Goal: Information Seeking & Learning: Learn about a topic

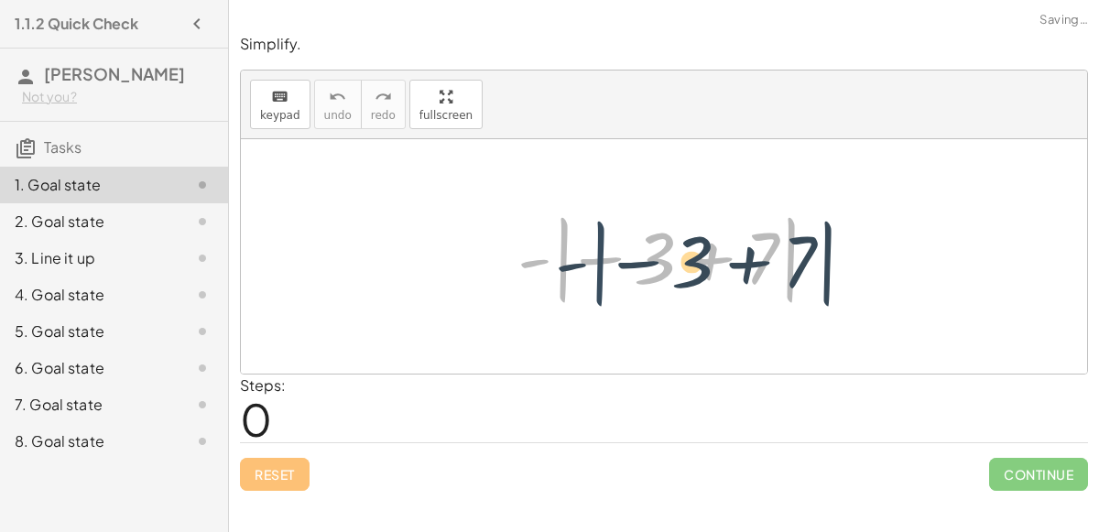
drag, startPoint x: 557, startPoint y: 257, endPoint x: 594, endPoint y: 260, distance: 36.7
click at [594, 260] on div at bounding box center [671, 257] width 326 height 102
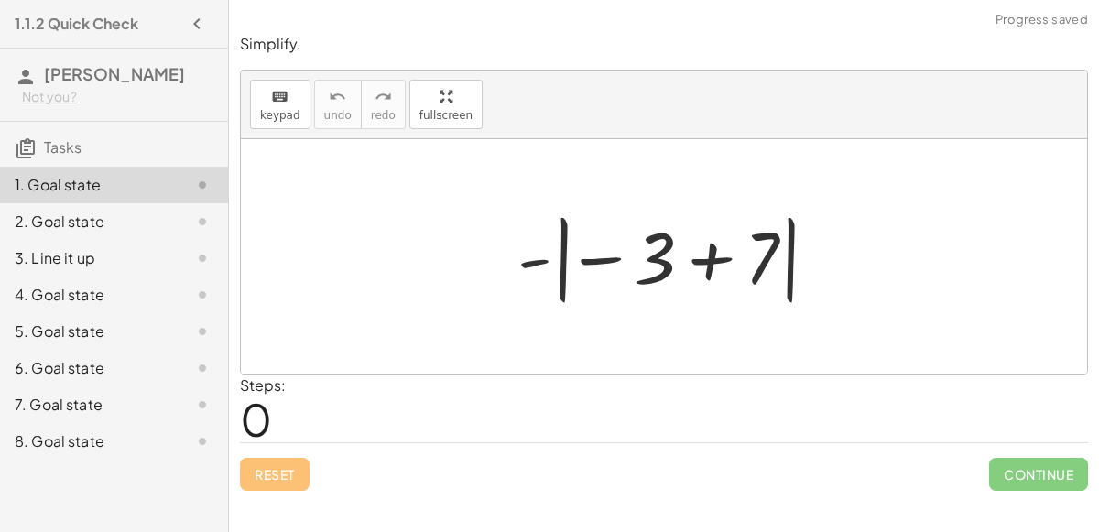
click at [715, 257] on div at bounding box center [671, 257] width 326 height 102
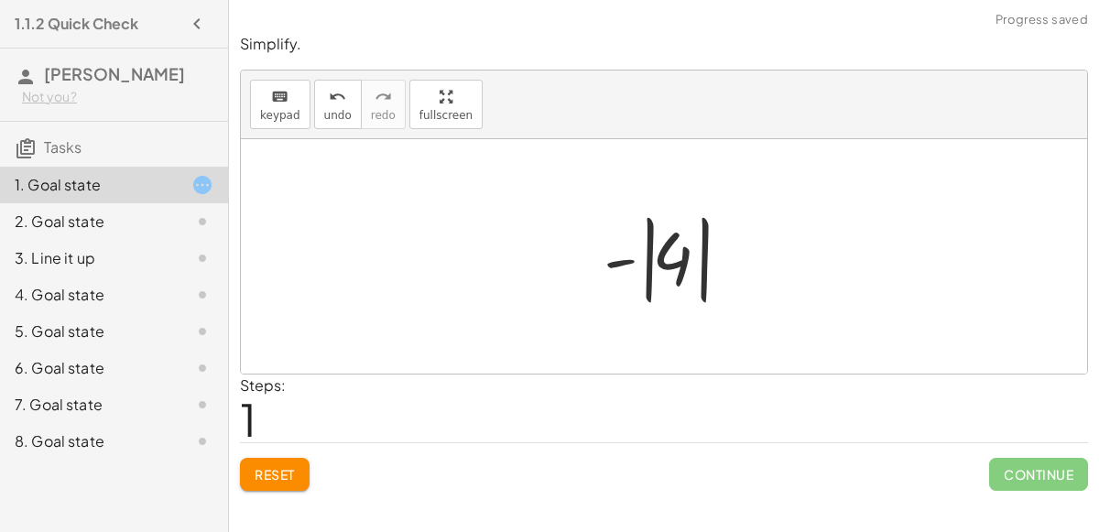
click at [708, 262] on div at bounding box center [671, 257] width 154 height 102
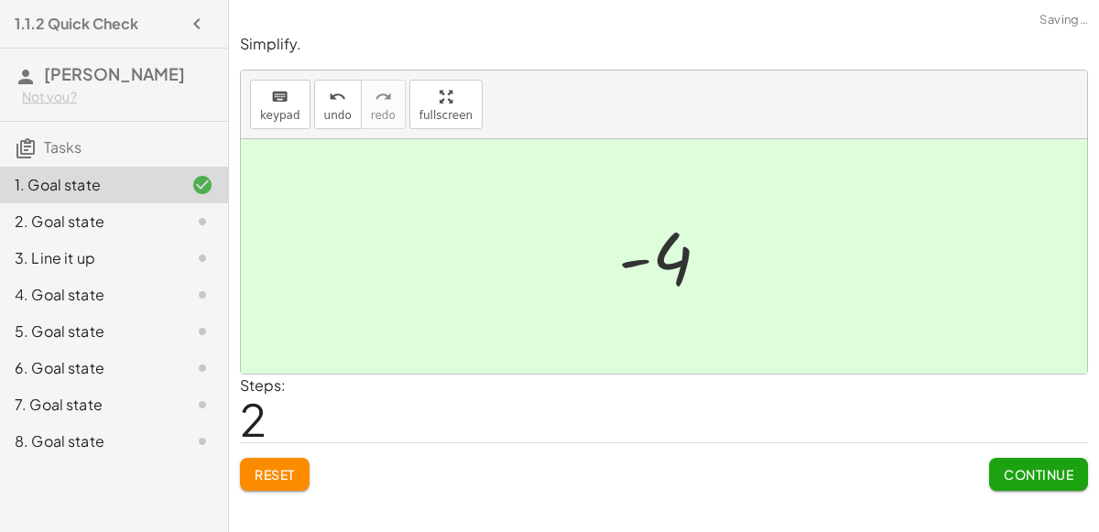
click at [643, 262] on div at bounding box center [671, 257] width 125 height 91
click at [1004, 461] on button "Continue" at bounding box center [1038, 474] width 99 height 33
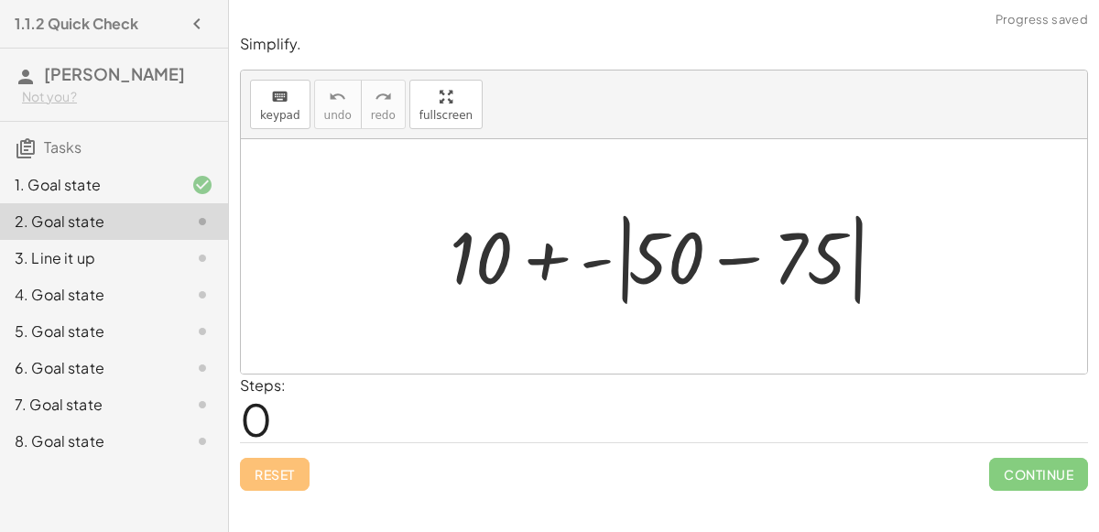
click at [728, 257] on div at bounding box center [672, 256] width 462 height 105
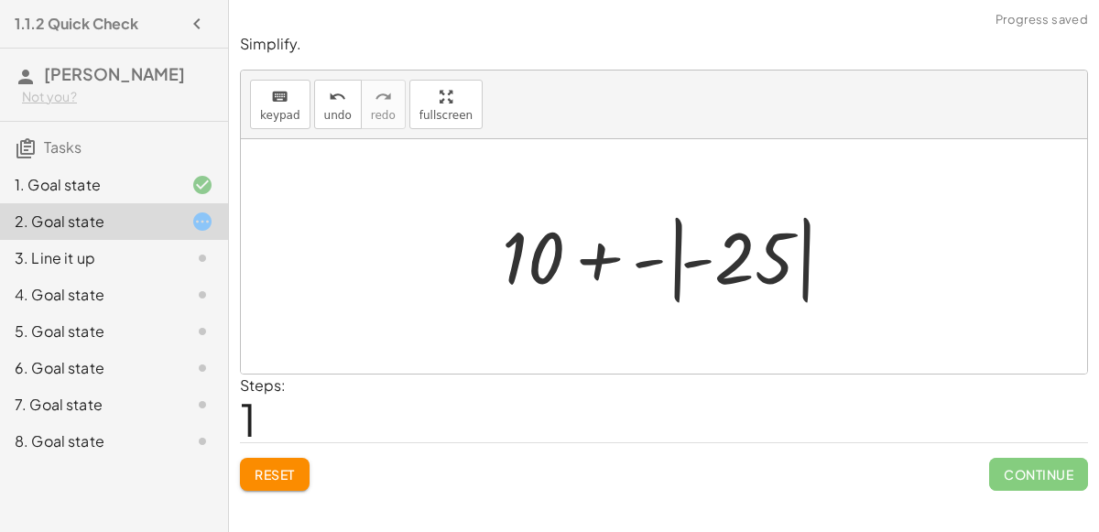
click at [682, 256] on div at bounding box center [671, 257] width 357 height 102
click at [679, 257] on div at bounding box center [671, 257] width 357 height 102
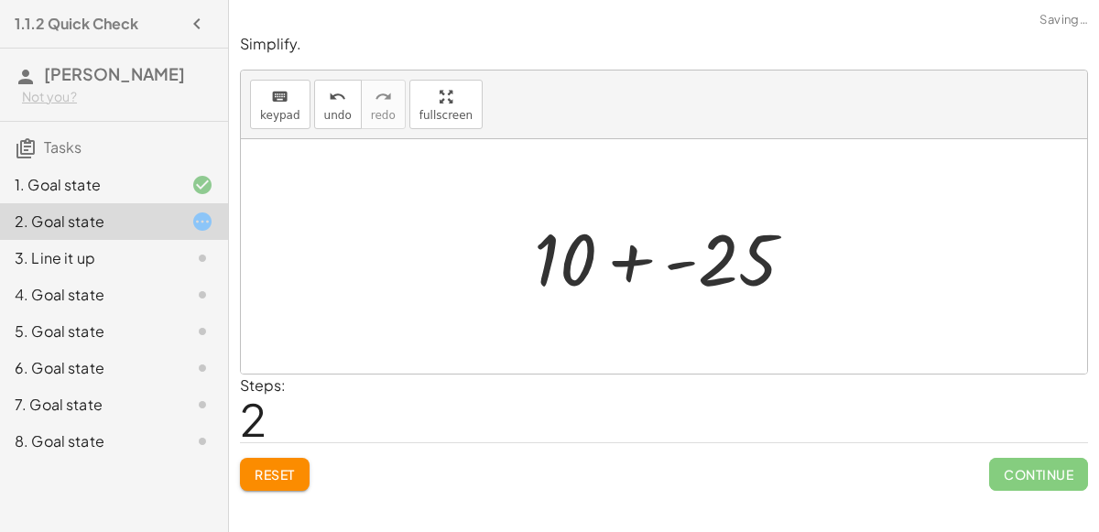
click at [668, 265] on div at bounding box center [672, 257] width 294 height 94
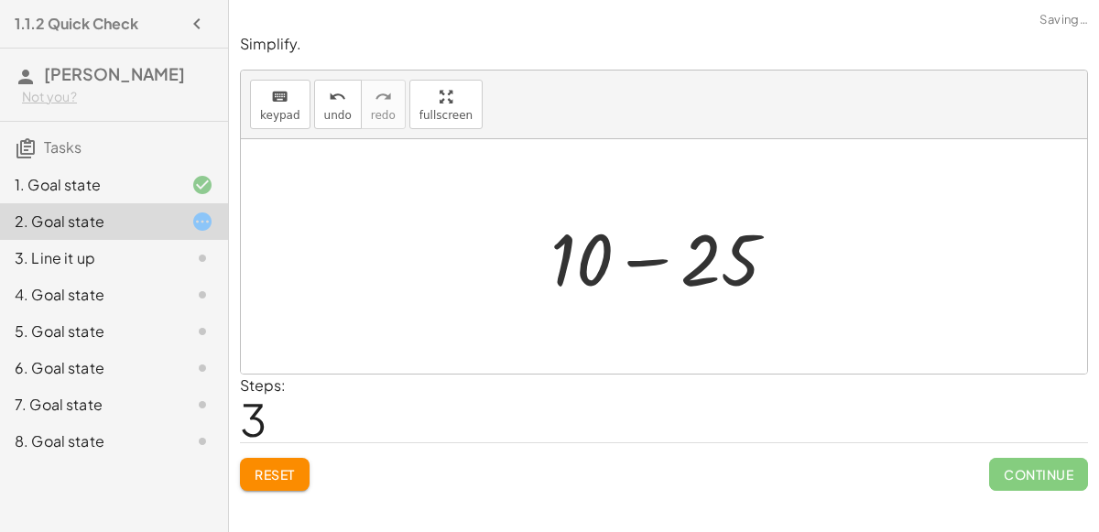
click at [639, 265] on div at bounding box center [671, 257] width 260 height 94
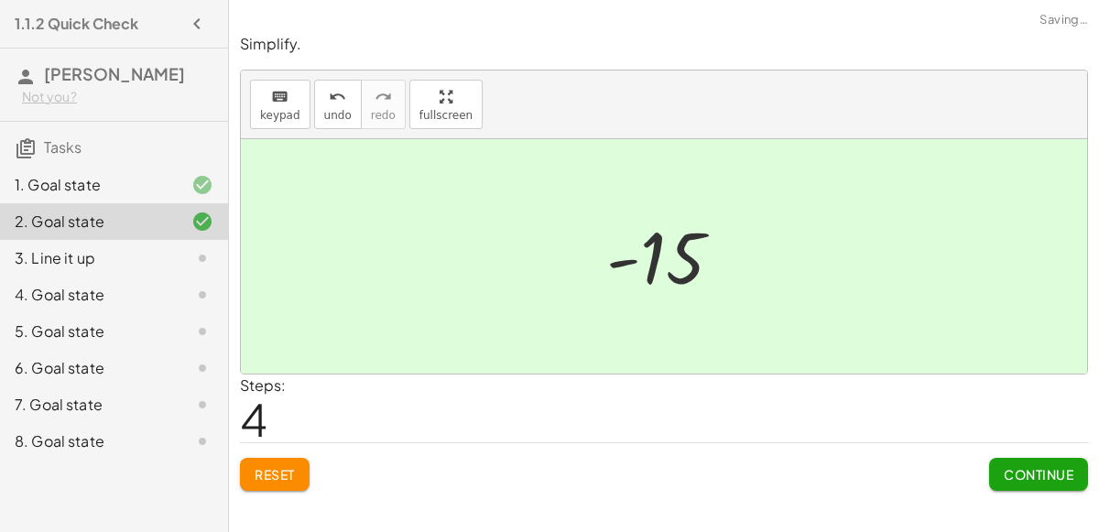
click at [1007, 463] on button "Continue" at bounding box center [1038, 474] width 99 height 33
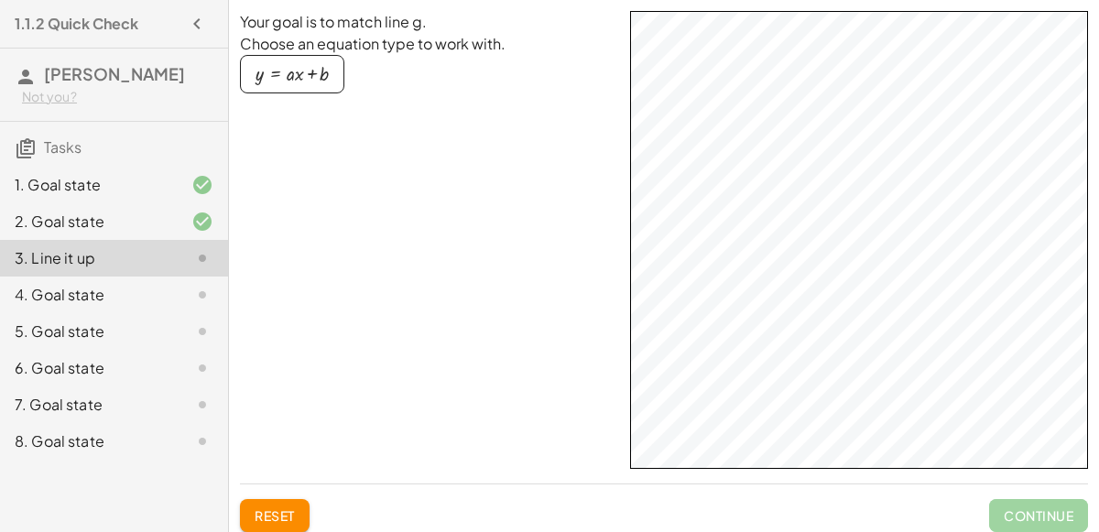
click at [358, 125] on div "Your goal is to match line g. Choose an equation type to work with. y = + · a ·…" at bounding box center [428, 240] width 376 height 458
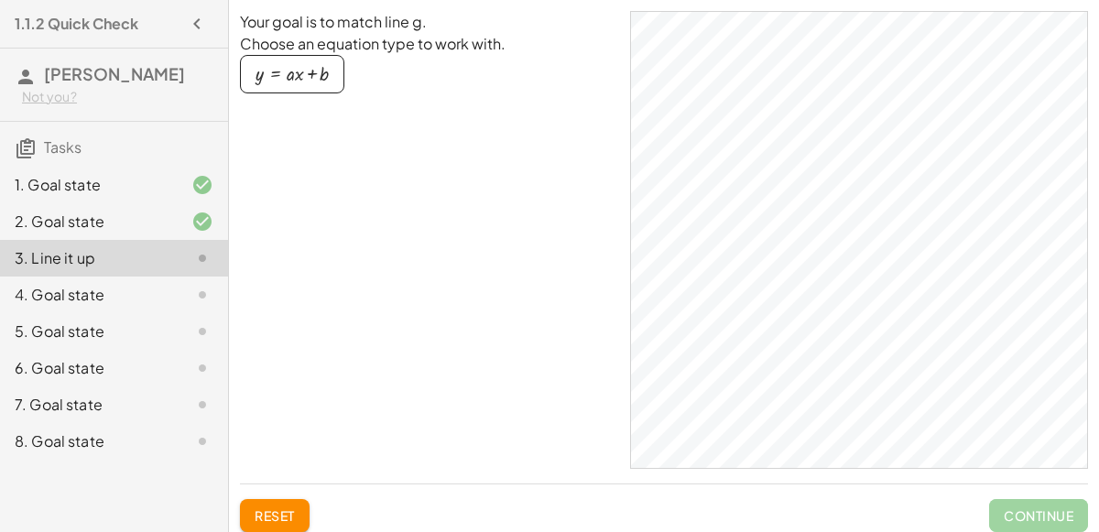
click at [280, 76] on div "button" at bounding box center [292, 74] width 73 height 20
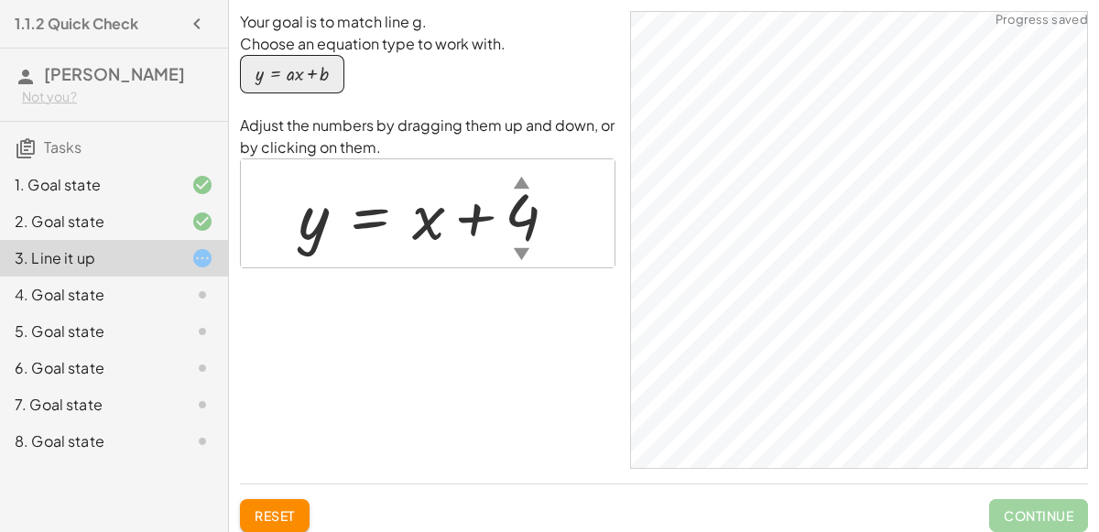
click at [520, 178] on div "▲" at bounding box center [522, 181] width 16 height 23
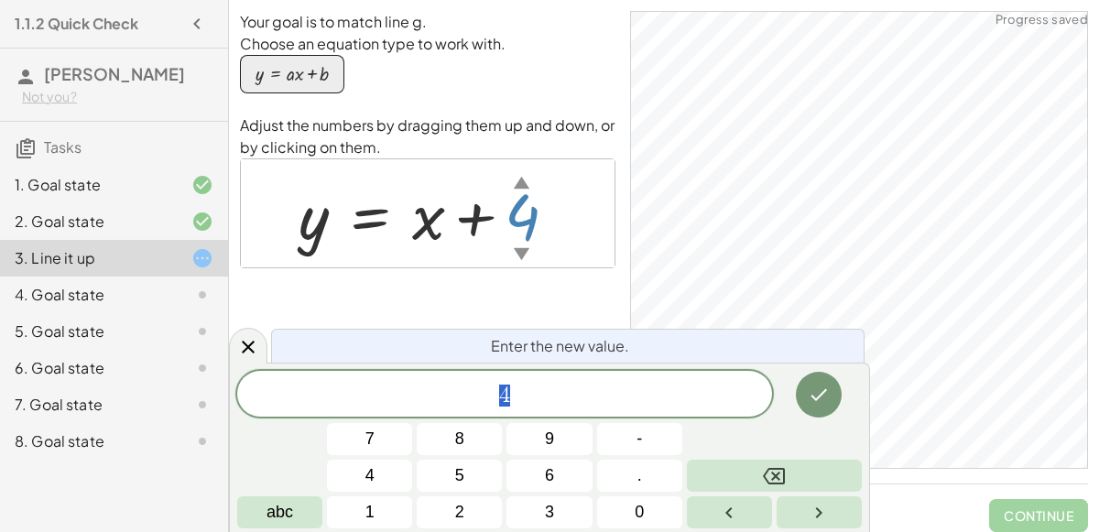
click at [521, 245] on div "▼" at bounding box center [522, 253] width 16 height 23
click at [532, 400] on span "4" at bounding box center [504, 396] width 535 height 26
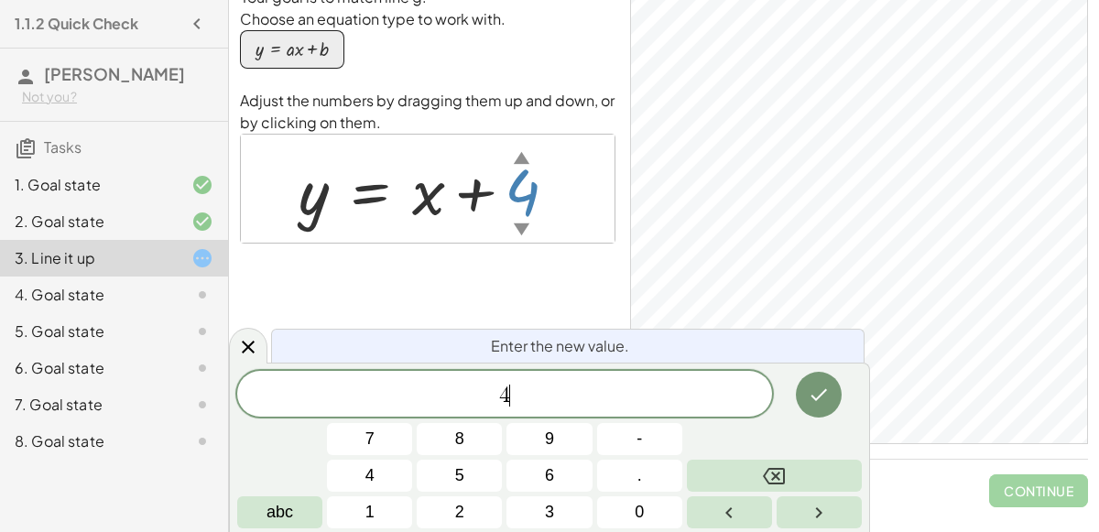
click at [532, 403] on span "4 ​" at bounding box center [504, 396] width 535 height 26
click at [439, 193] on div at bounding box center [434, 188] width 291 height 83
click at [432, 191] on div at bounding box center [434, 188] width 291 height 83
click at [541, 397] on span "4 ​" at bounding box center [504, 396] width 535 height 26
click at [810, 391] on icon "Done" at bounding box center [819, 395] width 22 height 22
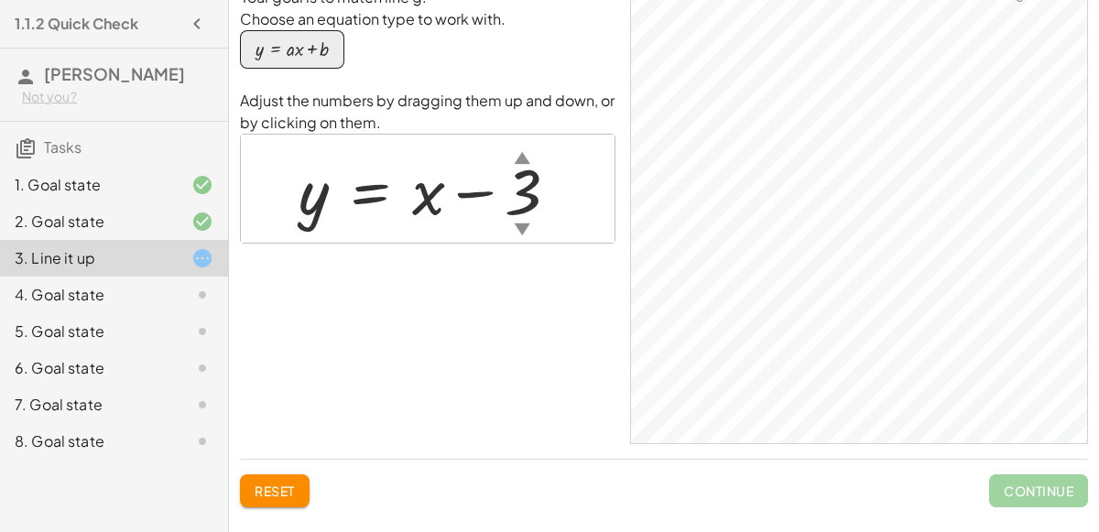
click at [430, 202] on div at bounding box center [435, 188] width 293 height 83
click at [429, 201] on div at bounding box center [435, 188] width 293 height 83
click at [427, 199] on div at bounding box center [435, 188] width 293 height 83
drag, startPoint x: 427, startPoint y: 199, endPoint x: 375, endPoint y: 197, distance: 52.2
click at [375, 197] on div at bounding box center [435, 188] width 293 height 83
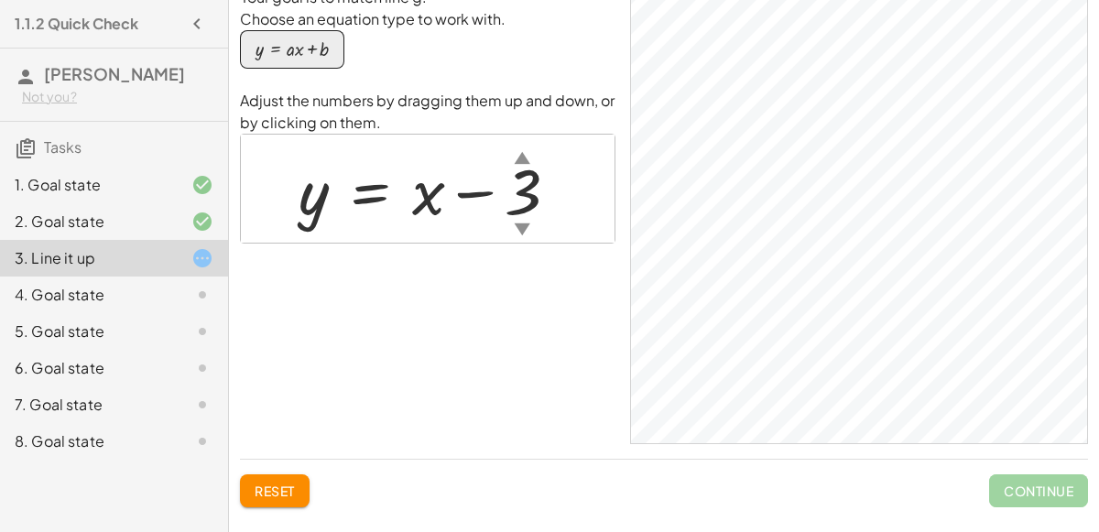
drag, startPoint x: 307, startPoint y: 192, endPoint x: 365, endPoint y: 202, distance: 59.5
click at [365, 202] on div at bounding box center [435, 188] width 293 height 83
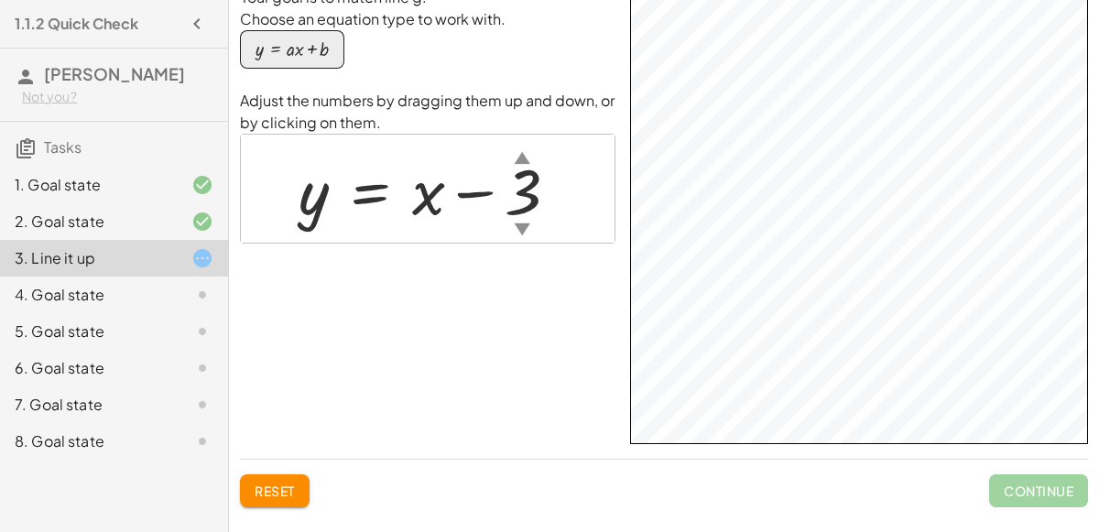
click at [385, 296] on div "Your goal is to match line g. Choose an equation type to work with. y = + · a ·…" at bounding box center [428, 215] width 376 height 458
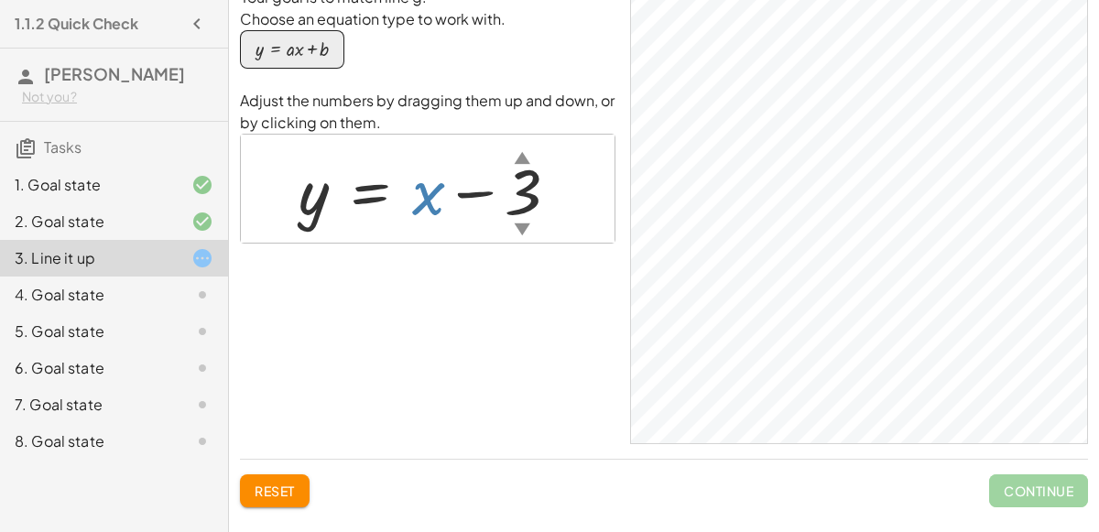
click at [419, 176] on div at bounding box center [435, 188] width 293 height 83
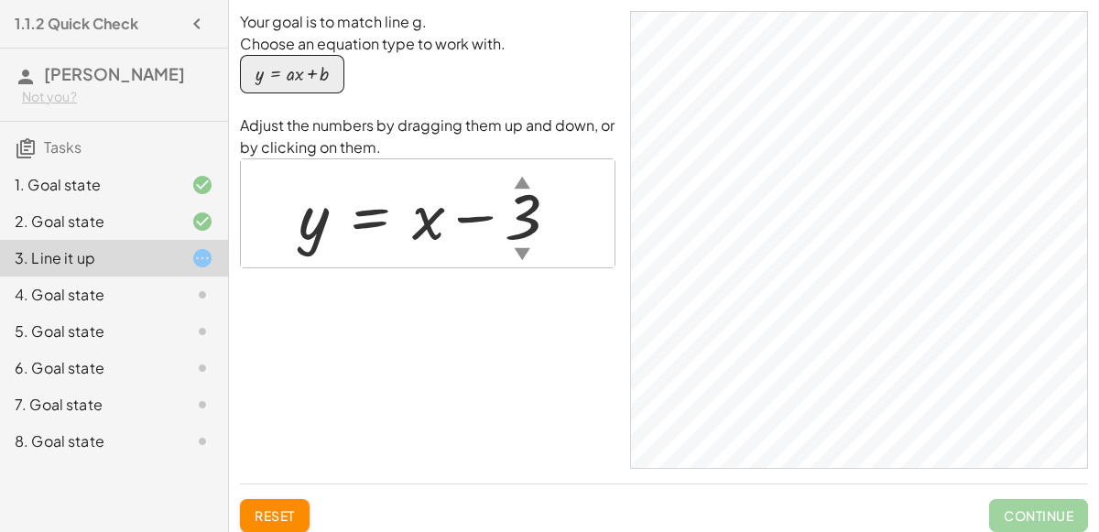
click at [396, 200] on div at bounding box center [435, 213] width 293 height 83
click at [442, 228] on div at bounding box center [435, 213] width 293 height 83
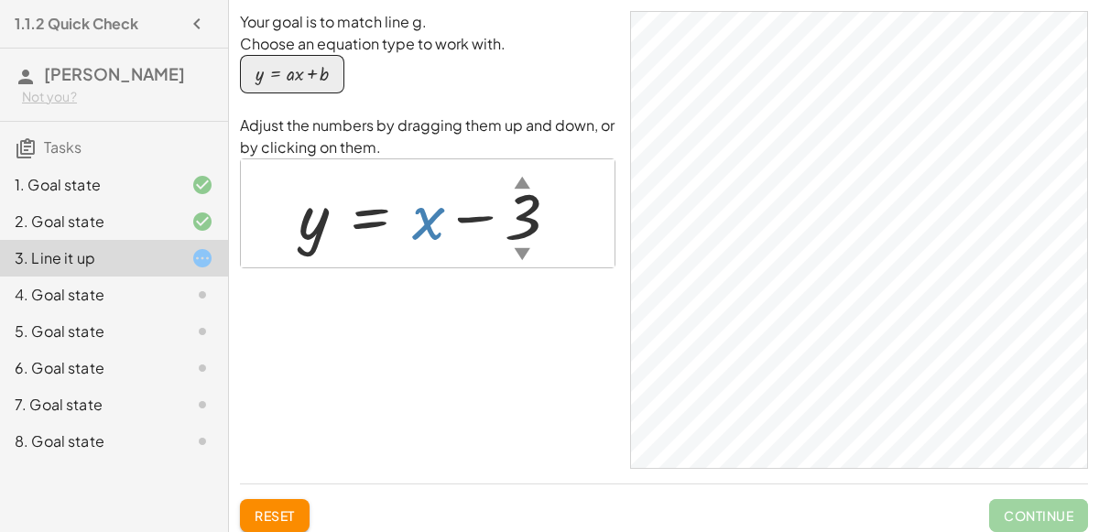
click at [419, 215] on div at bounding box center [435, 213] width 293 height 83
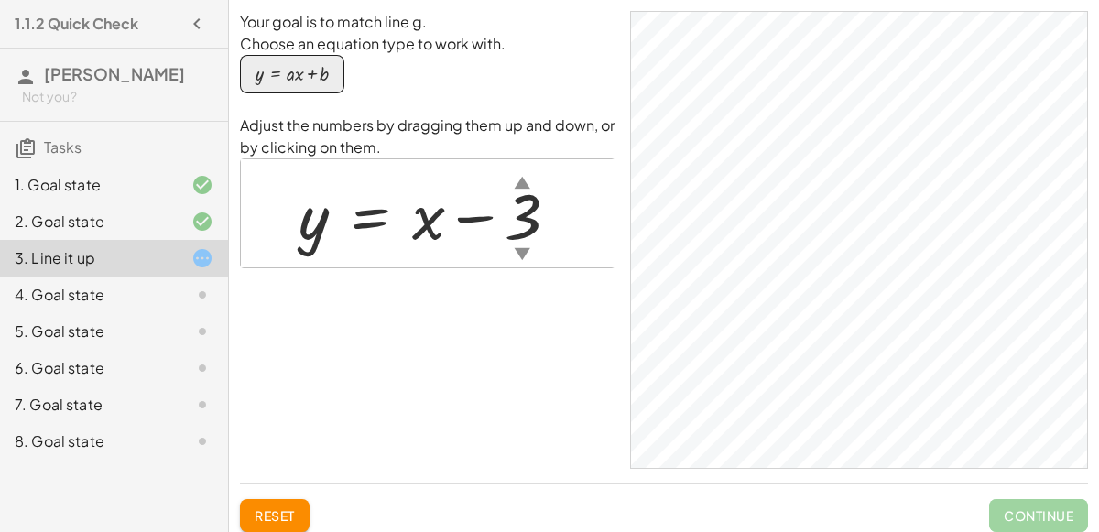
click at [419, 215] on div at bounding box center [435, 213] width 293 height 83
drag, startPoint x: 419, startPoint y: 215, endPoint x: 493, endPoint y: 226, distance: 75.0
click at [493, 226] on div at bounding box center [435, 213] width 293 height 83
click at [525, 206] on div at bounding box center [435, 213] width 293 height 83
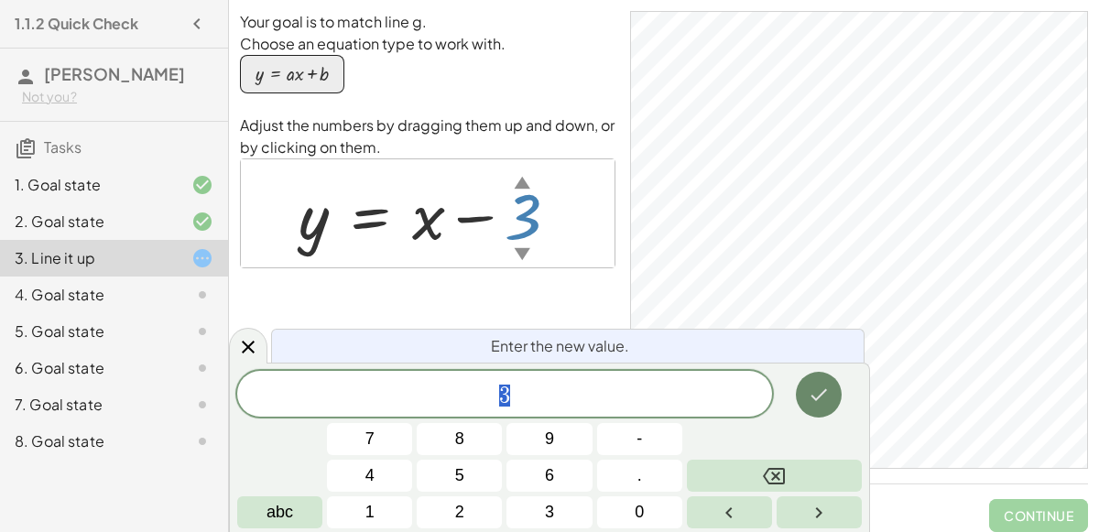
click at [823, 390] on icon "Done" at bounding box center [819, 395] width 22 height 22
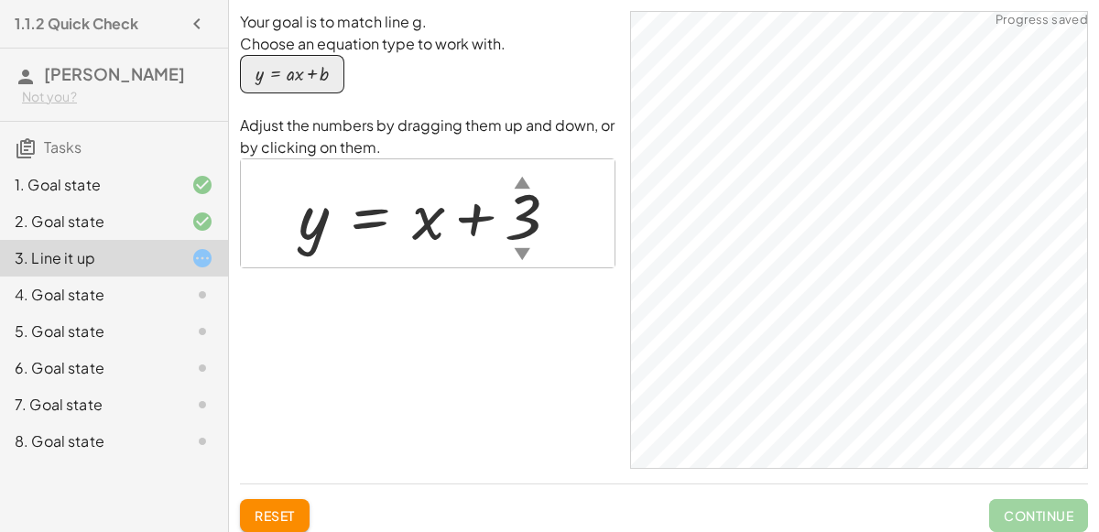
click at [480, 210] on div at bounding box center [435, 213] width 293 height 83
click at [482, 212] on div at bounding box center [435, 213] width 293 height 83
click at [526, 199] on div at bounding box center [435, 213] width 293 height 83
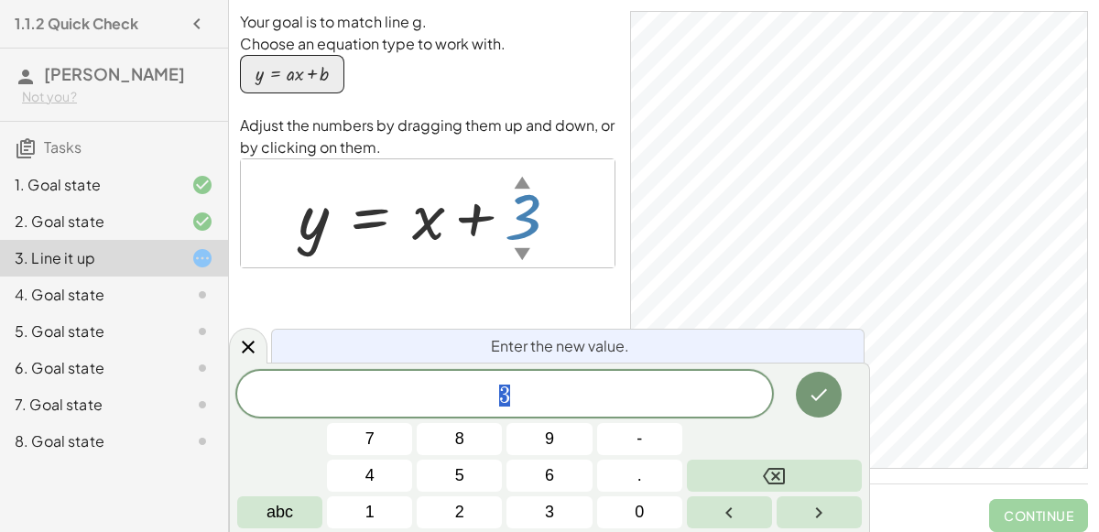
click at [448, 398] on span "3" at bounding box center [504, 396] width 535 height 26
click at [816, 387] on icon "Done" at bounding box center [819, 395] width 22 height 22
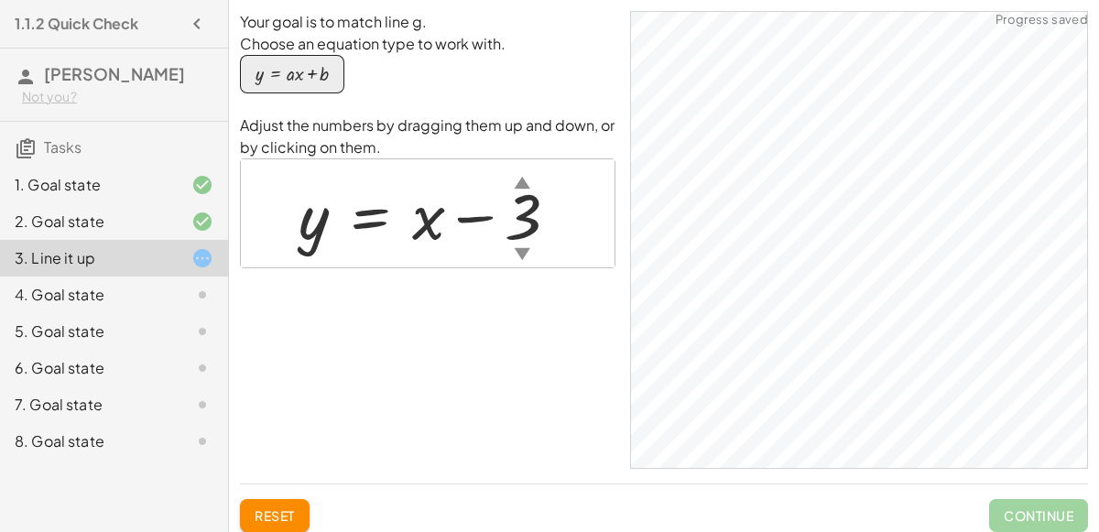
click at [427, 227] on div at bounding box center [435, 213] width 293 height 83
drag, startPoint x: 427, startPoint y: 227, endPoint x: 403, endPoint y: 228, distance: 23.8
click at [403, 228] on div at bounding box center [435, 213] width 293 height 83
click at [413, 231] on div at bounding box center [435, 213] width 293 height 83
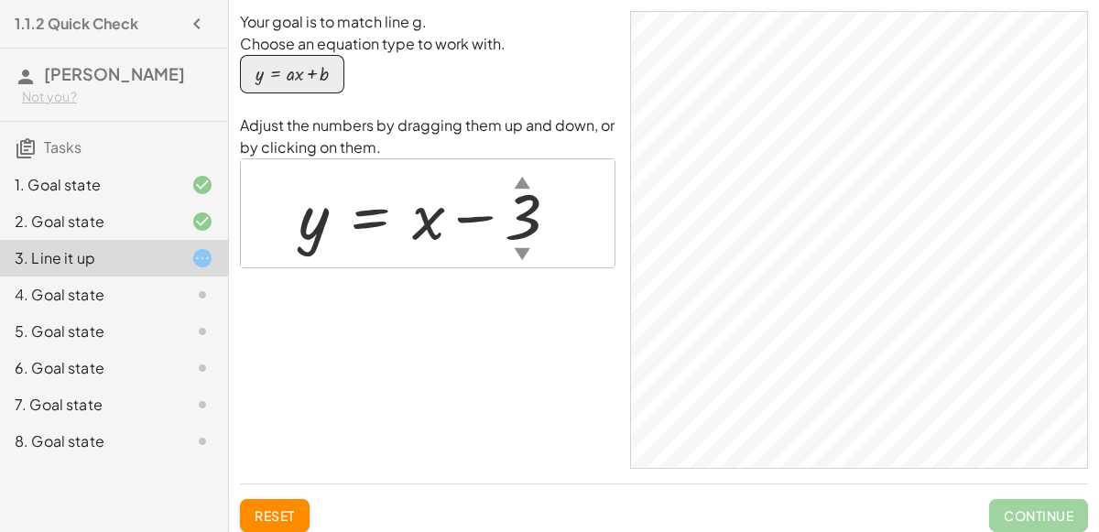
click at [413, 231] on div at bounding box center [435, 213] width 293 height 83
click at [433, 198] on div at bounding box center [435, 213] width 293 height 83
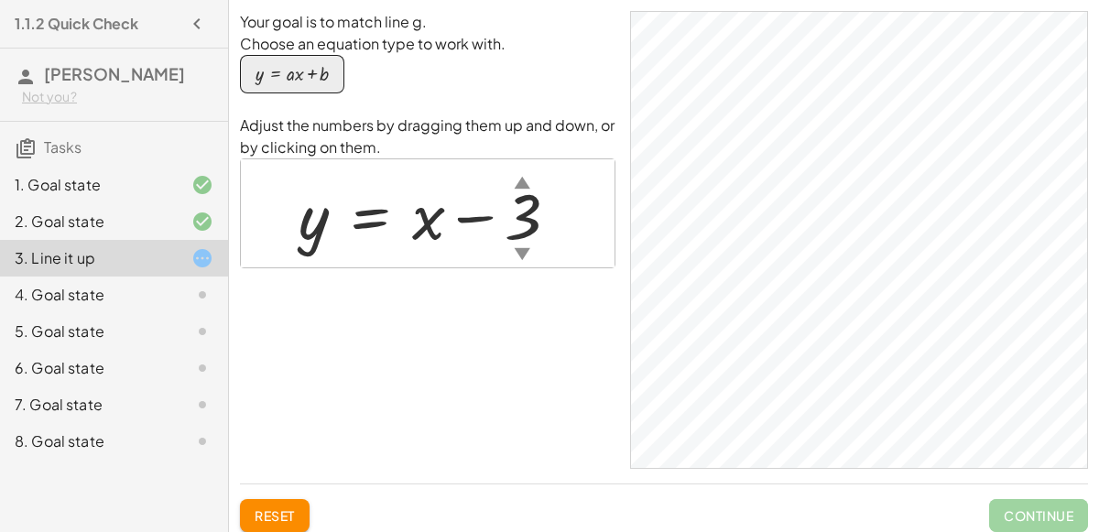
click at [513, 393] on div "Your goal is to match line g. Choose an equation type to work with. y = + · a ·…" at bounding box center [428, 240] width 376 height 458
click at [431, 219] on div at bounding box center [435, 213] width 293 height 83
click at [438, 218] on div at bounding box center [435, 213] width 293 height 83
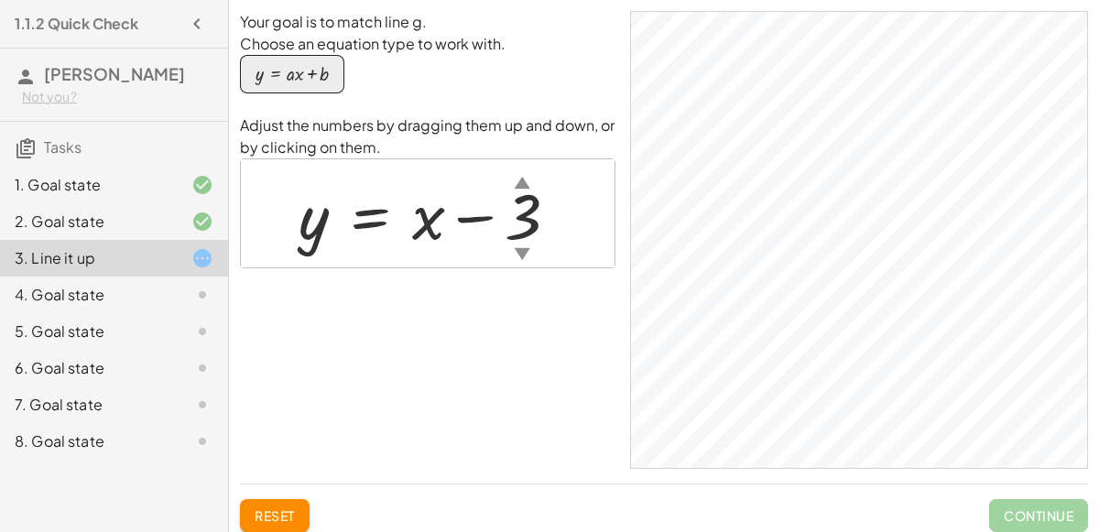
click at [438, 218] on div at bounding box center [435, 213] width 293 height 83
click at [435, 219] on div at bounding box center [435, 213] width 293 height 83
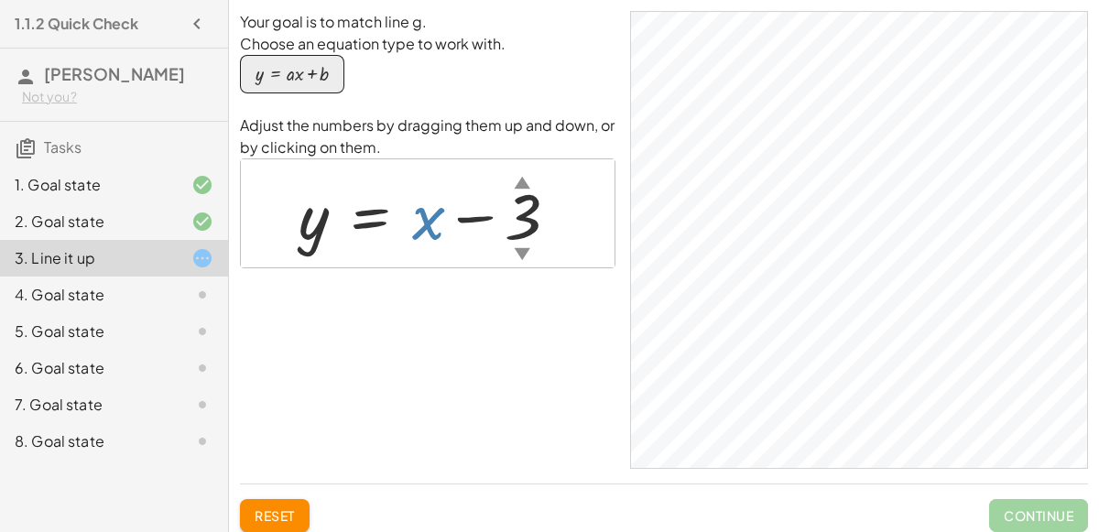
click at [435, 219] on div at bounding box center [435, 213] width 293 height 83
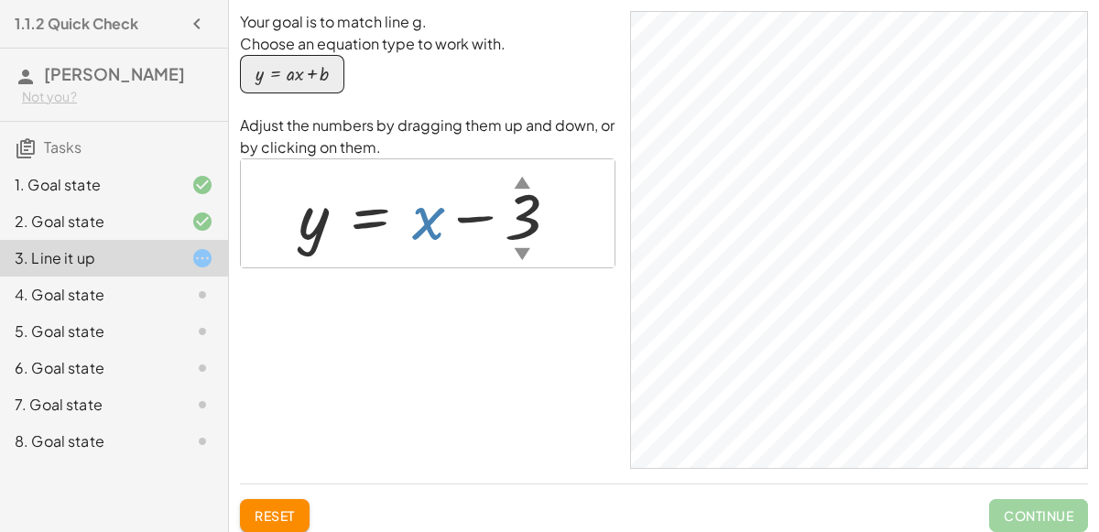
click at [435, 219] on div at bounding box center [435, 213] width 293 height 83
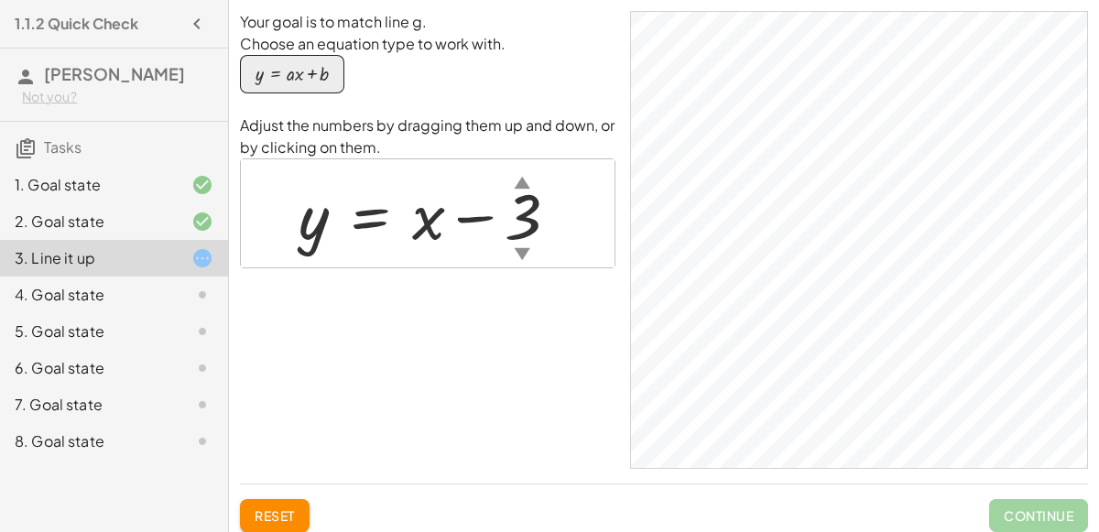
click at [435, 219] on div at bounding box center [435, 213] width 293 height 83
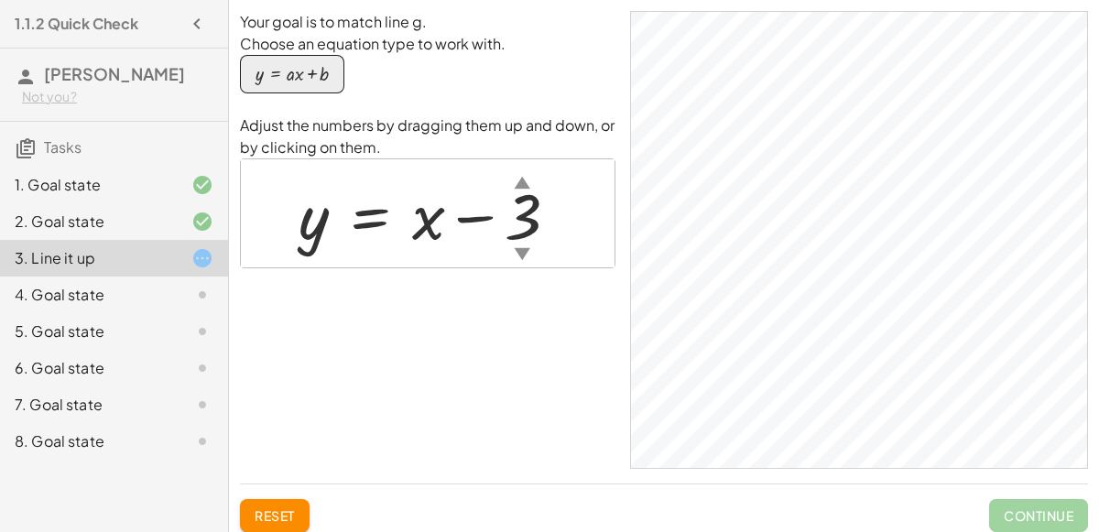
click at [299, 72] on div "button" at bounding box center [292, 74] width 73 height 20
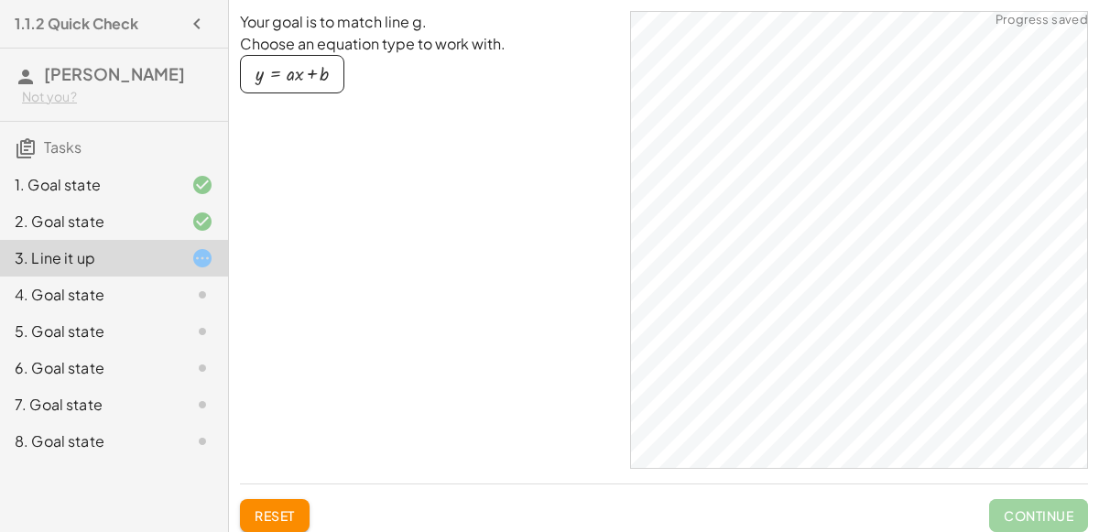
click at [299, 72] on div "button" at bounding box center [292, 74] width 73 height 20
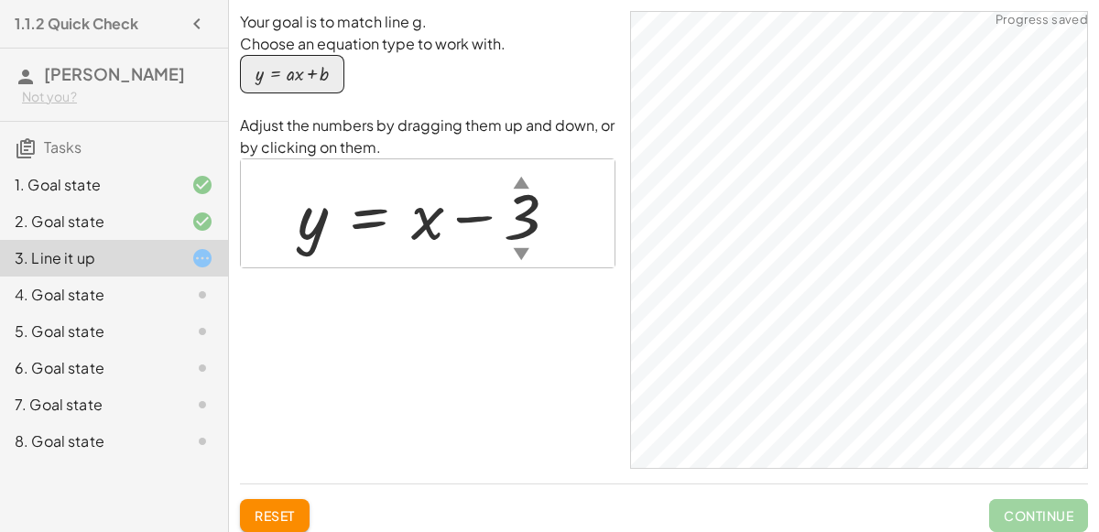
click at [419, 217] on div at bounding box center [435, 213] width 293 height 83
click at [420, 214] on div at bounding box center [435, 213] width 293 height 83
click at [408, 216] on div at bounding box center [435, 213] width 293 height 83
click at [391, 215] on div at bounding box center [435, 213] width 293 height 83
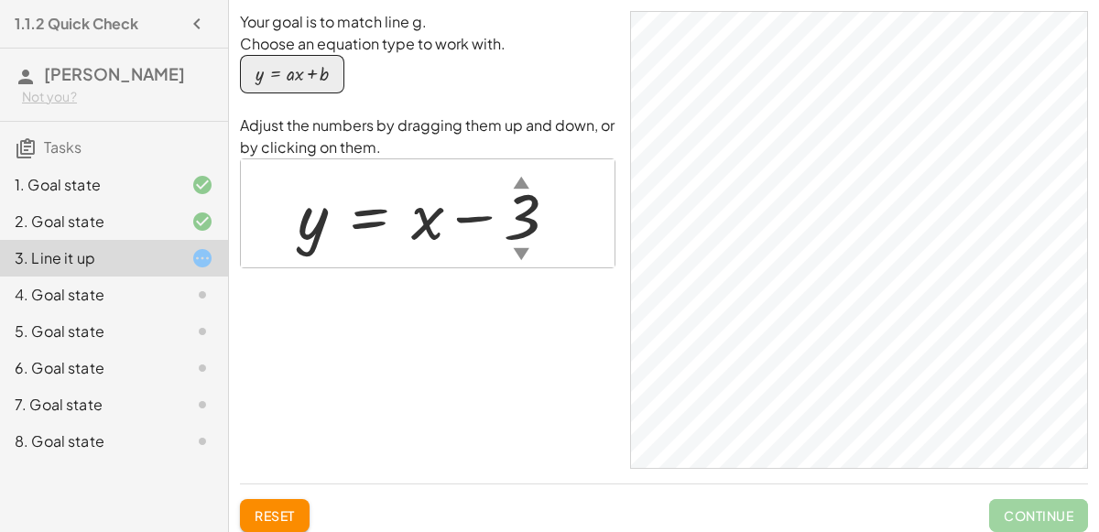
click at [408, 219] on div at bounding box center [435, 213] width 293 height 83
click at [440, 223] on div at bounding box center [435, 213] width 293 height 83
click at [491, 215] on div at bounding box center [435, 213] width 293 height 83
click at [502, 215] on div at bounding box center [435, 213] width 293 height 83
click at [530, 219] on div at bounding box center [435, 213] width 293 height 83
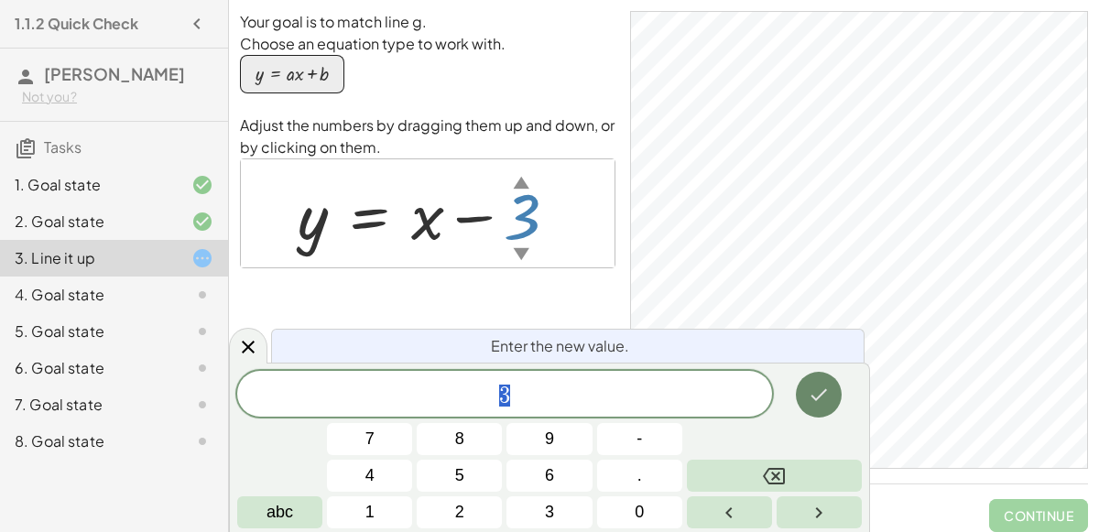
click at [810, 394] on icon "Done" at bounding box center [819, 395] width 22 height 22
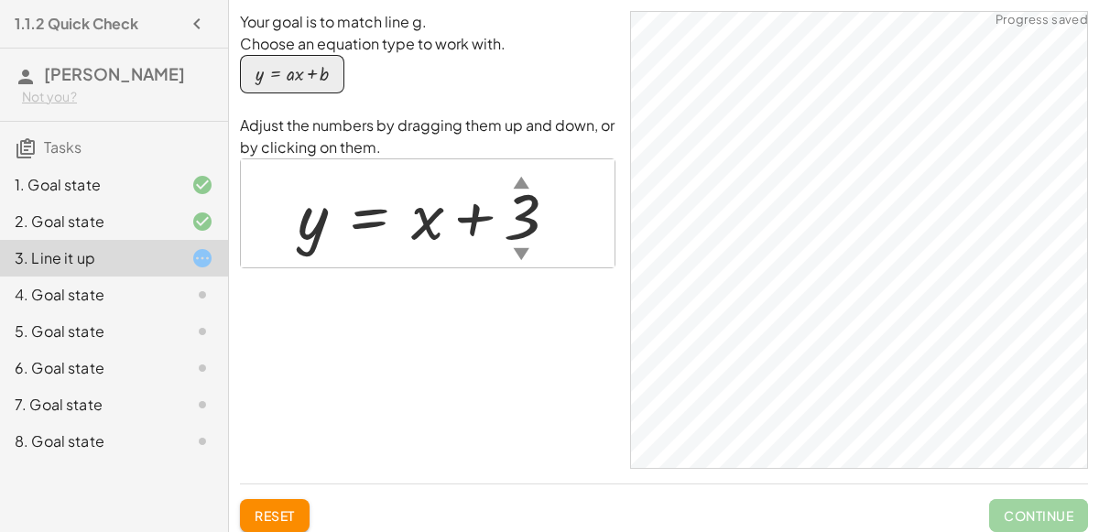
click at [483, 213] on div at bounding box center [435, 213] width 293 height 83
click at [517, 213] on div at bounding box center [435, 213] width 293 height 83
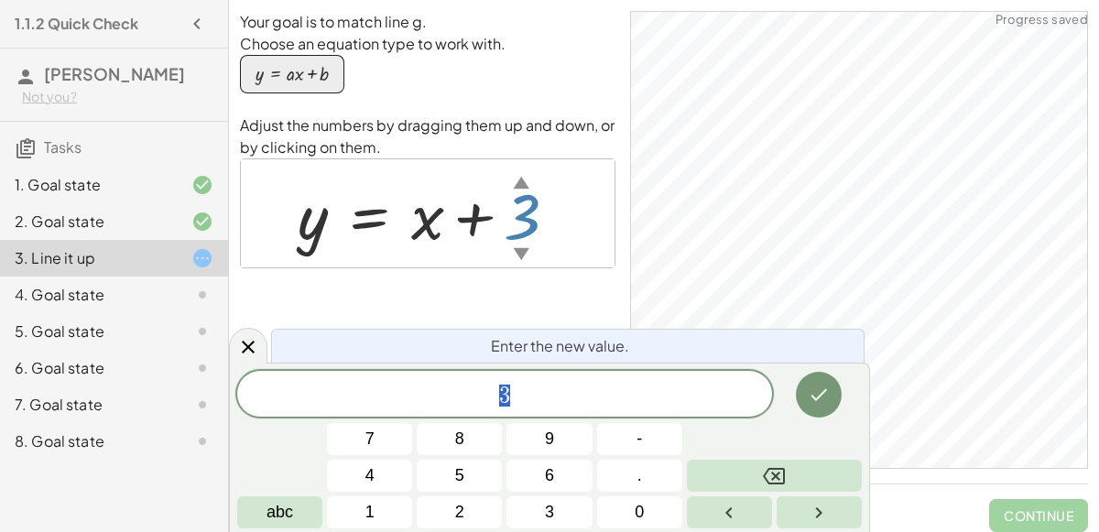
click at [466, 408] on span "3" at bounding box center [504, 396] width 535 height 26
click at [813, 400] on icon "Done" at bounding box center [819, 395] width 22 height 22
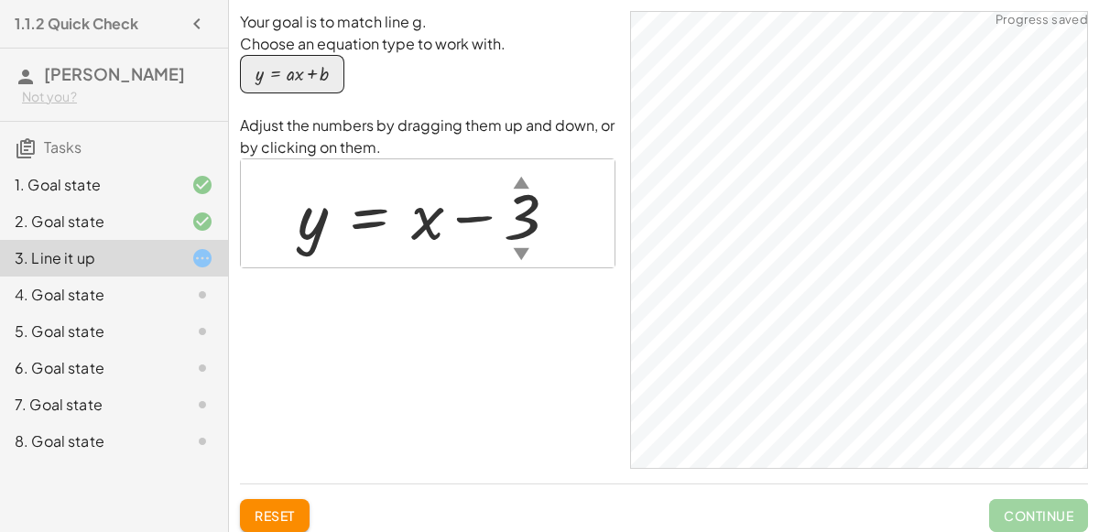
scroll to position [25, 0]
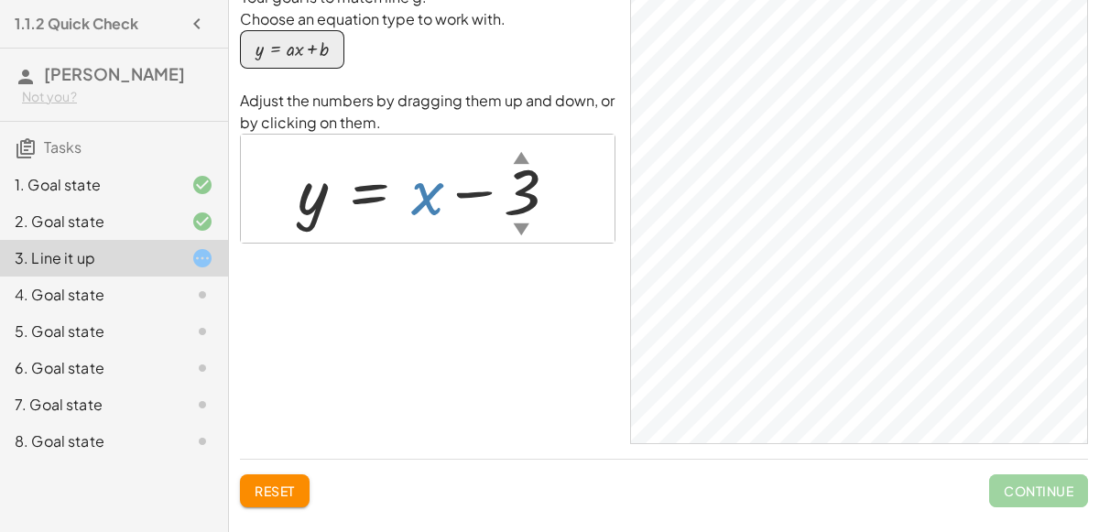
click at [438, 214] on div at bounding box center [435, 188] width 293 height 83
click at [415, 203] on div at bounding box center [435, 188] width 293 height 83
click at [395, 199] on div at bounding box center [435, 188] width 293 height 83
click at [396, 200] on div at bounding box center [435, 188] width 293 height 83
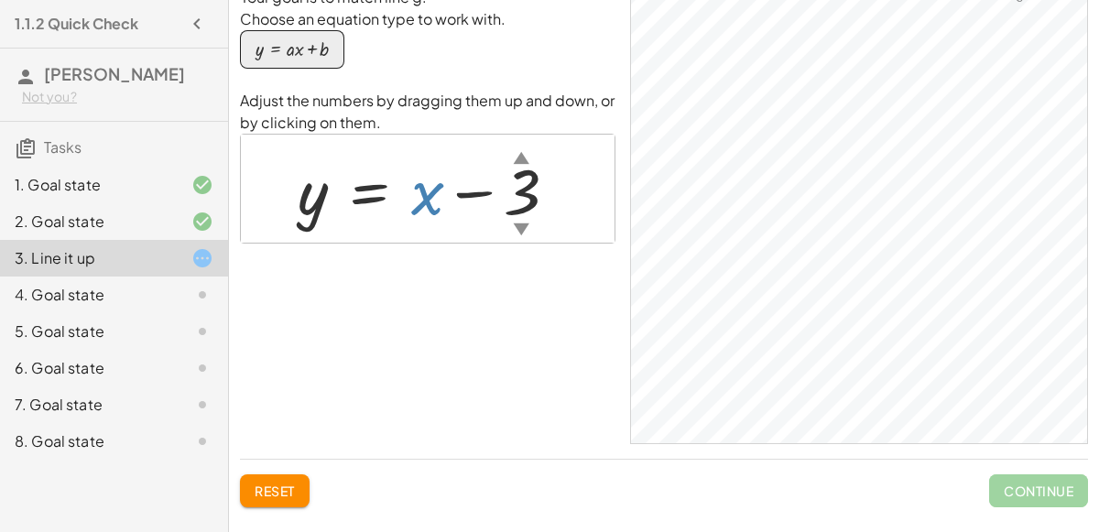
drag, startPoint x: 422, startPoint y: 203, endPoint x: 316, endPoint y: 197, distance: 106.4
click at [316, 197] on div at bounding box center [435, 188] width 293 height 83
drag, startPoint x: 316, startPoint y: 197, endPoint x: 419, endPoint y: 196, distance: 102.6
click at [419, 196] on div at bounding box center [435, 188] width 293 height 83
click at [63, 387] on div "5. Goal state" at bounding box center [114, 405] width 228 height 37
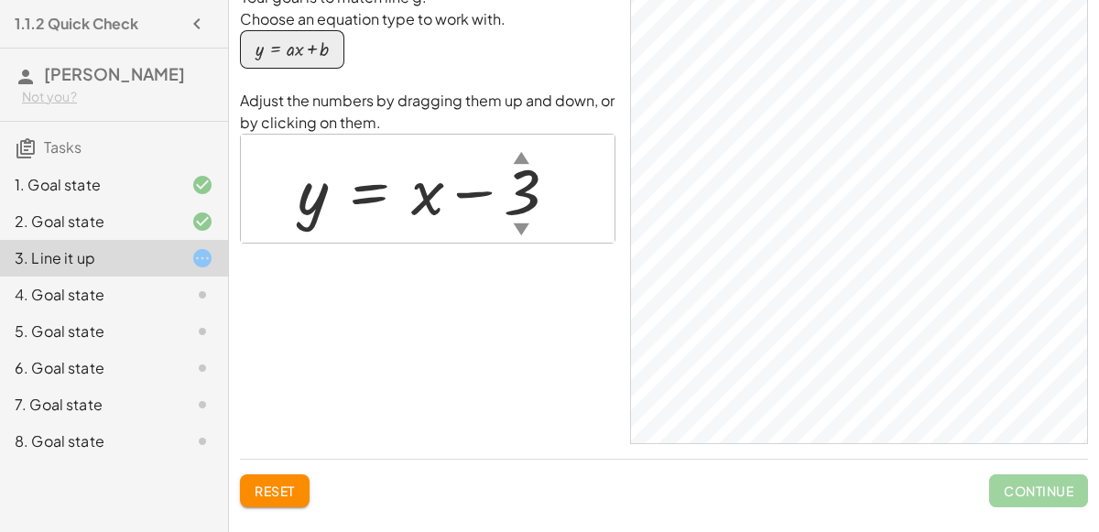
scroll to position [0, 0]
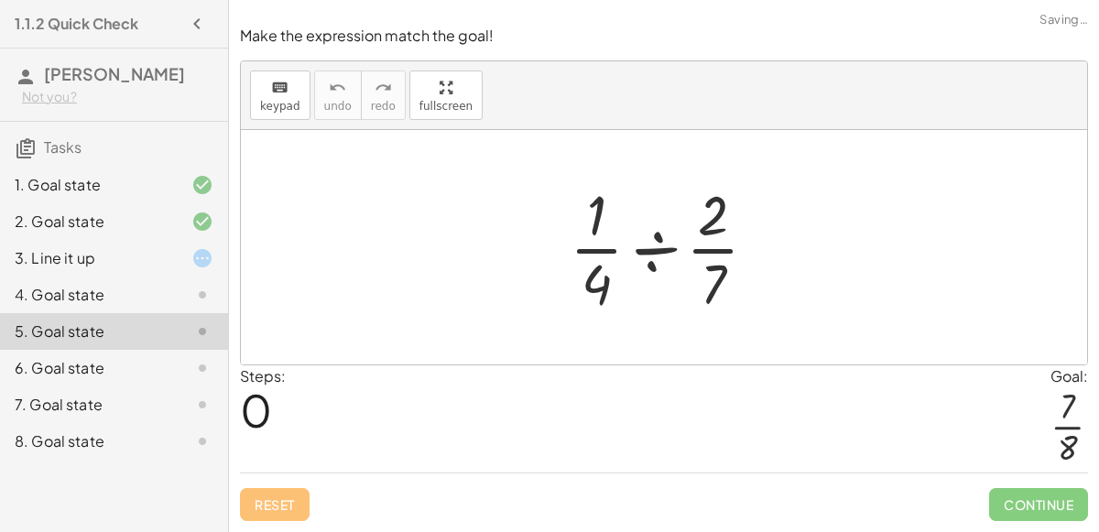
click at [105, 288] on div "4. Goal state" at bounding box center [88, 295] width 147 height 22
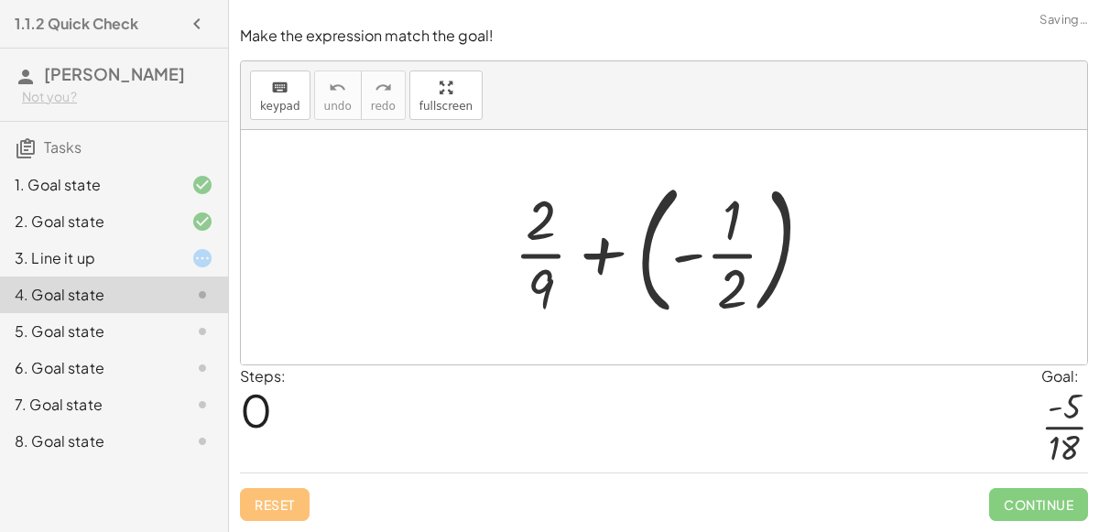
click at [673, 272] on div at bounding box center [671, 247] width 332 height 152
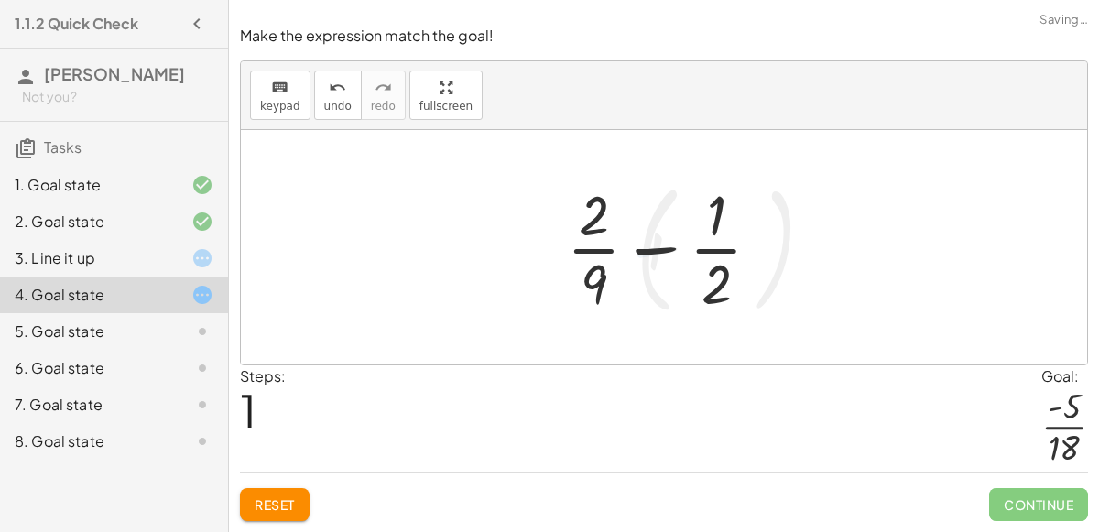
click at [654, 249] on div at bounding box center [671, 247] width 227 height 141
click at [746, 299] on div at bounding box center [671, 247] width 227 height 141
click at [722, 291] on div at bounding box center [671, 247] width 227 height 141
click at [707, 215] on div at bounding box center [671, 247] width 227 height 141
click at [262, 86] on div "keyboard" at bounding box center [280, 87] width 40 height 22
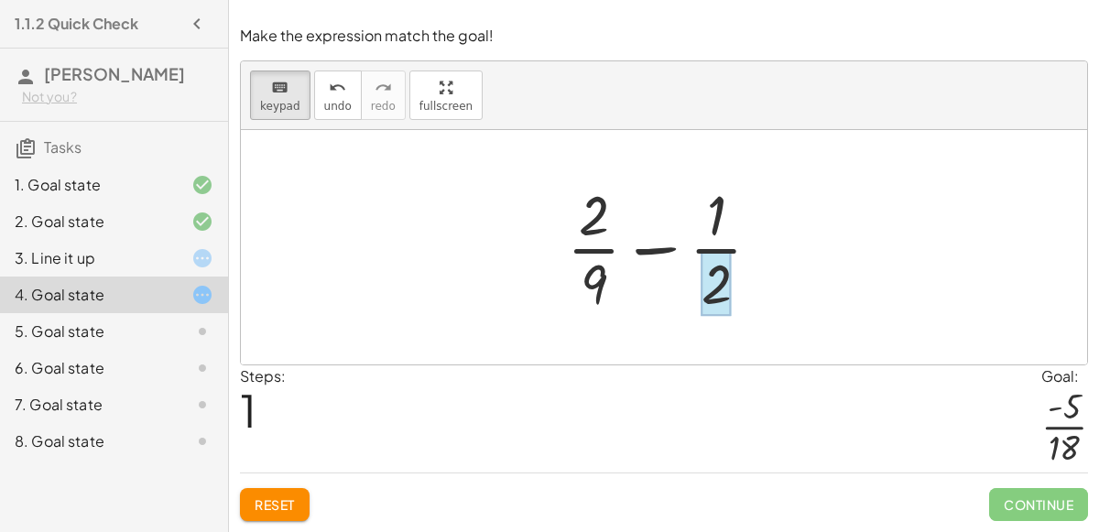
click at [724, 271] on div at bounding box center [717, 284] width 30 height 64
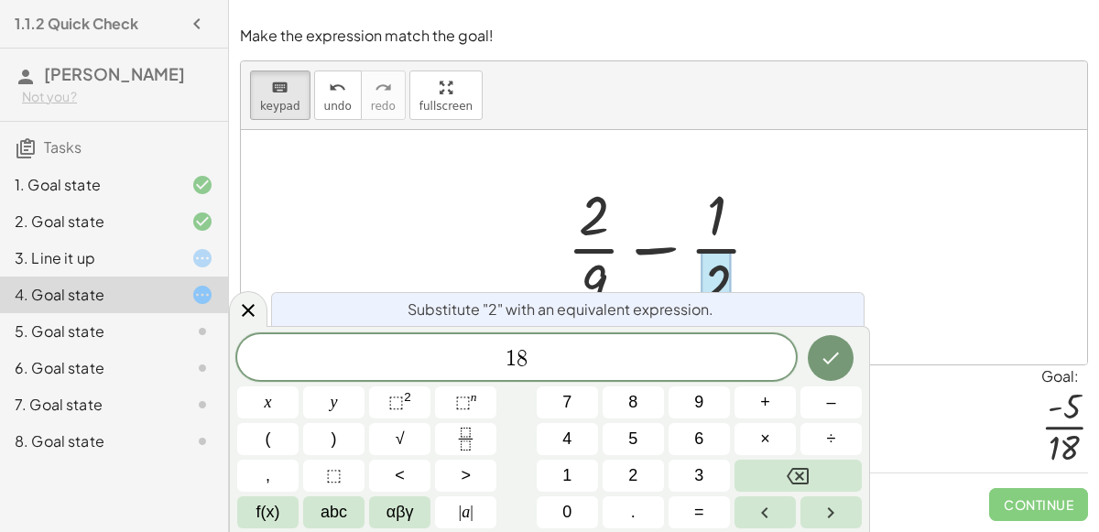
click at [299, 387] on div at bounding box center [267, 403] width 61 height 32
click at [832, 353] on icon "Done" at bounding box center [831, 358] width 22 height 22
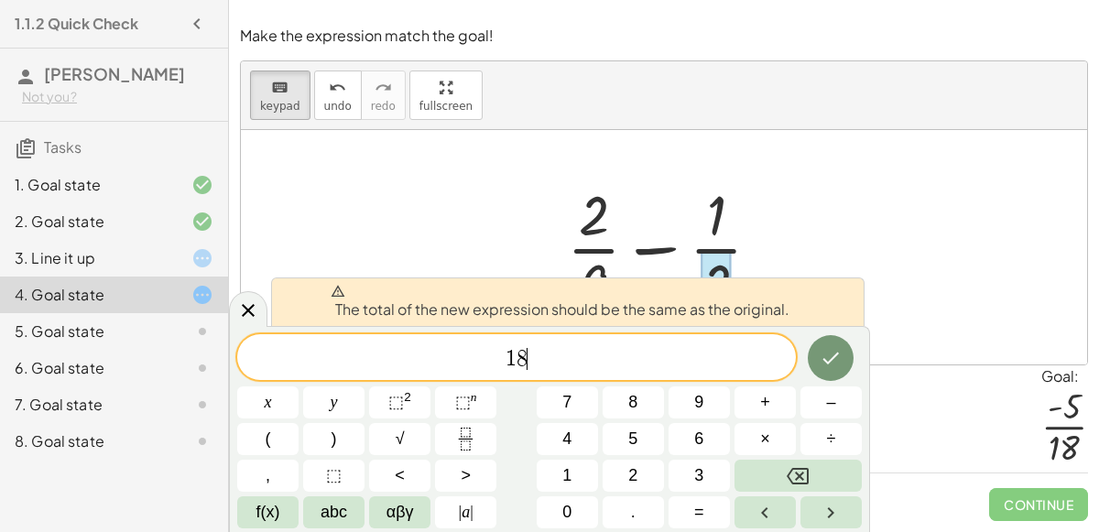
click at [722, 257] on div at bounding box center [717, 284] width 30 height 64
click at [299, 387] on div at bounding box center [267, 403] width 61 height 32
click at [297, 86] on button "keyboard keypad" at bounding box center [280, 95] width 60 height 49
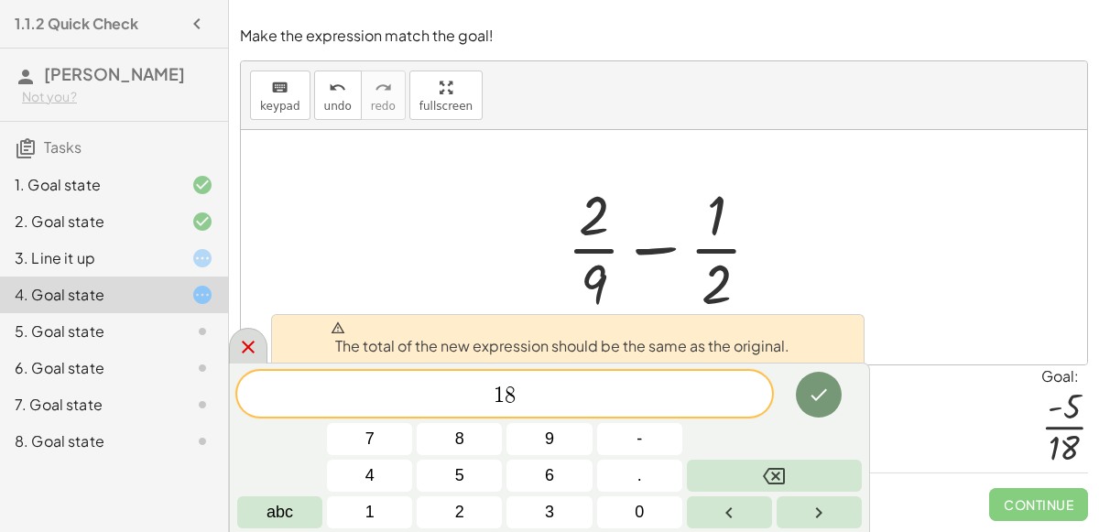
click at [251, 340] on icon at bounding box center [248, 347] width 22 height 22
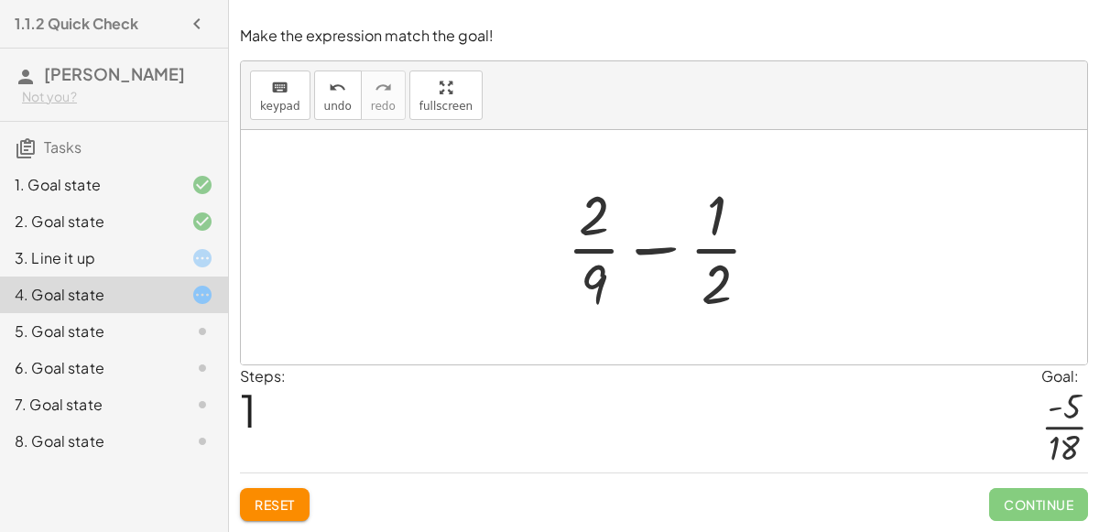
click at [651, 248] on div at bounding box center [671, 247] width 227 height 141
click at [714, 254] on div at bounding box center [671, 247] width 227 height 141
click at [716, 243] on div at bounding box center [671, 247] width 227 height 141
click at [714, 228] on div at bounding box center [671, 247] width 227 height 141
click at [714, 227] on div at bounding box center [671, 247] width 227 height 141
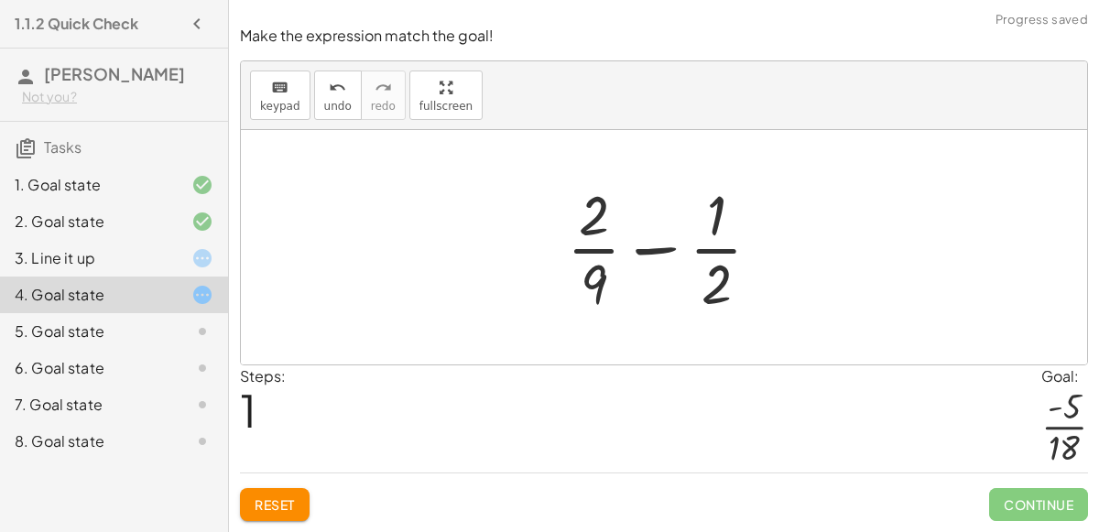
click at [713, 223] on div at bounding box center [671, 247] width 227 height 141
click at [264, 84] on div "keyboard" at bounding box center [280, 87] width 40 height 22
click at [696, 215] on div at bounding box center [671, 247] width 227 height 141
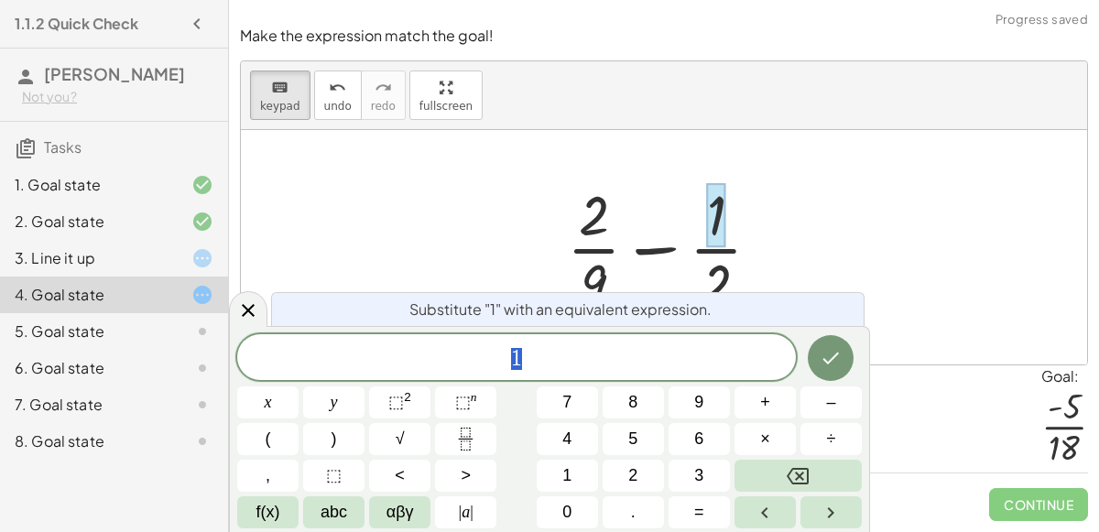
click at [713, 267] on div at bounding box center [671, 247] width 227 height 141
click at [714, 279] on div at bounding box center [671, 247] width 227 height 141
click at [0, 0] on div "Make the expression match the goal! keyboard keypad undo undo redo redo fullscr…" at bounding box center [0, 0] width 0 height 0
click at [253, 299] on icon at bounding box center [248, 310] width 22 height 22
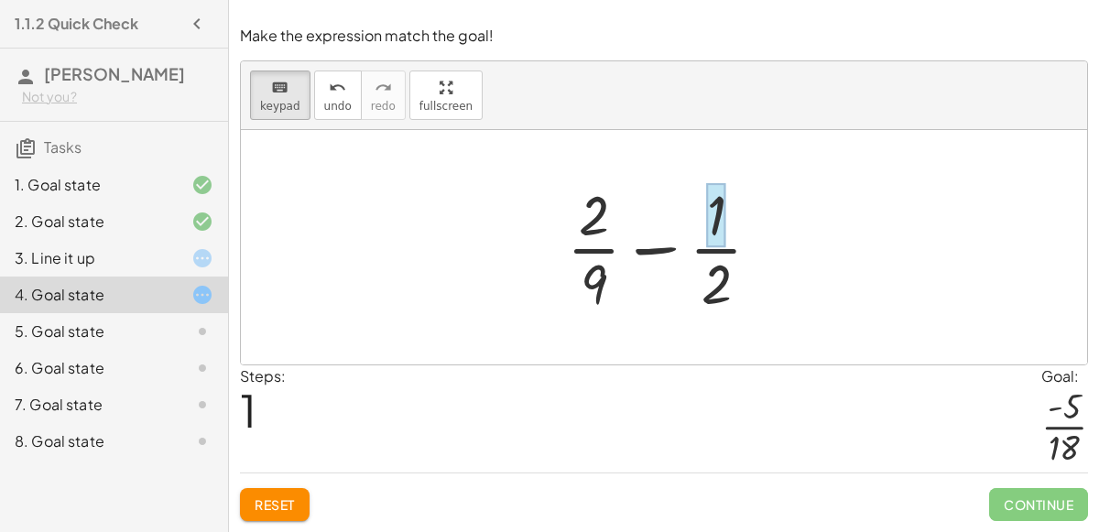
click at [708, 213] on div at bounding box center [716, 215] width 19 height 64
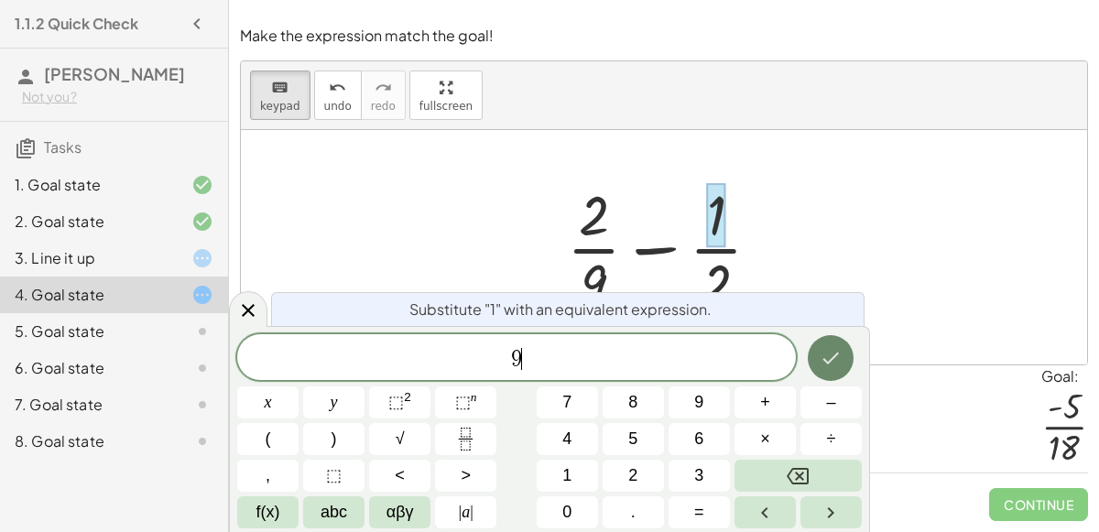
click at [821, 368] on icon "Done" at bounding box center [831, 358] width 22 height 22
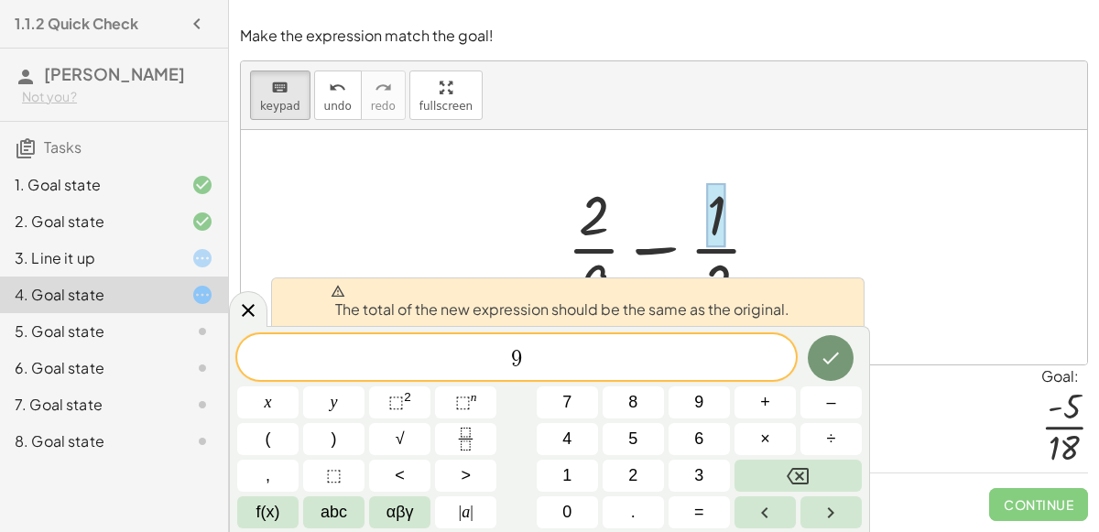
click at [713, 281] on div "The total of the new expression should be the same as the original." at bounding box center [568, 302] width 594 height 49
click at [717, 278] on div "The total of the new expression should be the same as the original." at bounding box center [568, 302] width 594 height 49
click at [718, 275] on div at bounding box center [671, 247] width 227 height 141
click at [845, 352] on button "Done" at bounding box center [831, 358] width 46 height 46
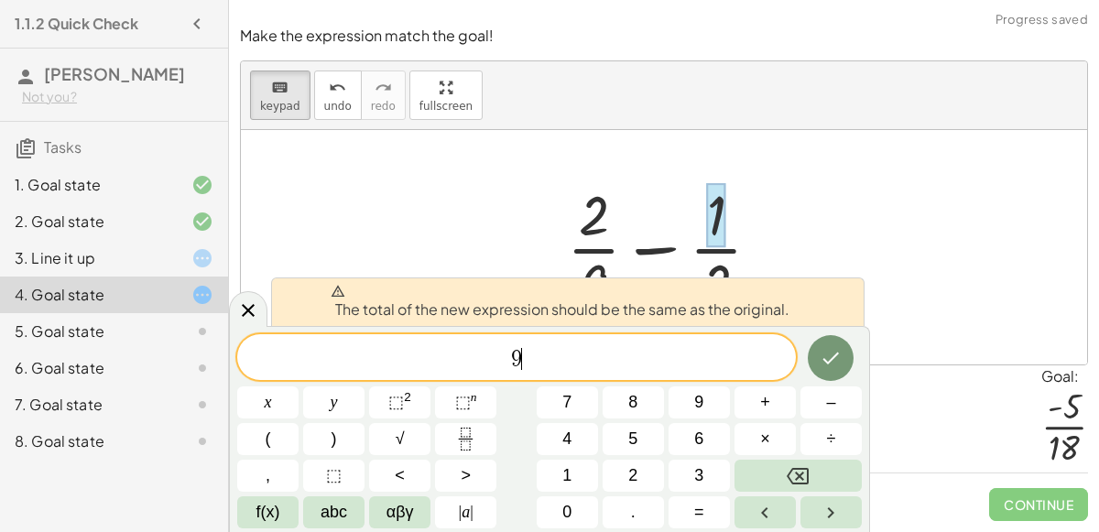
click at [228, 301] on nav "1.1.2 Quick Check Aries [PERSON_NAME] Not you? Tasks 1. Goal state 2. Goal stat…" at bounding box center [114, 266] width 229 height 532
click at [247, 302] on icon at bounding box center [248, 310] width 22 height 22
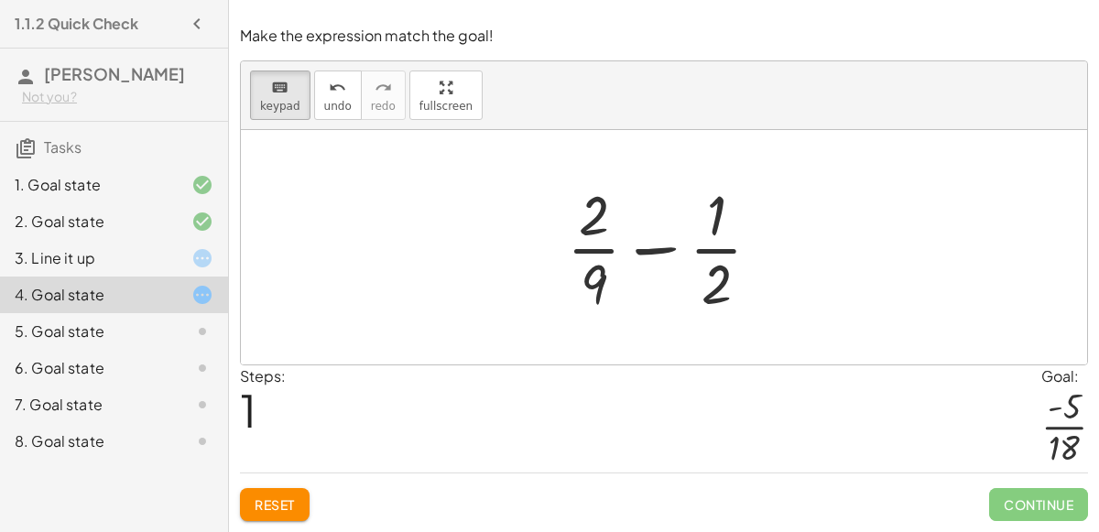
click at [114, 321] on div "5. Goal state" at bounding box center [88, 332] width 147 height 22
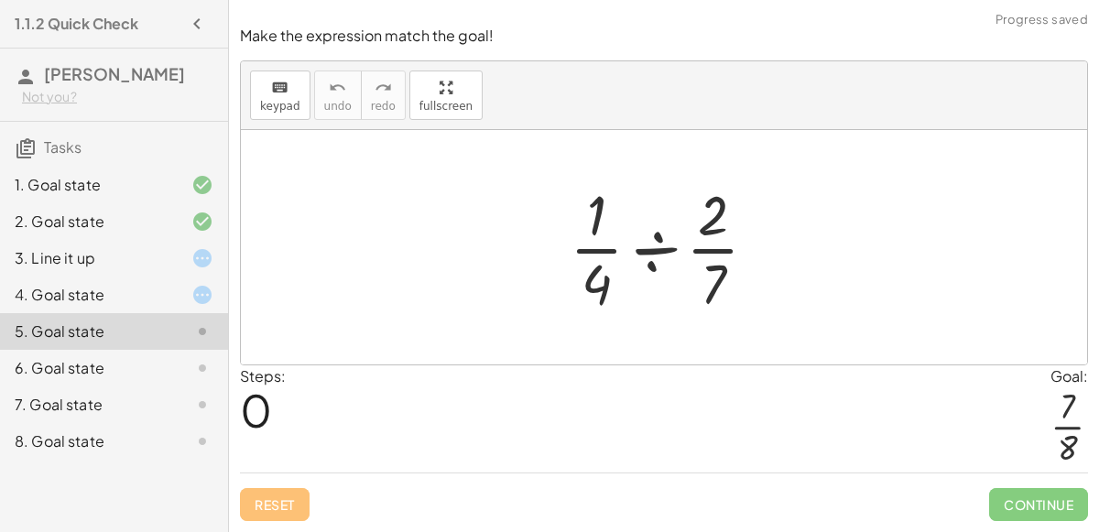
click at [622, 243] on div at bounding box center [671, 247] width 221 height 141
click at [561, 297] on div at bounding box center [671, 247] width 221 height 141
click at [573, 292] on div at bounding box center [671, 247] width 221 height 141
click at [612, 283] on div at bounding box center [671, 247] width 221 height 141
click at [735, 226] on div at bounding box center [671, 247] width 221 height 141
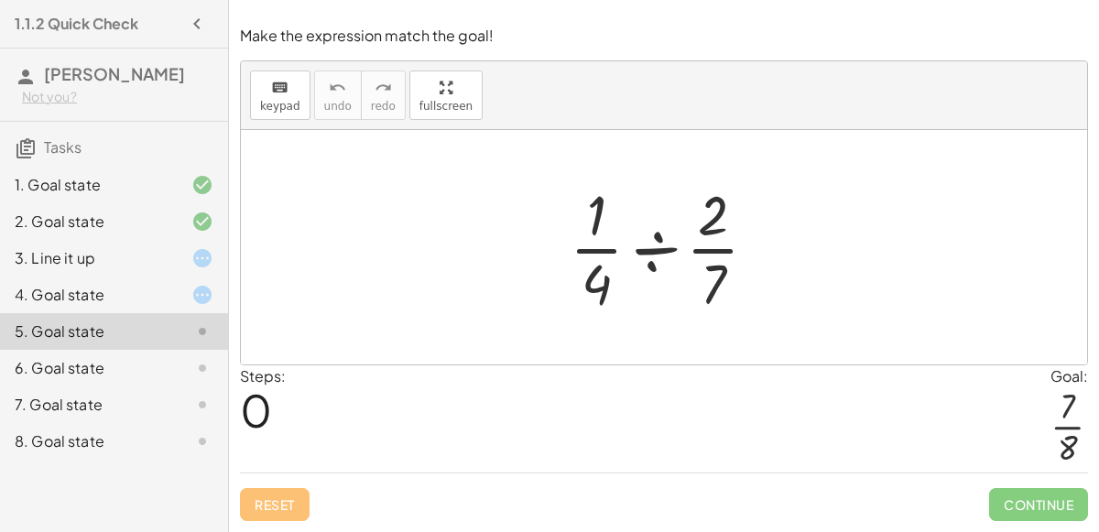
click at [719, 223] on div at bounding box center [671, 247] width 221 height 141
drag, startPoint x: 719, startPoint y: 223, endPoint x: 715, endPoint y: 291, distance: 67.9
click at [715, 291] on div at bounding box center [671, 247] width 221 height 141
drag, startPoint x: 714, startPoint y: 288, endPoint x: 718, endPoint y: 166, distance: 121.9
click at [718, 252] on div at bounding box center [671, 247] width 221 height 141
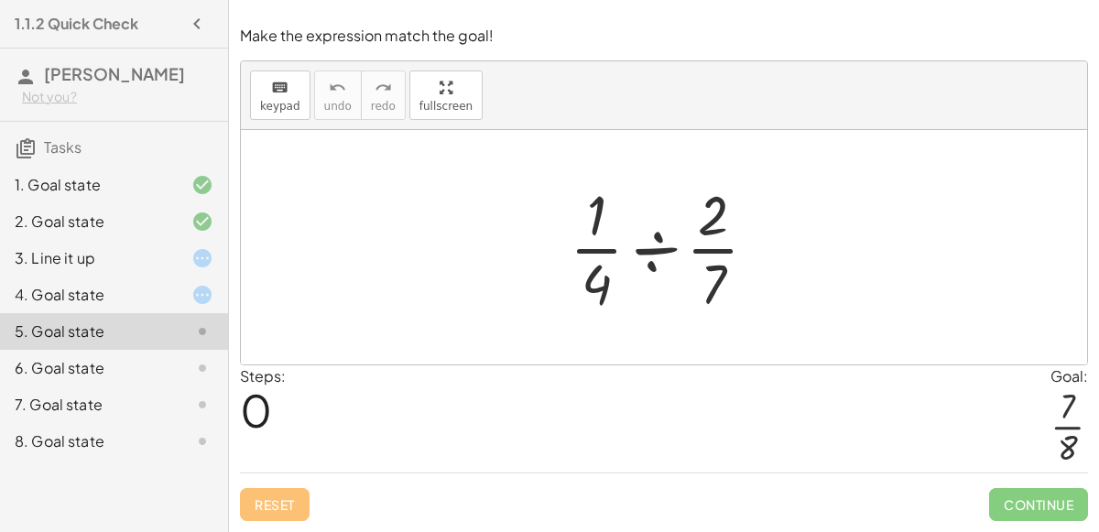
click at [714, 242] on div at bounding box center [671, 247] width 221 height 141
click at [288, 96] on div "keyboard" at bounding box center [280, 87] width 40 height 22
click at [715, 246] on div at bounding box center [713, 215] width 30 height 64
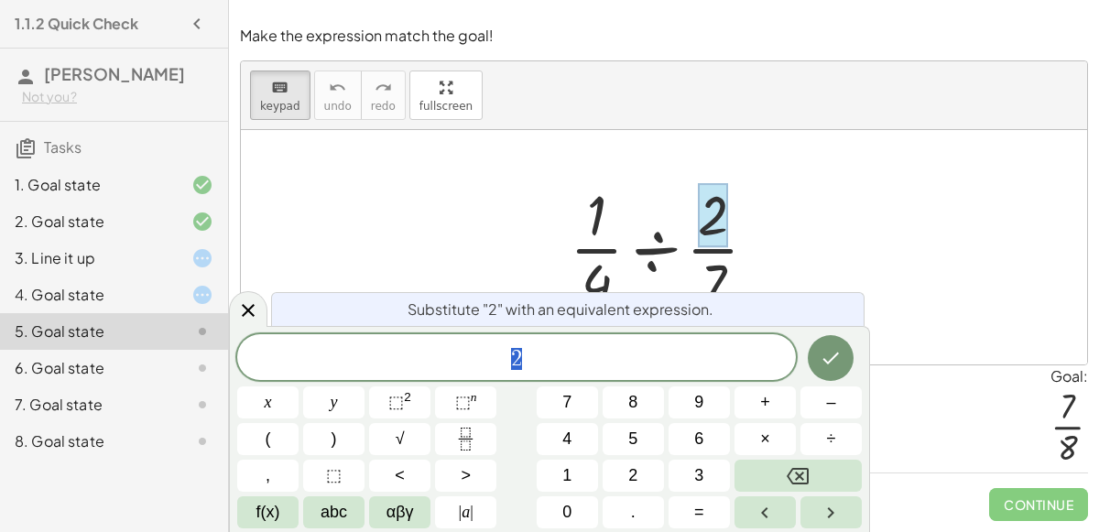
click at [716, 251] on div at bounding box center [671, 247] width 221 height 141
click at [718, 266] on div at bounding box center [671, 247] width 221 height 141
click at [254, 314] on icon at bounding box center [248, 310] width 22 height 22
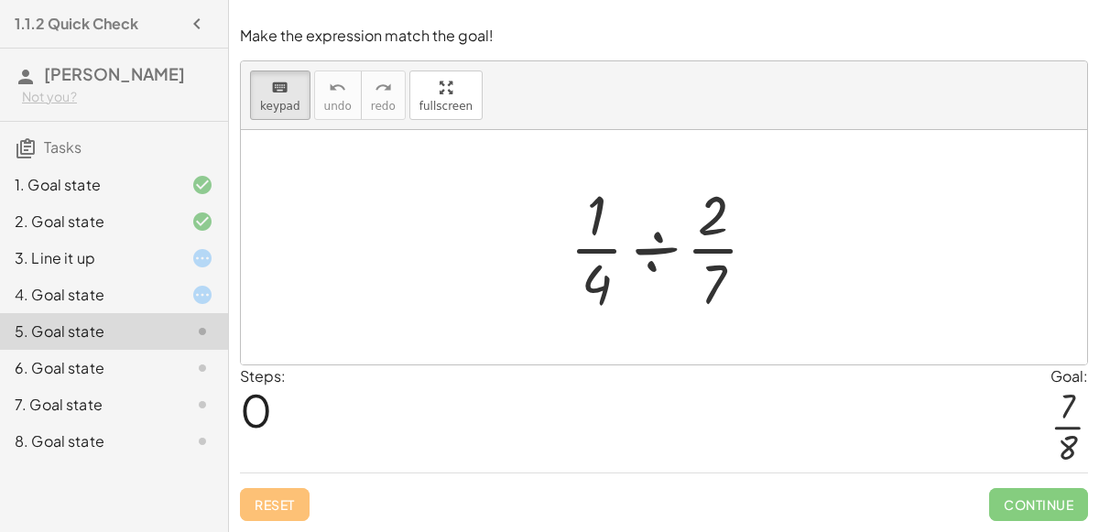
click at [164, 423] on div "6. Goal state" at bounding box center [114, 441] width 228 height 37
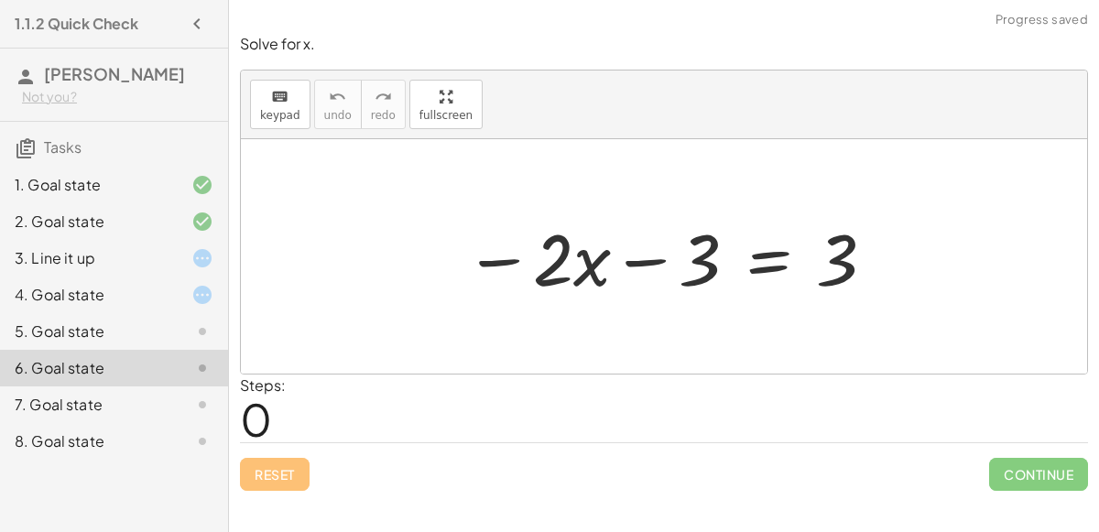
click at [666, 257] on div at bounding box center [670, 257] width 431 height 94
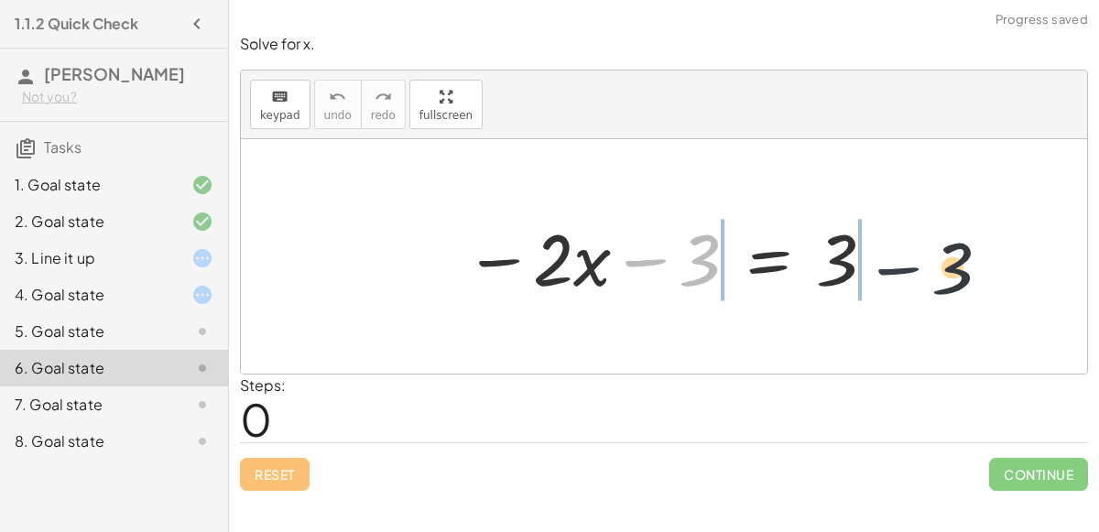
drag, startPoint x: 638, startPoint y: 250, endPoint x: 909, endPoint y: 256, distance: 270.3
click at [909, 256] on div "− 3 − · 2 · x − 3 = 3" at bounding box center [664, 256] width 846 height 234
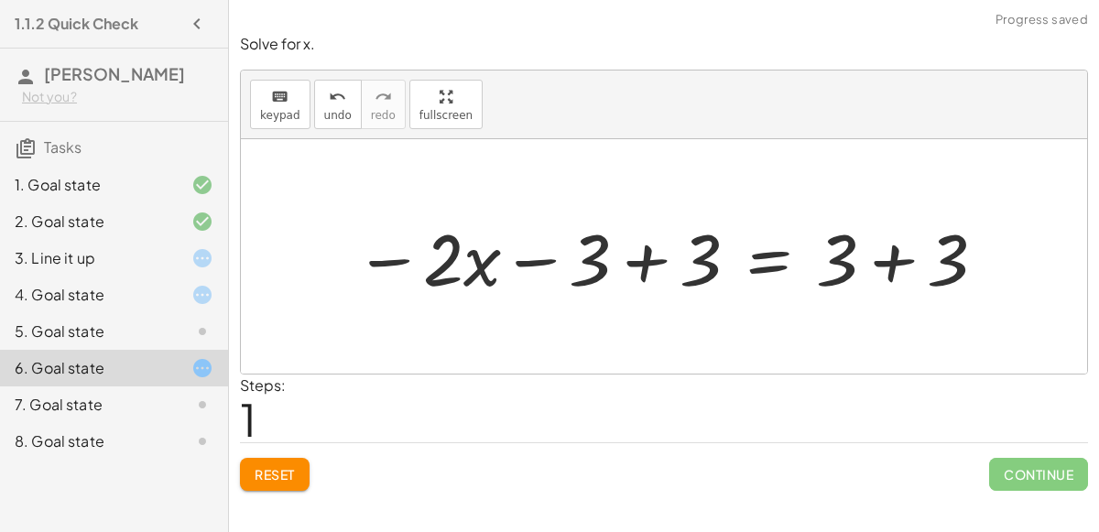
click at [658, 247] on div at bounding box center [671, 257] width 652 height 94
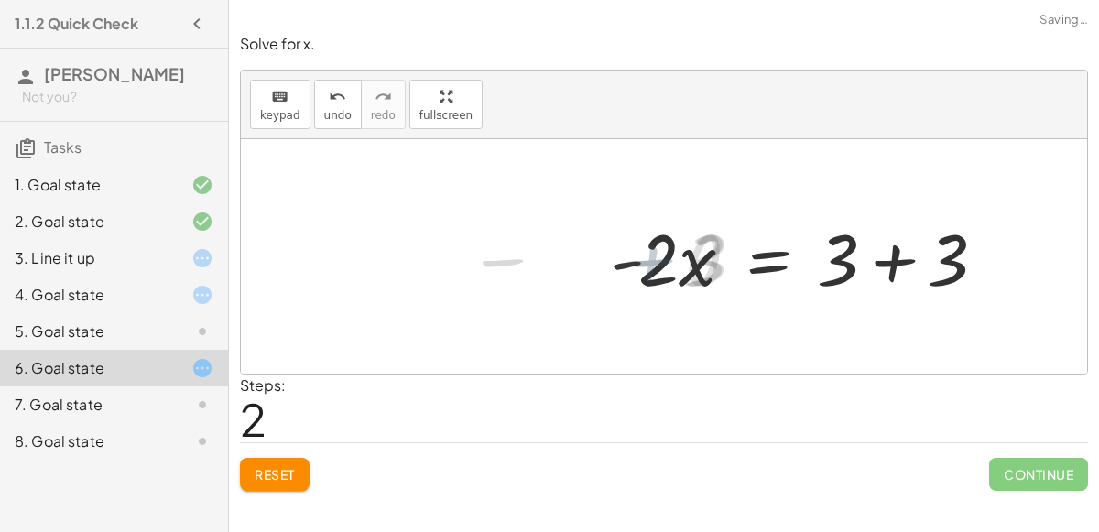
click at [874, 263] on div at bounding box center [805, 257] width 409 height 94
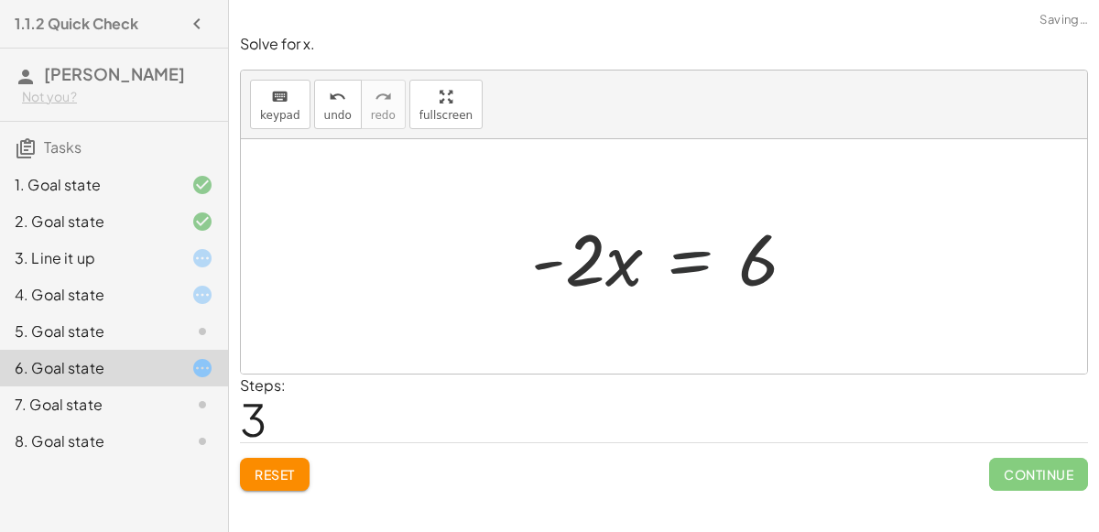
click at [652, 262] on div at bounding box center [671, 257] width 298 height 94
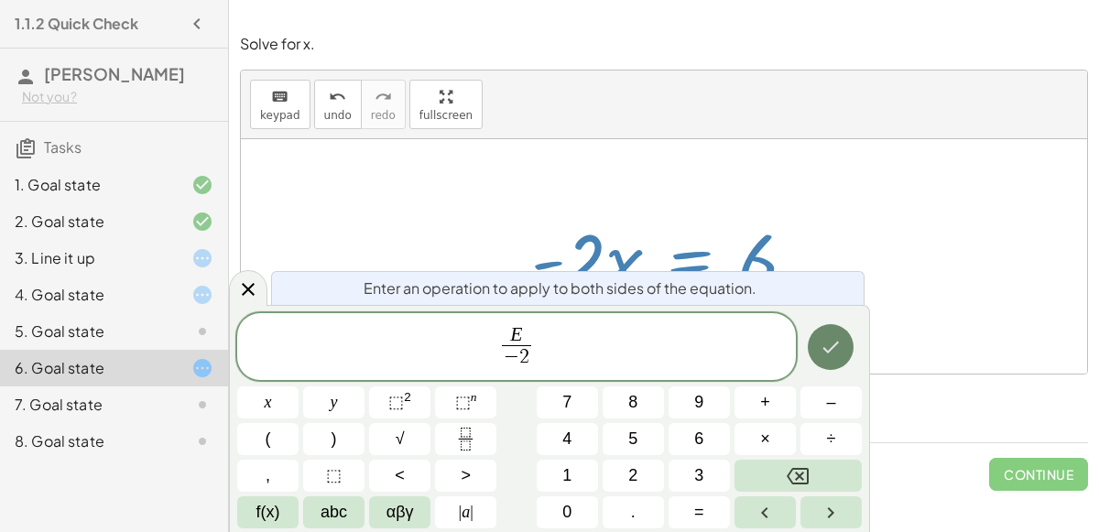
click at [844, 343] on button "Done" at bounding box center [831, 347] width 46 height 46
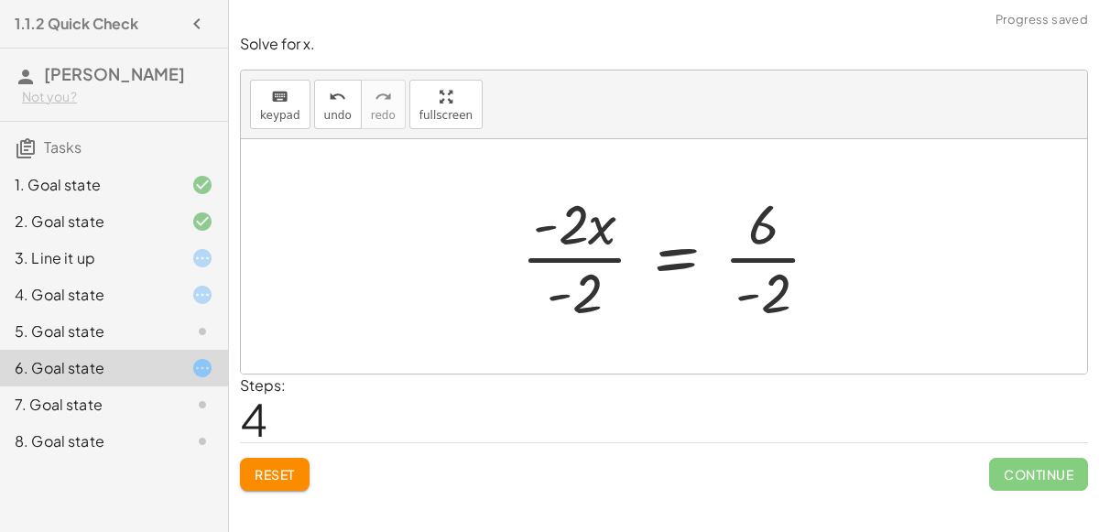
click at [608, 254] on div at bounding box center [678, 256] width 332 height 141
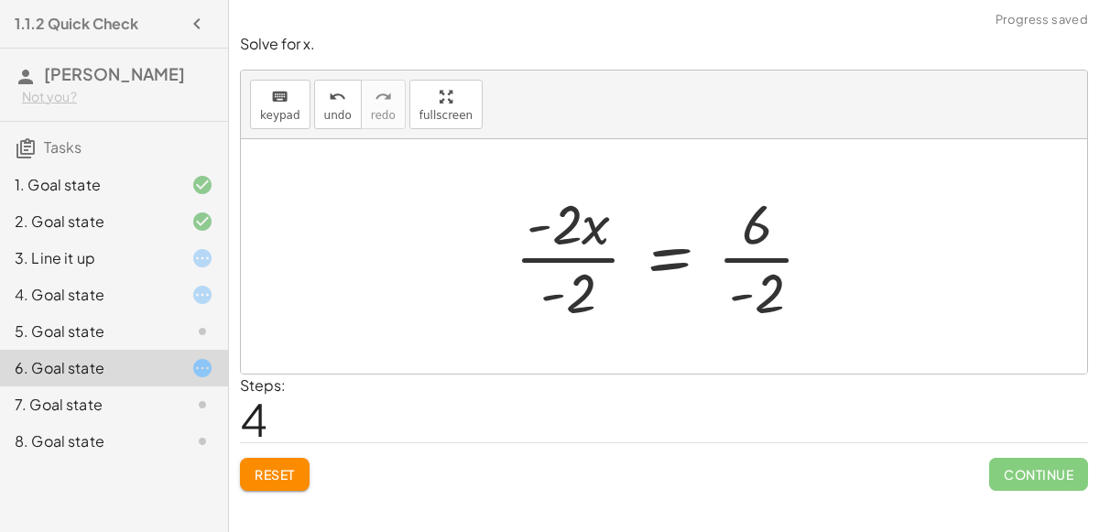
click at [595, 253] on div at bounding box center [672, 256] width 332 height 141
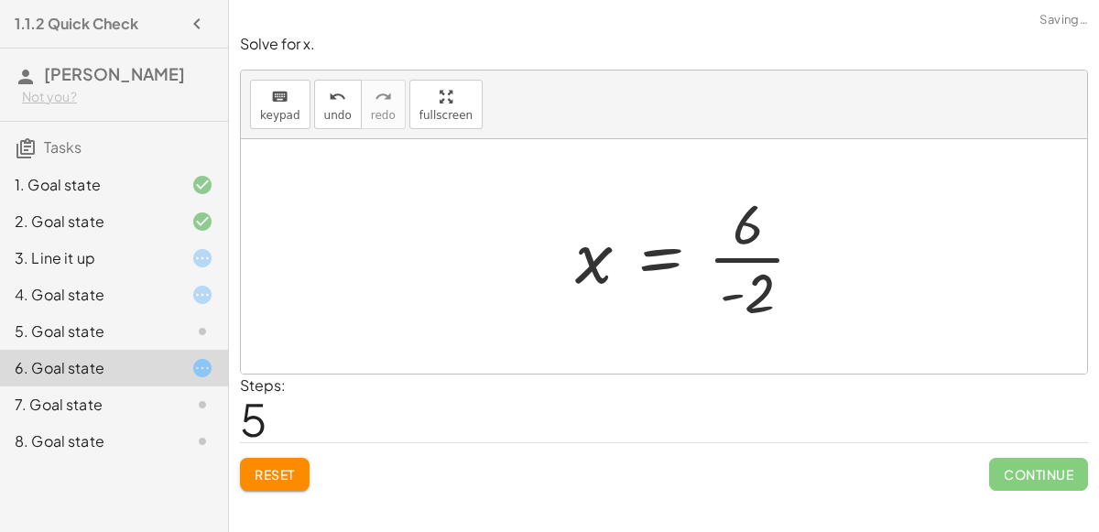
click at [732, 257] on div at bounding box center [697, 256] width 262 height 141
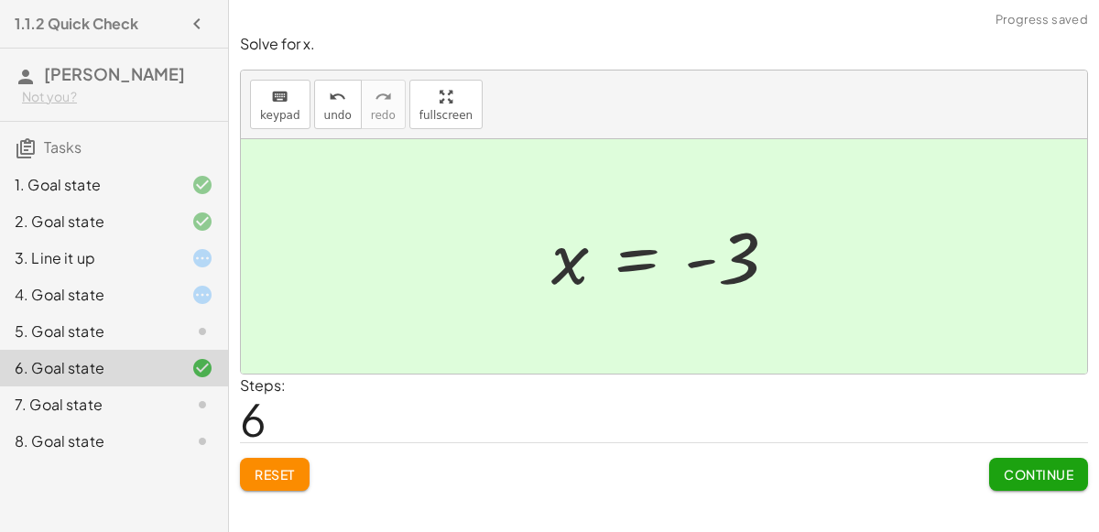
click at [1004, 466] on span "Continue" at bounding box center [1039, 474] width 70 height 16
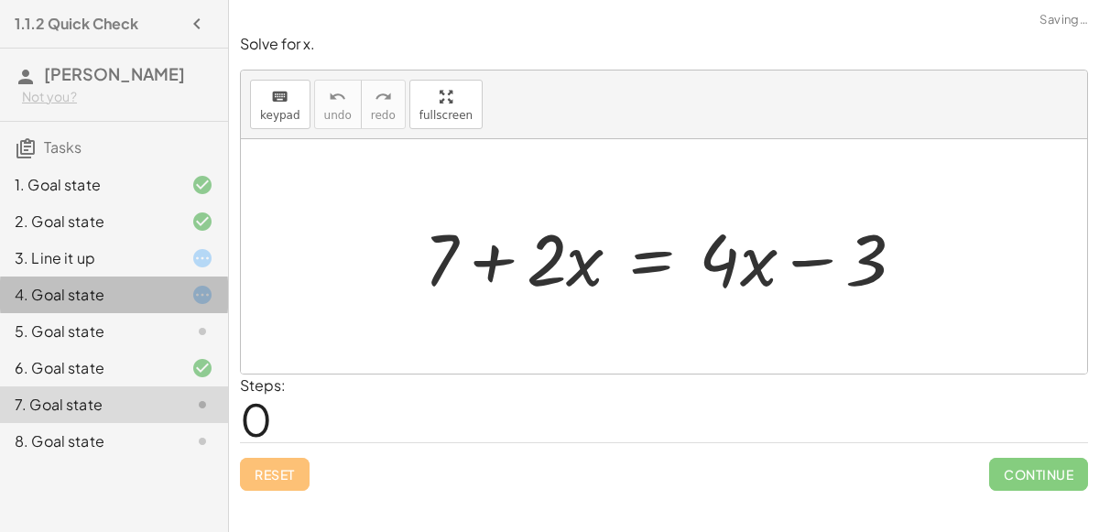
click at [136, 350] on div "4. Goal state" at bounding box center [114, 368] width 228 height 37
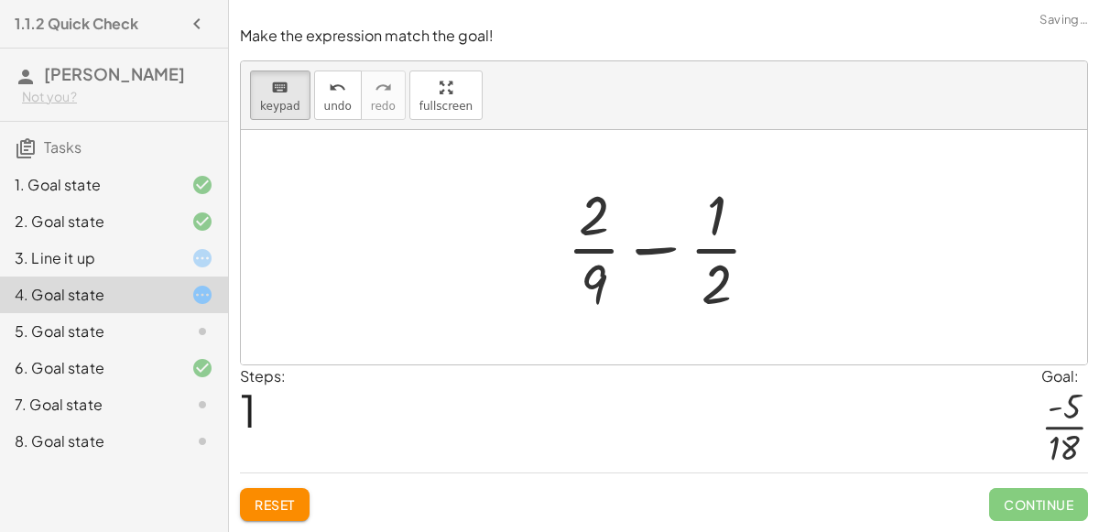
click at [146, 329] on div "5. Goal state" at bounding box center [88, 332] width 147 height 22
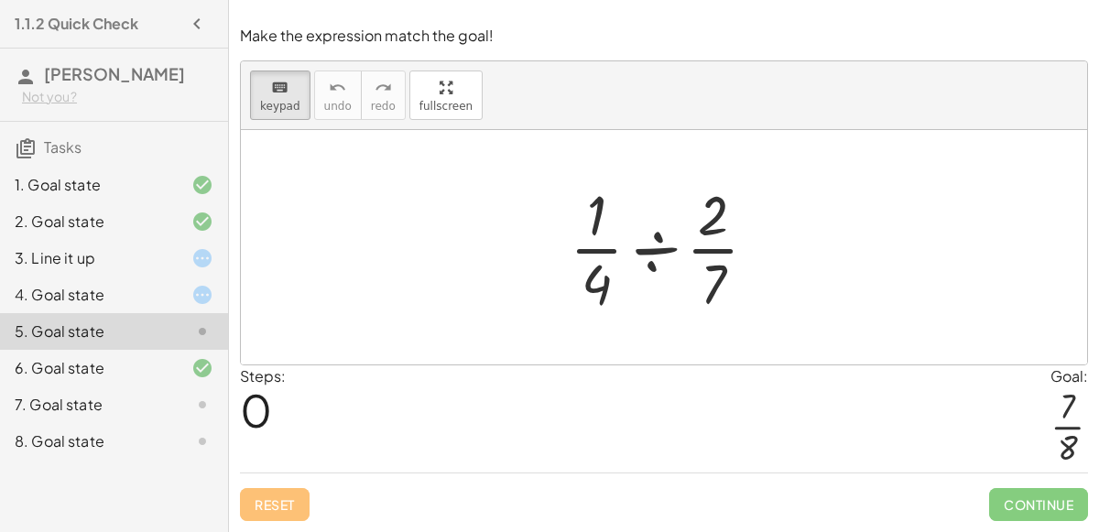
click at [731, 222] on div at bounding box center [671, 247] width 221 height 141
click at [719, 222] on div at bounding box center [713, 215] width 30 height 64
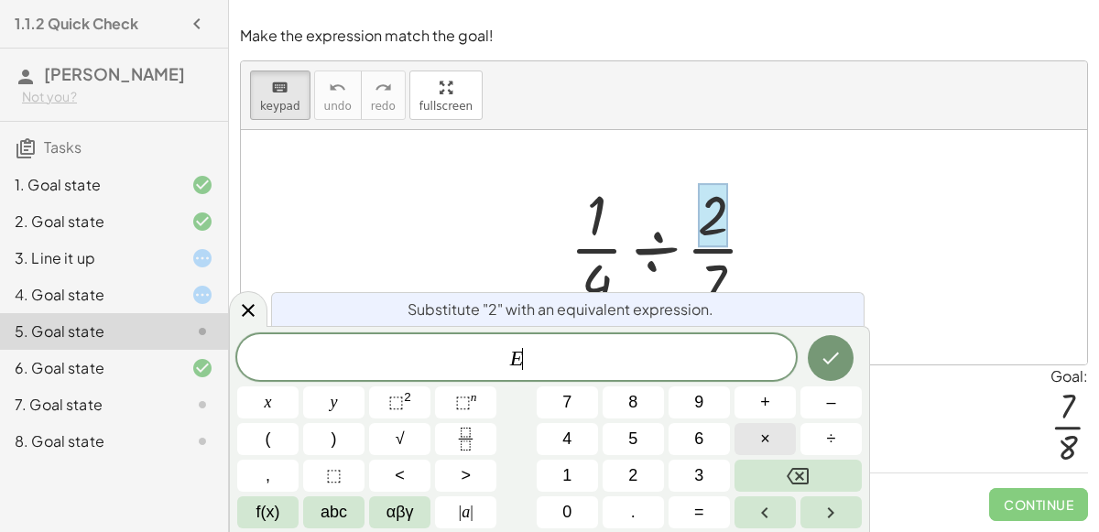
click at [768, 427] on span "×" at bounding box center [765, 439] width 10 height 25
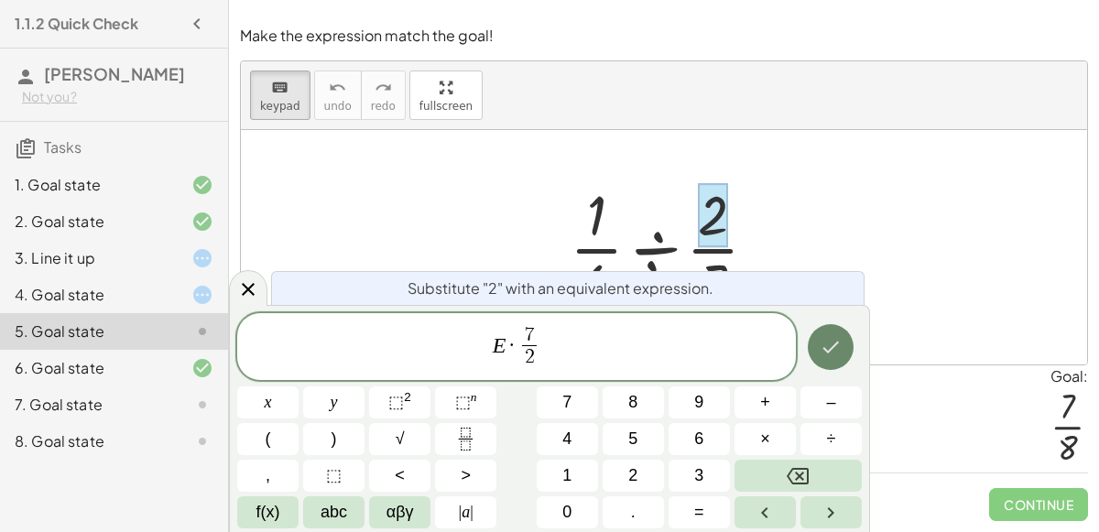
click at [840, 334] on button "Done" at bounding box center [831, 347] width 46 height 46
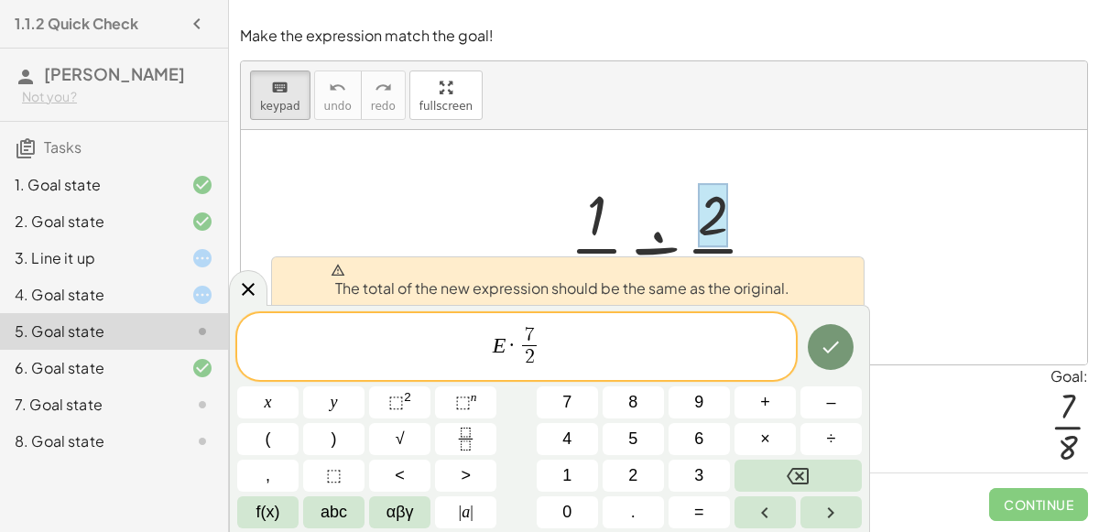
click at [273, 68] on div "keyboard keypad undo [PERSON_NAME] redo fullscreen" at bounding box center [664, 95] width 846 height 69
click at [278, 80] on icon "keyboard" at bounding box center [279, 88] width 17 height 22
click at [246, 284] on icon at bounding box center [248, 289] width 22 height 22
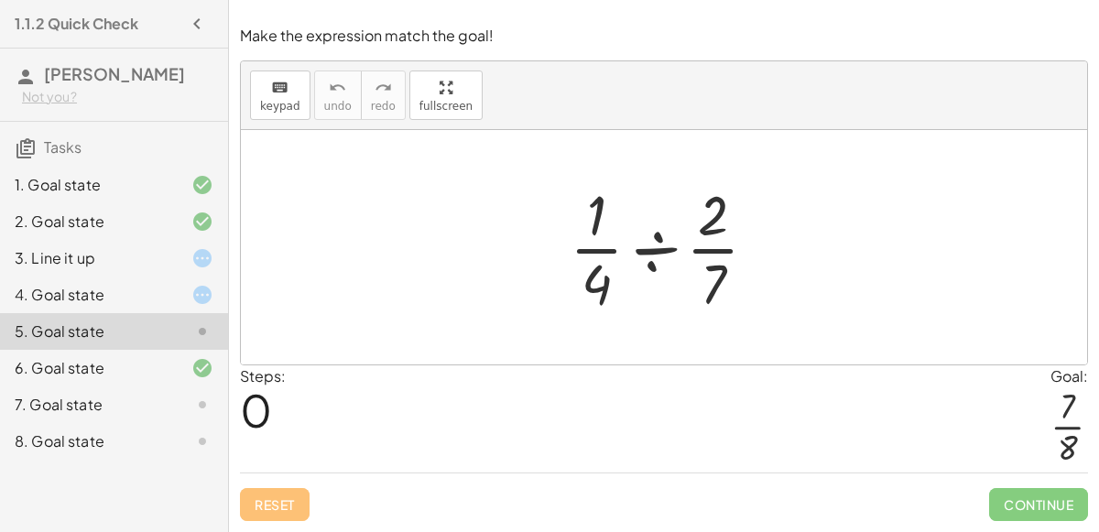
click at [147, 423] on div "6. Goal state" at bounding box center [114, 441] width 228 height 37
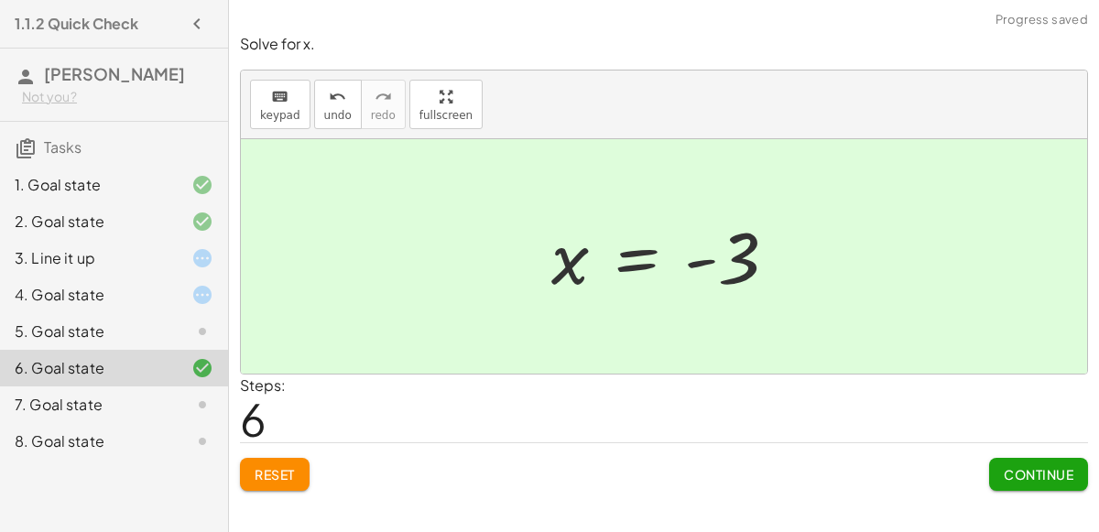
click at [157, 400] on div "7. Goal state" at bounding box center [88, 405] width 147 height 22
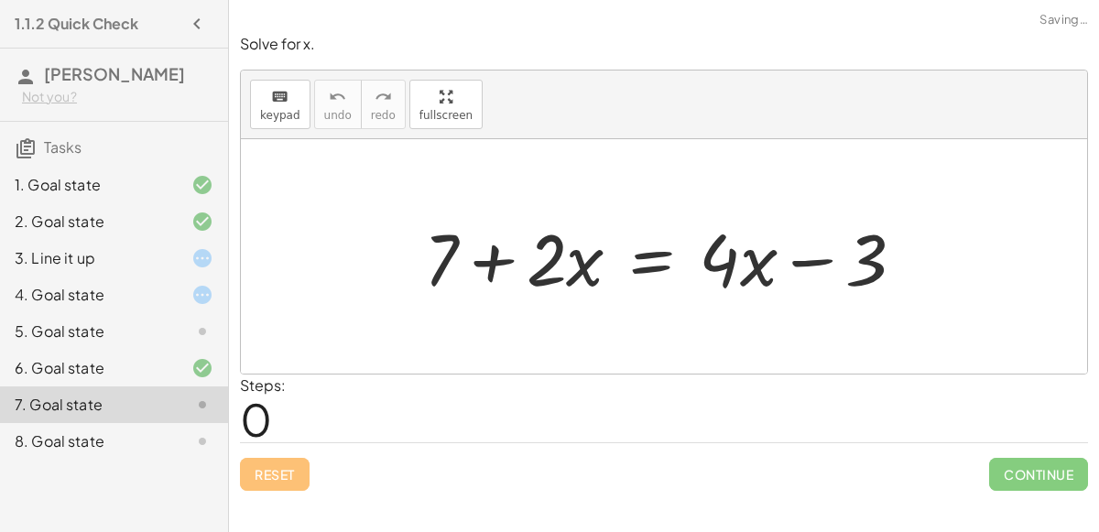
click at [824, 250] on div at bounding box center [672, 257] width 514 height 94
drag, startPoint x: 859, startPoint y: 263, endPoint x: 559, endPoint y: 261, distance: 300.4
click at [559, 261] on div at bounding box center [672, 257] width 514 height 94
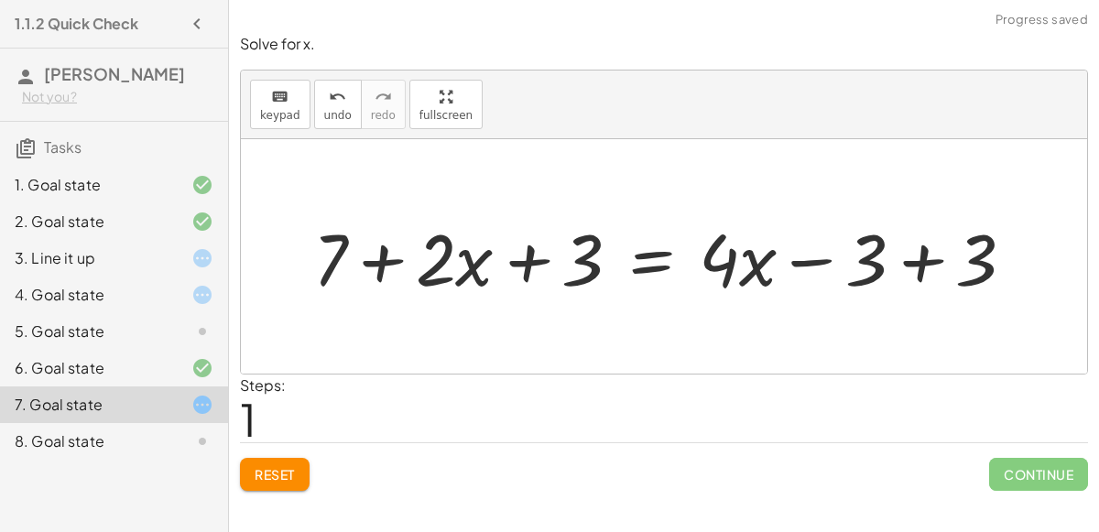
click at [558, 262] on div at bounding box center [671, 257] width 735 height 94
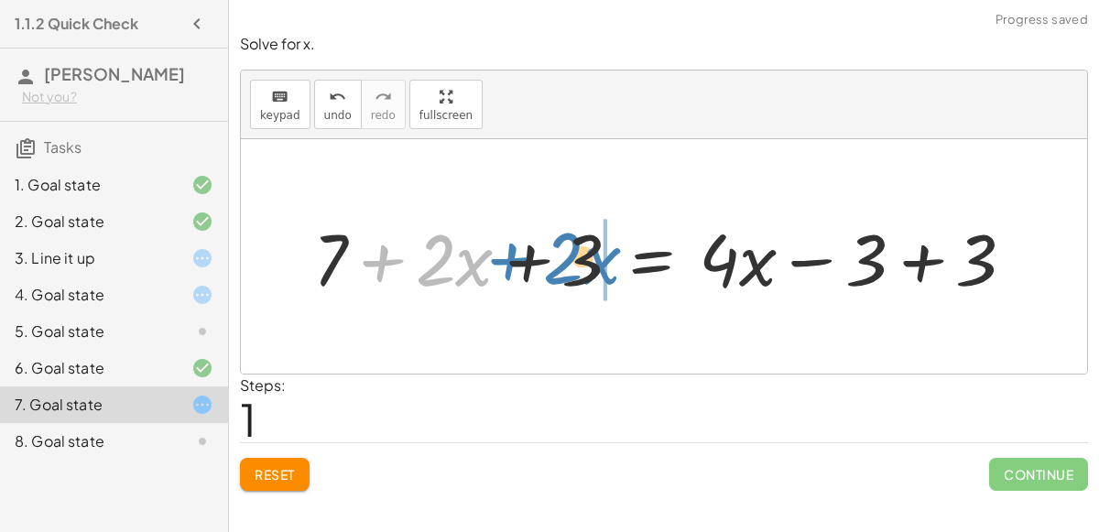
drag, startPoint x: 350, startPoint y: 270, endPoint x: 486, endPoint y: 270, distance: 136.5
click at [486, 270] on div at bounding box center [671, 257] width 735 height 94
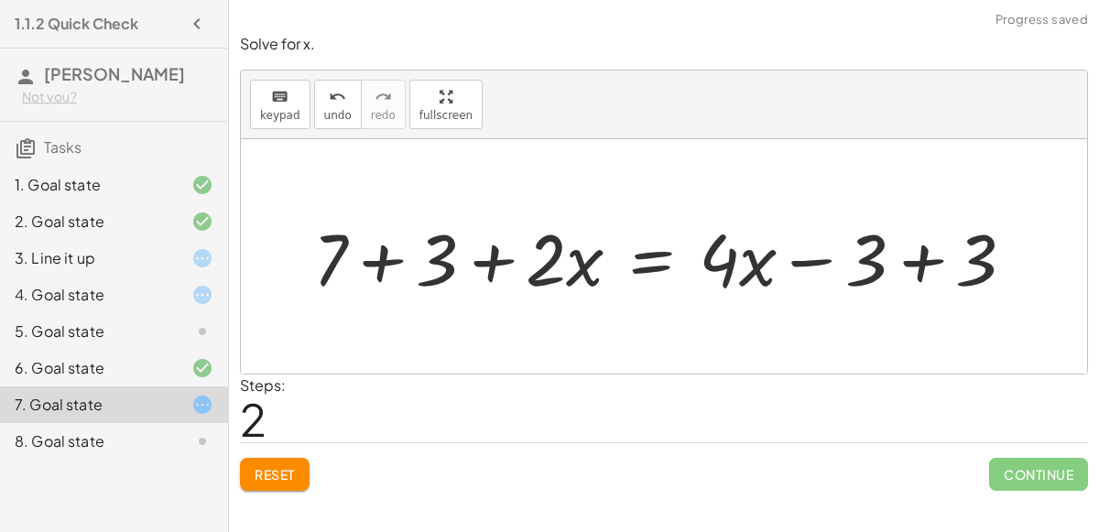
click at [414, 258] on div at bounding box center [671, 257] width 735 height 94
click at [930, 245] on div at bounding box center [713, 257] width 652 height 94
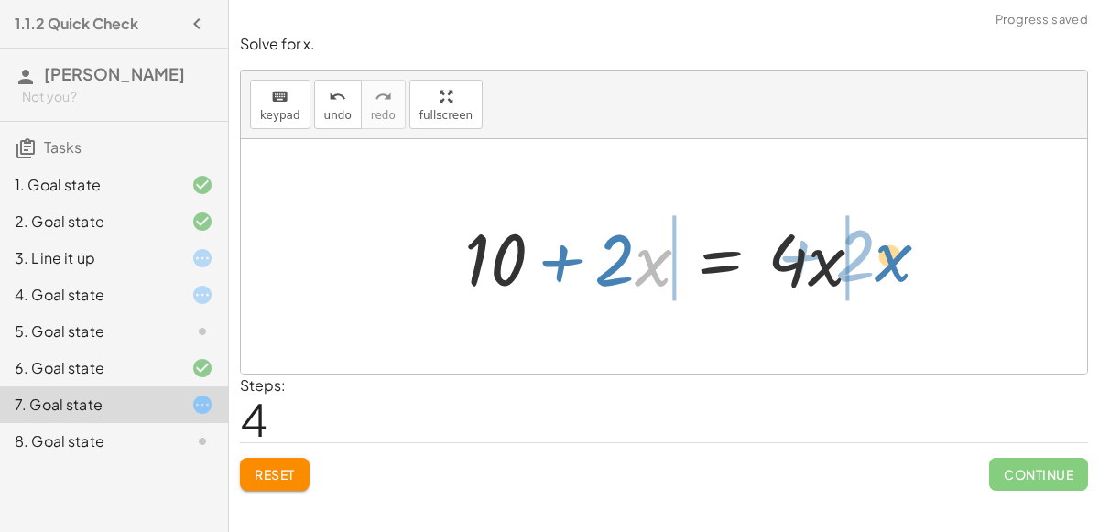
drag, startPoint x: 638, startPoint y: 263, endPoint x: 885, endPoint y: 258, distance: 246.4
click at [885, 258] on div at bounding box center [670, 257] width 431 height 94
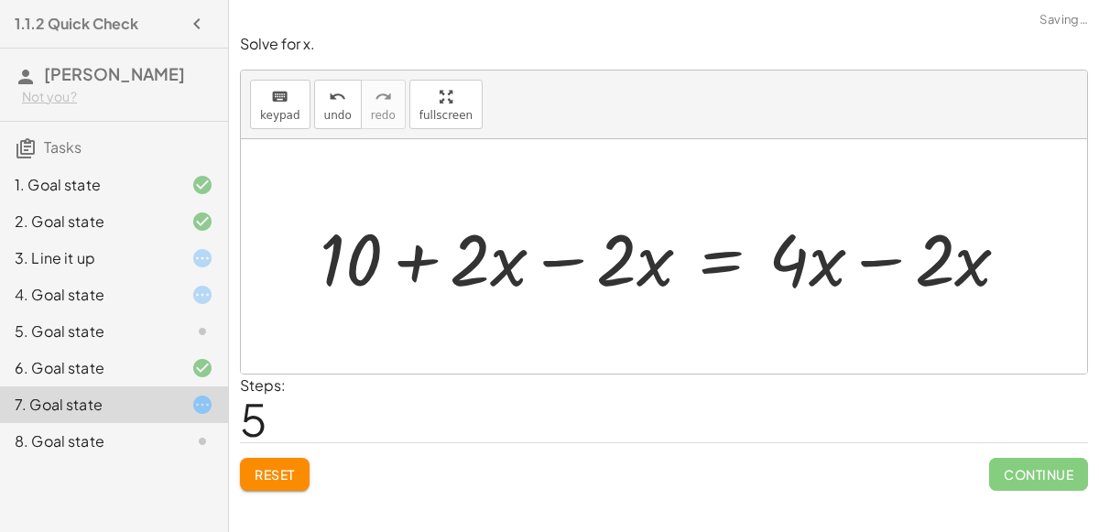
click at [821, 256] on div at bounding box center [672, 257] width 724 height 94
click at [839, 257] on div at bounding box center [672, 257] width 724 height 94
click at [854, 257] on div at bounding box center [672, 257] width 724 height 94
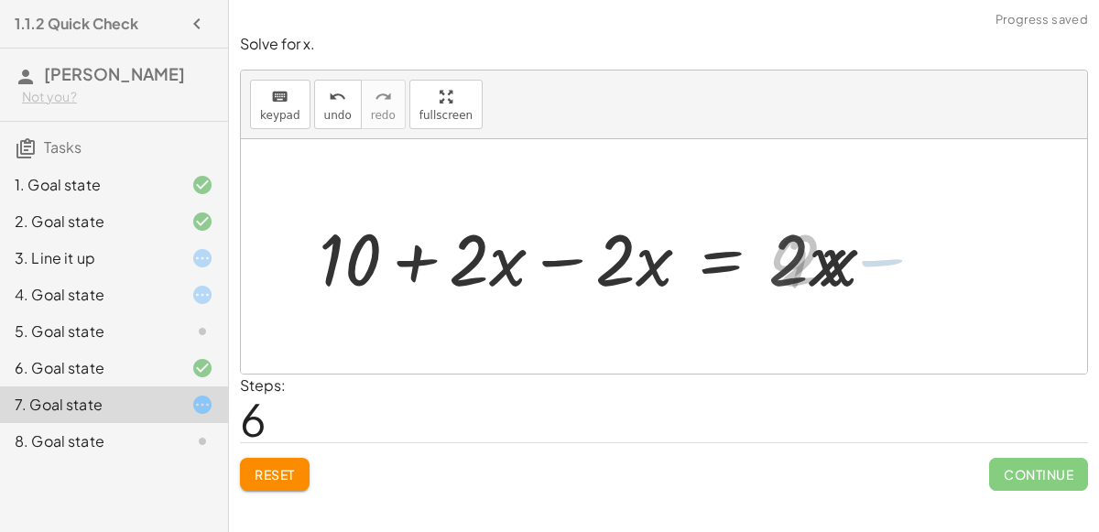
click at [592, 241] on div at bounding box center [599, 257] width 578 height 94
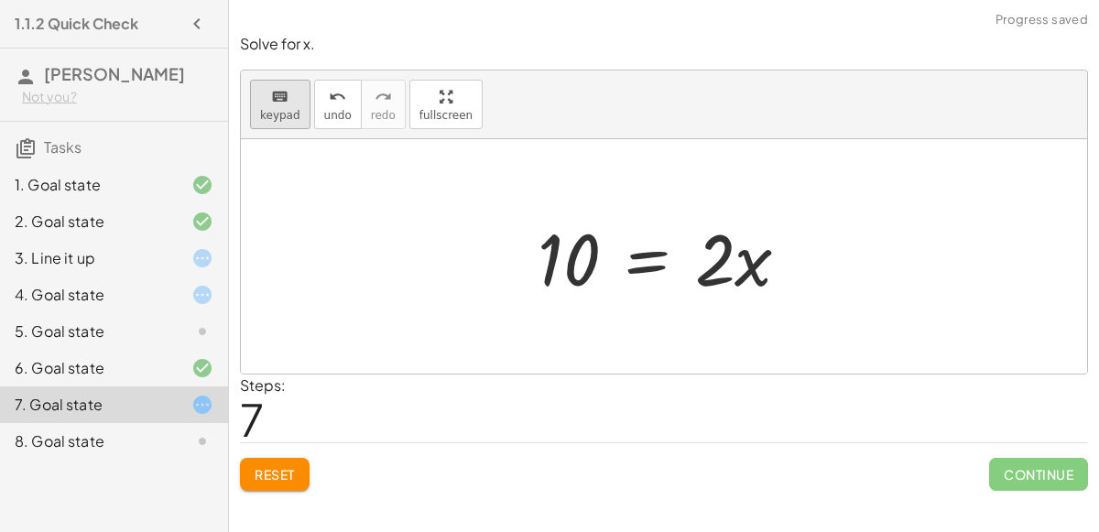
click at [279, 102] on icon "keyboard" at bounding box center [279, 97] width 17 height 22
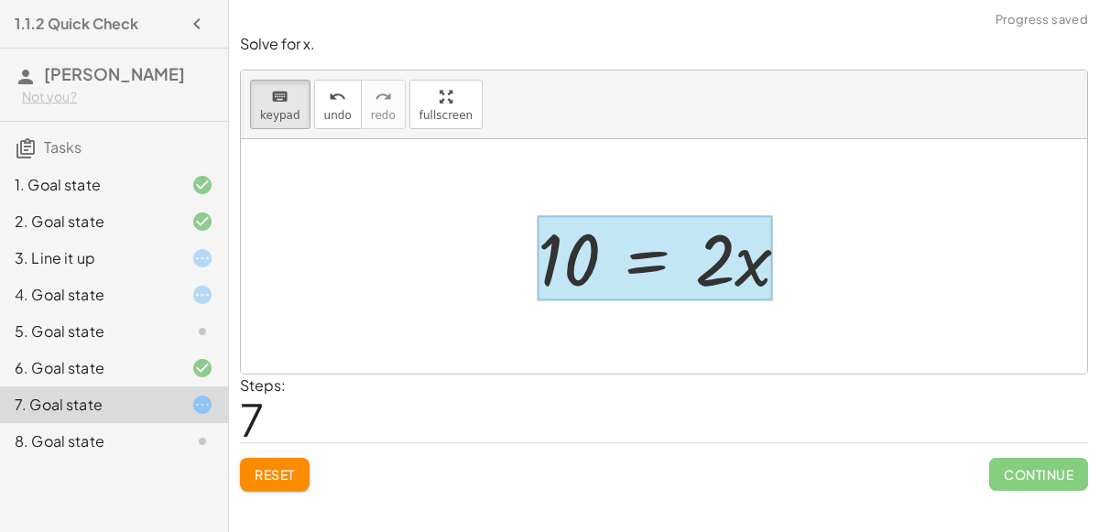
click at [649, 262] on div at bounding box center [655, 258] width 235 height 85
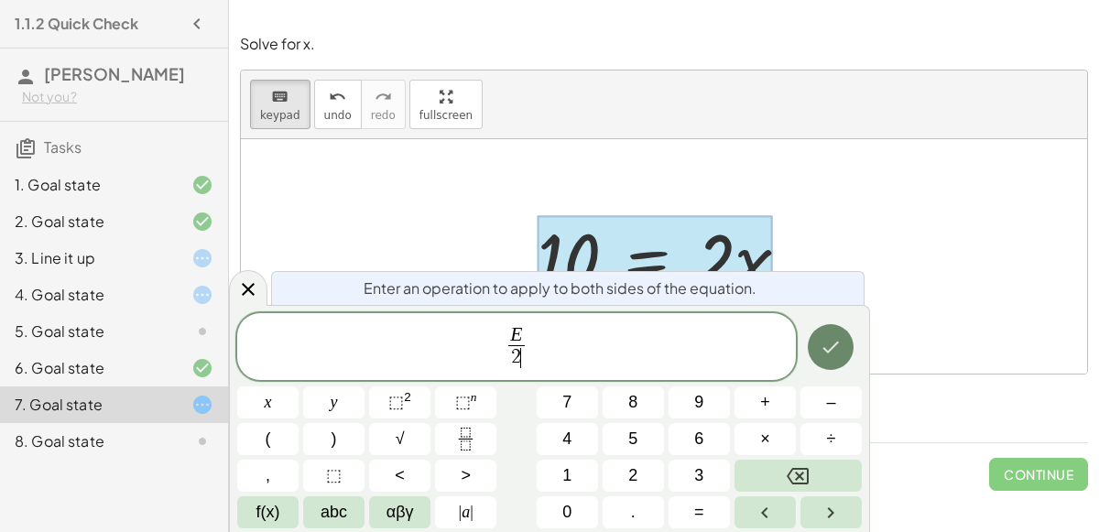
click at [839, 339] on icon "Done" at bounding box center [831, 347] width 22 height 22
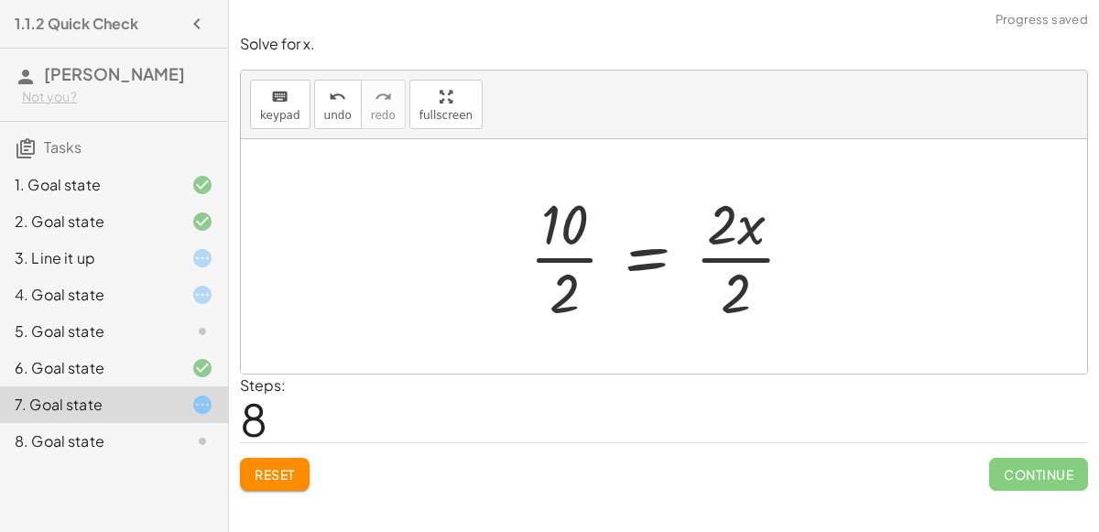
click at [575, 268] on div at bounding box center [669, 256] width 298 height 141
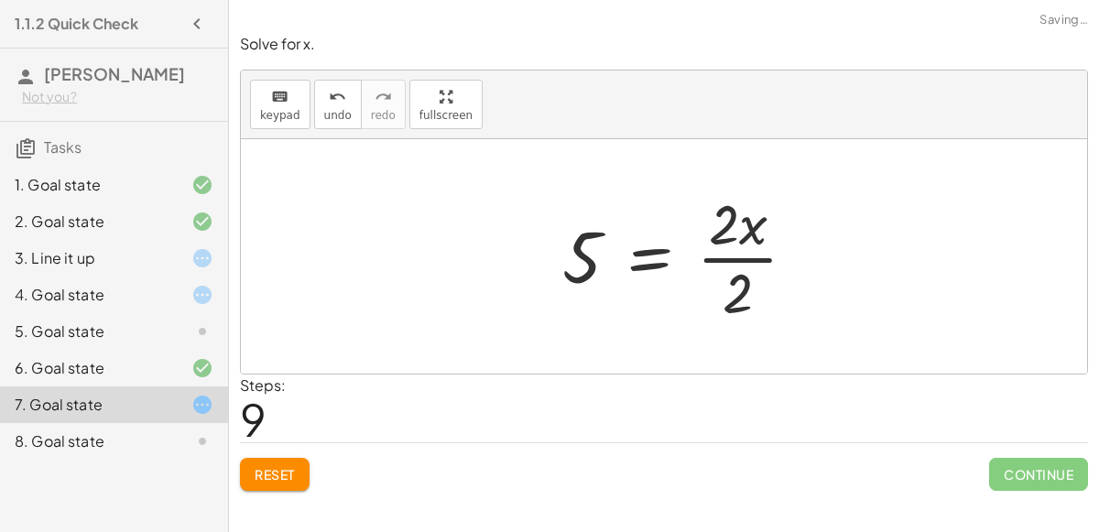
click at [762, 269] on div at bounding box center [686, 256] width 267 height 141
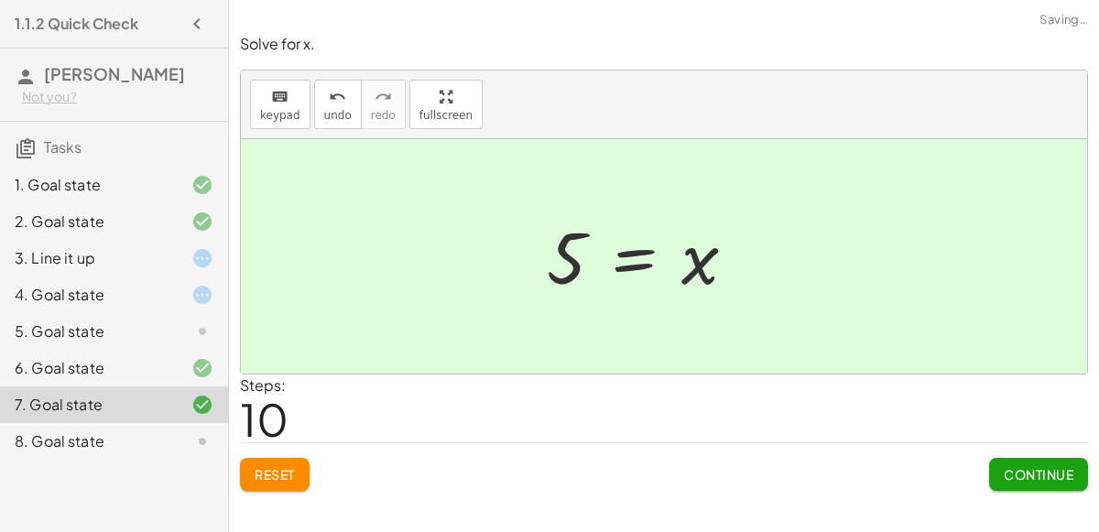
click at [1055, 468] on span "Continue" at bounding box center [1039, 474] width 70 height 16
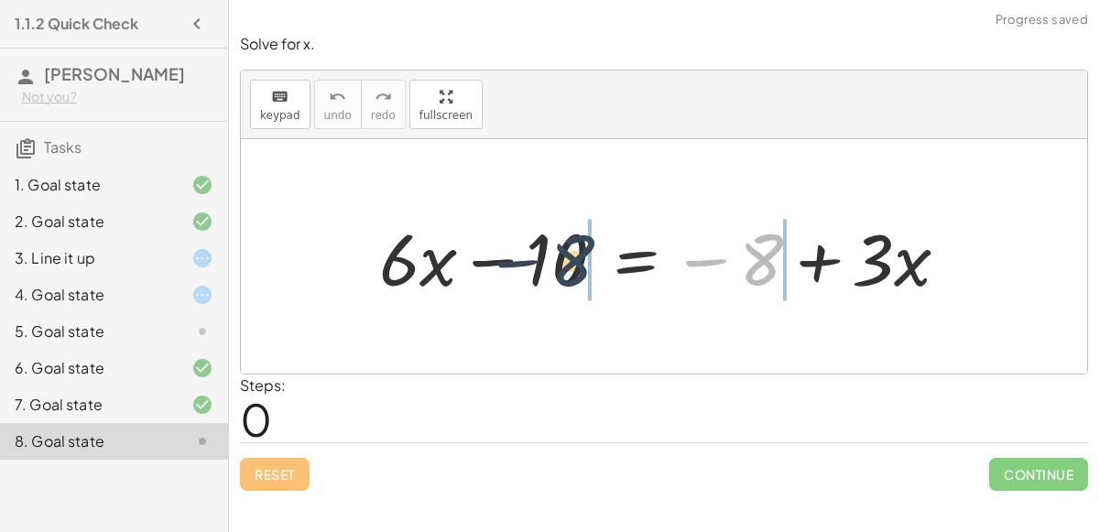
drag, startPoint x: 764, startPoint y: 249, endPoint x: 565, endPoint y: 250, distance: 198.8
click at [565, 250] on div at bounding box center [671, 257] width 603 height 94
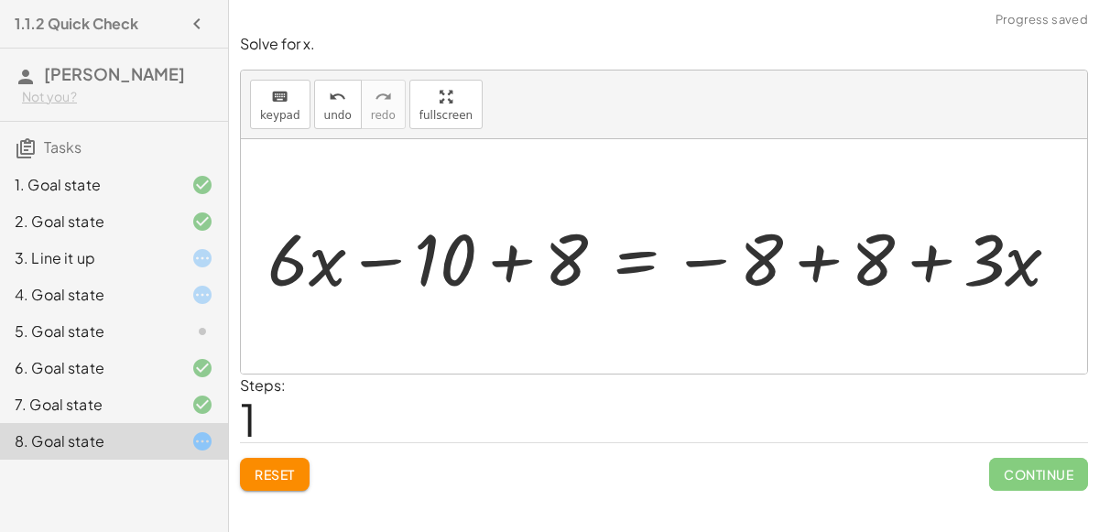
click at [472, 252] on div at bounding box center [668, 256] width 704 height 81
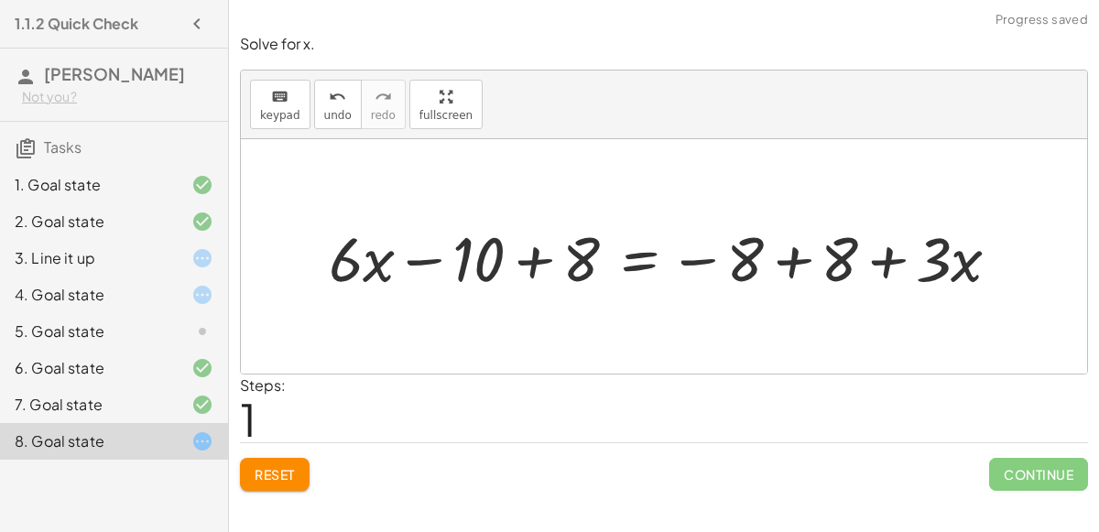
click at [534, 260] on div at bounding box center [672, 256] width 704 height 81
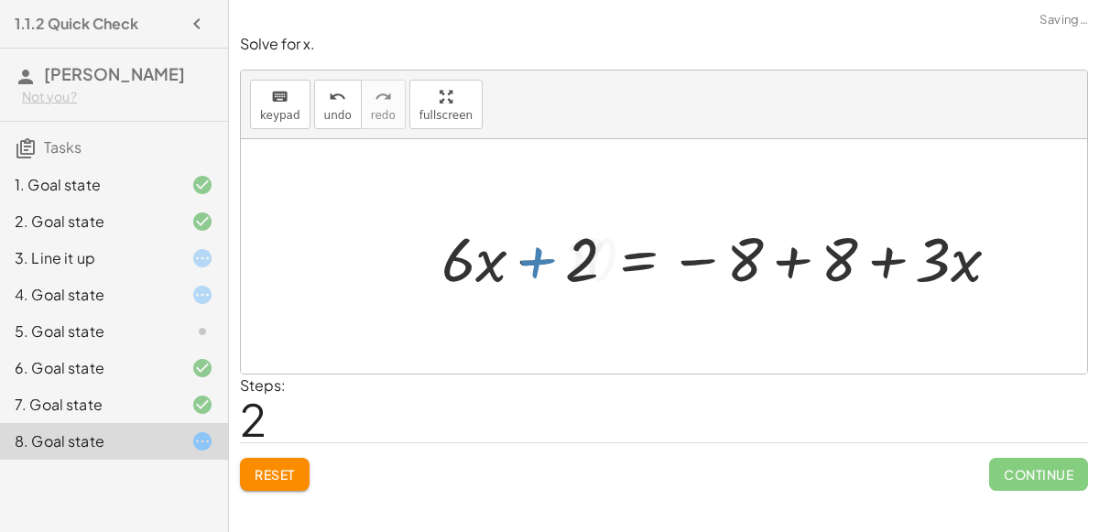
click at [780, 247] on div at bounding box center [727, 256] width 591 height 81
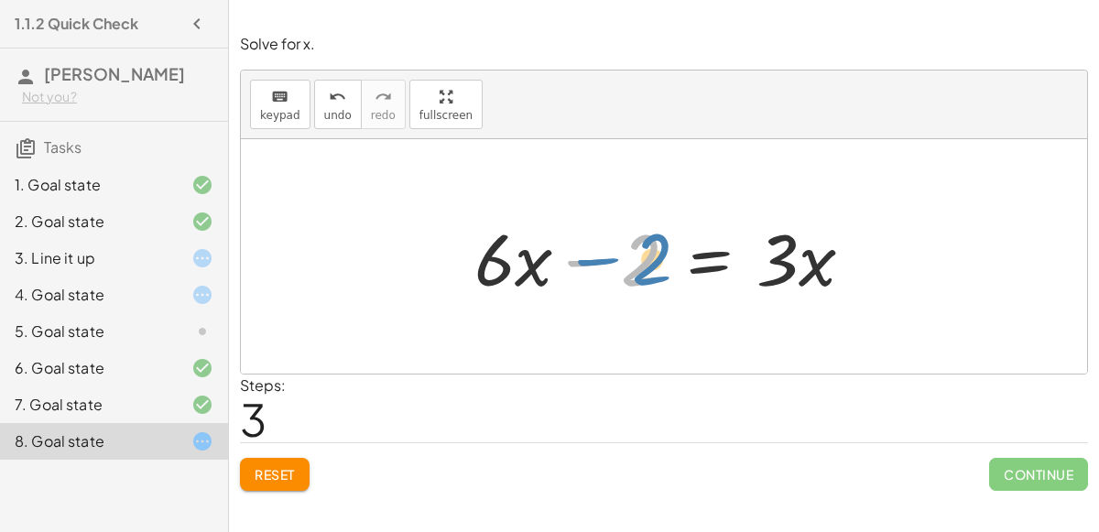
click at [588, 257] on div at bounding box center [671, 257] width 412 height 94
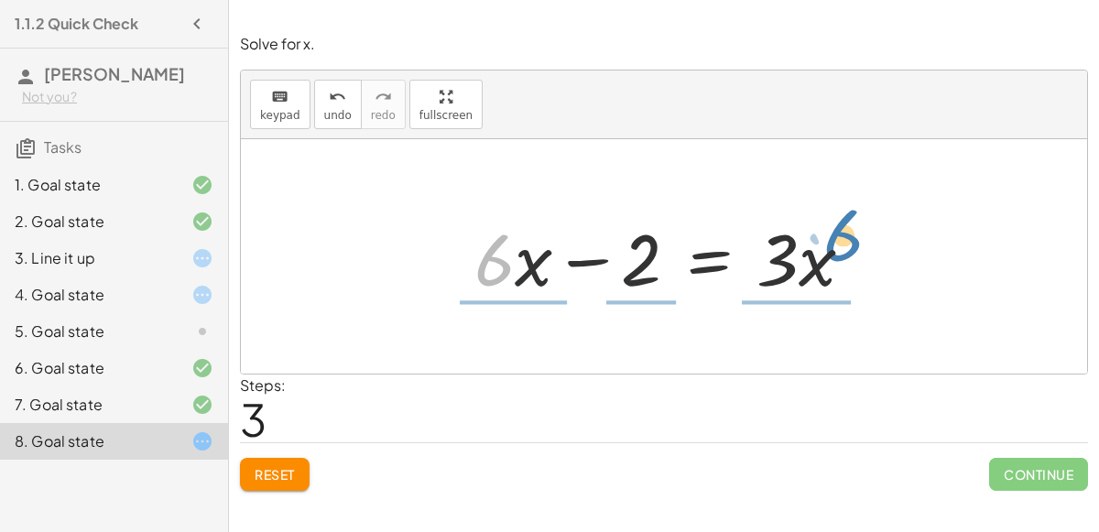
drag, startPoint x: 503, startPoint y: 256, endPoint x: 855, endPoint y: 231, distance: 352.6
click at [855, 231] on div at bounding box center [671, 257] width 412 height 94
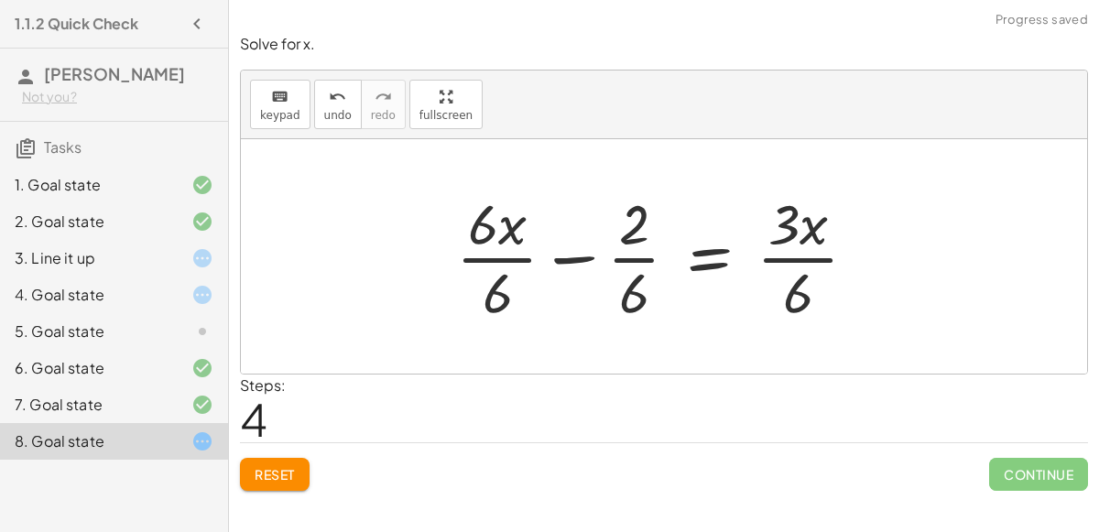
click at [823, 238] on div at bounding box center [664, 256] width 434 height 141
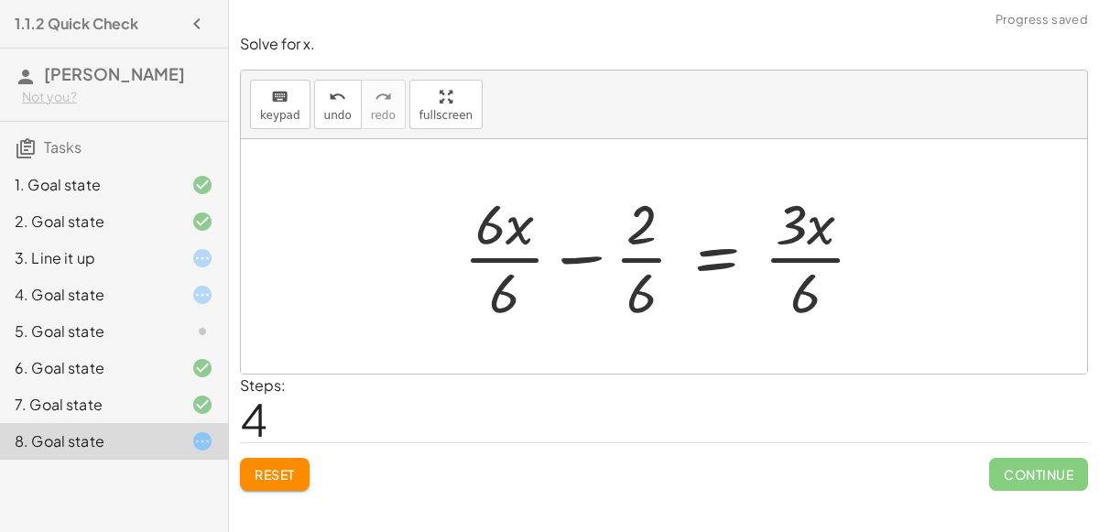
click at [805, 247] on div at bounding box center [671, 256] width 434 height 141
click at [629, 262] on div at bounding box center [656, 256] width 405 height 141
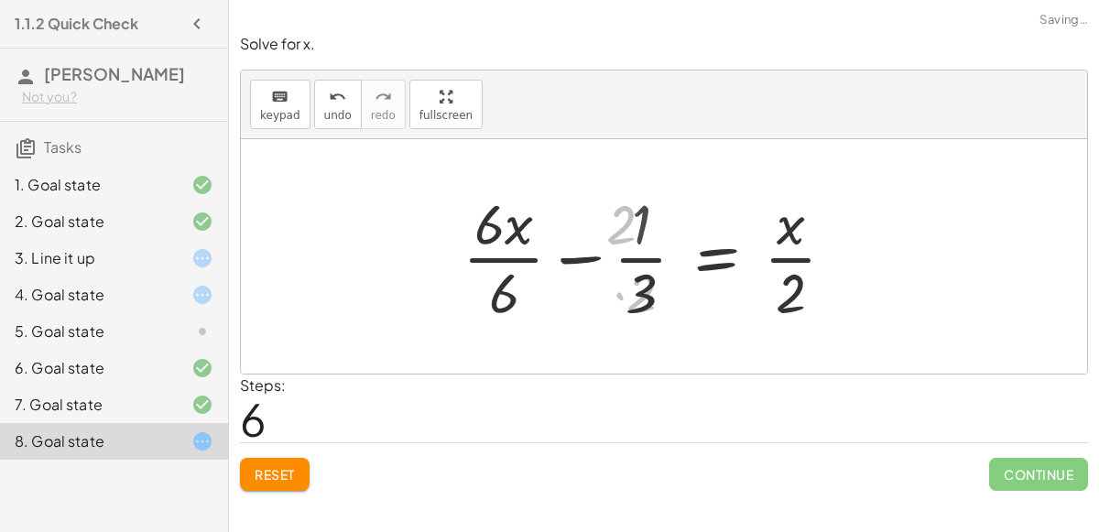
click at [517, 250] on div at bounding box center [656, 256] width 406 height 141
click at [517, 250] on div at bounding box center [678, 256] width 361 height 141
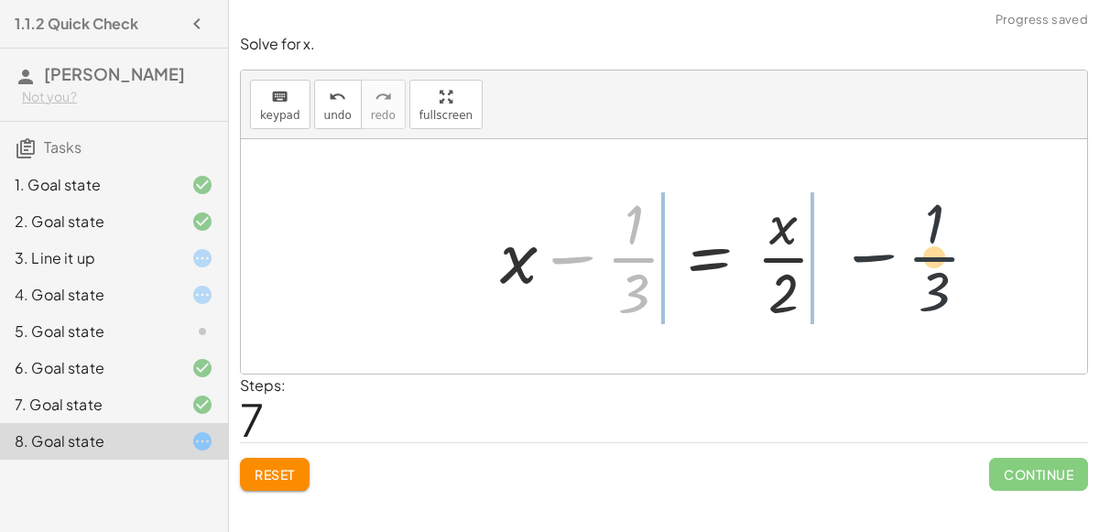
drag, startPoint x: 634, startPoint y: 254, endPoint x: 941, endPoint y: 252, distance: 306.8
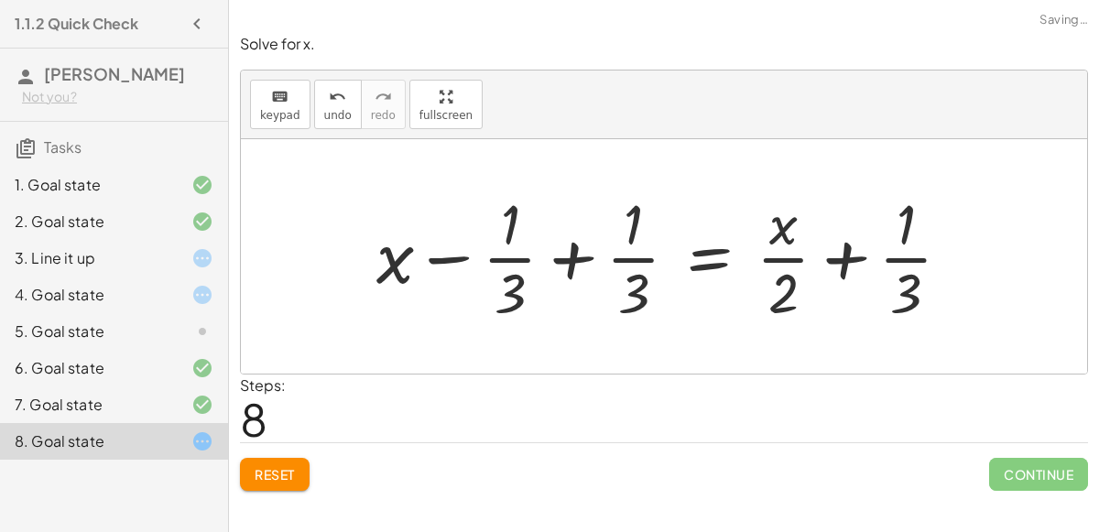
click at [571, 279] on div at bounding box center [671, 256] width 608 height 141
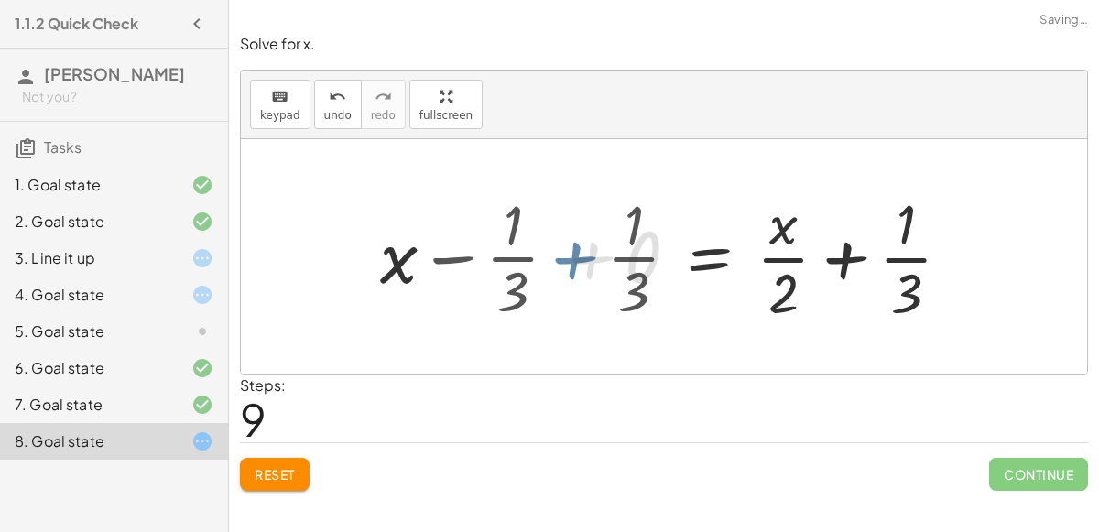
click at [577, 263] on div at bounding box center [664, 256] width 846 height 234
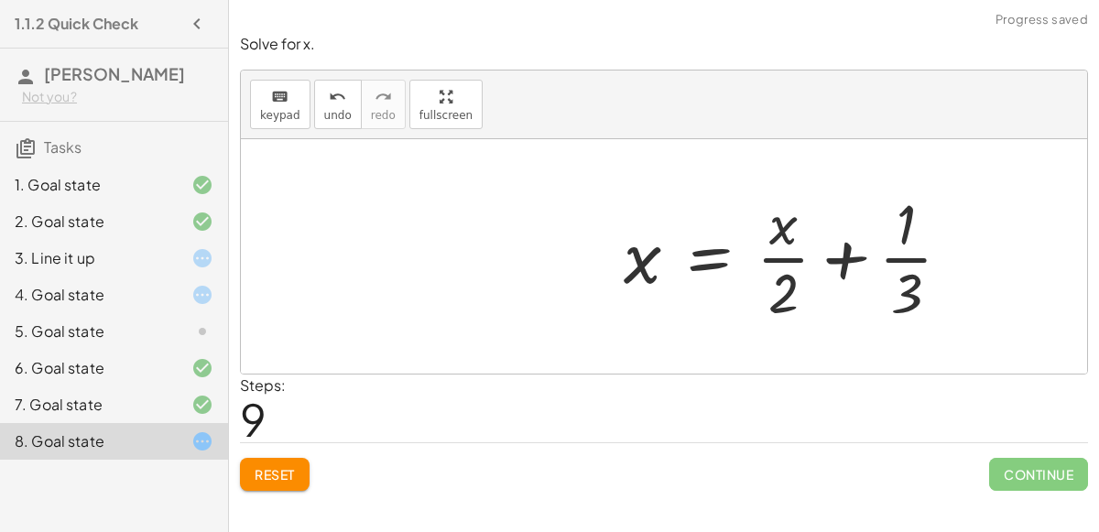
click at [892, 271] on div "+ · 6 · x − 10 = − 8 + · 3 · x + · 6 · x − 10 + 8 = − 8 + 8 + · 3 · x + · 6 · x…" at bounding box center [664, 256] width 846 height 234
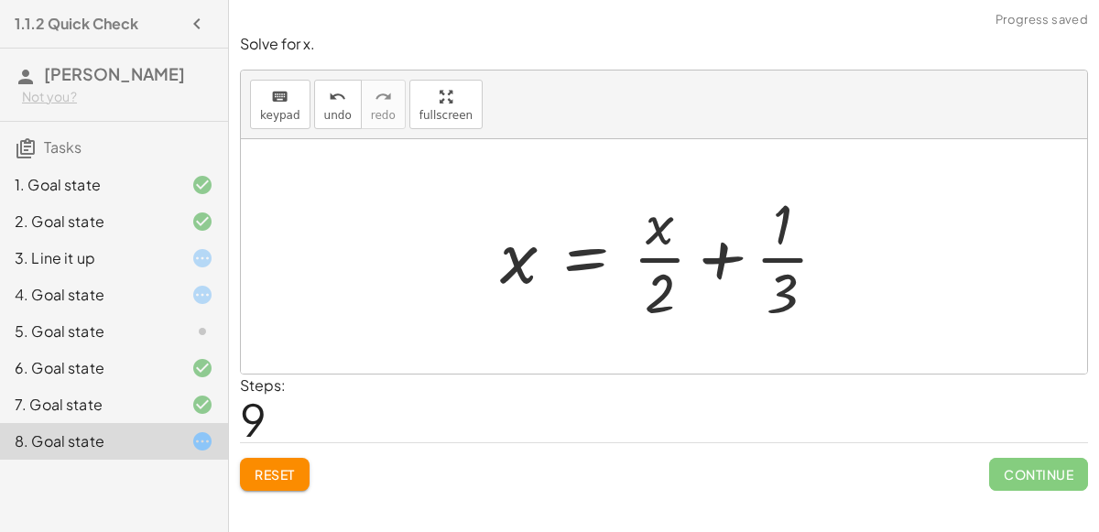
click at [724, 253] on div at bounding box center [671, 256] width 361 height 141
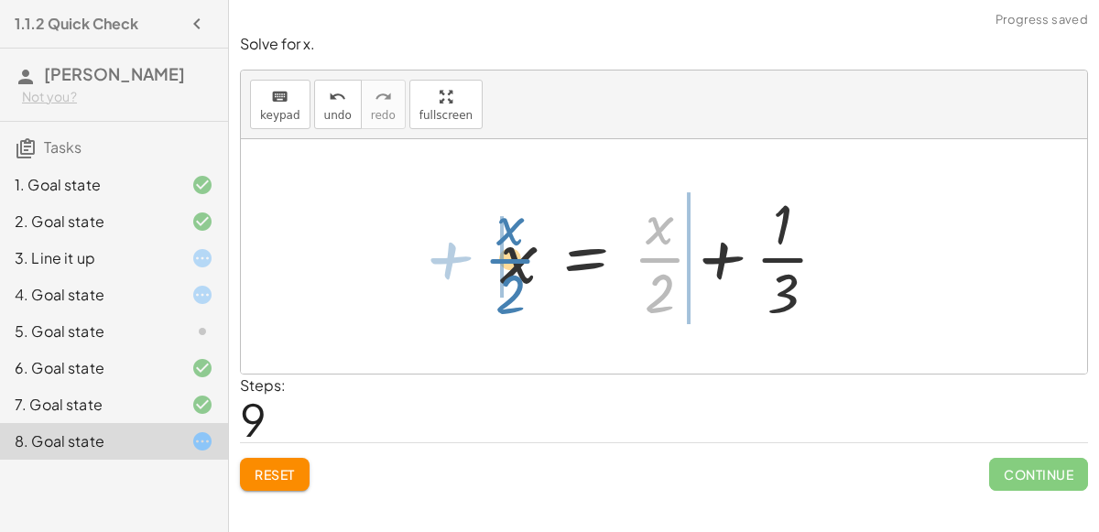
drag, startPoint x: 670, startPoint y: 258, endPoint x: 529, endPoint y: 259, distance: 141.1
click at [529, 259] on div at bounding box center [671, 256] width 361 height 141
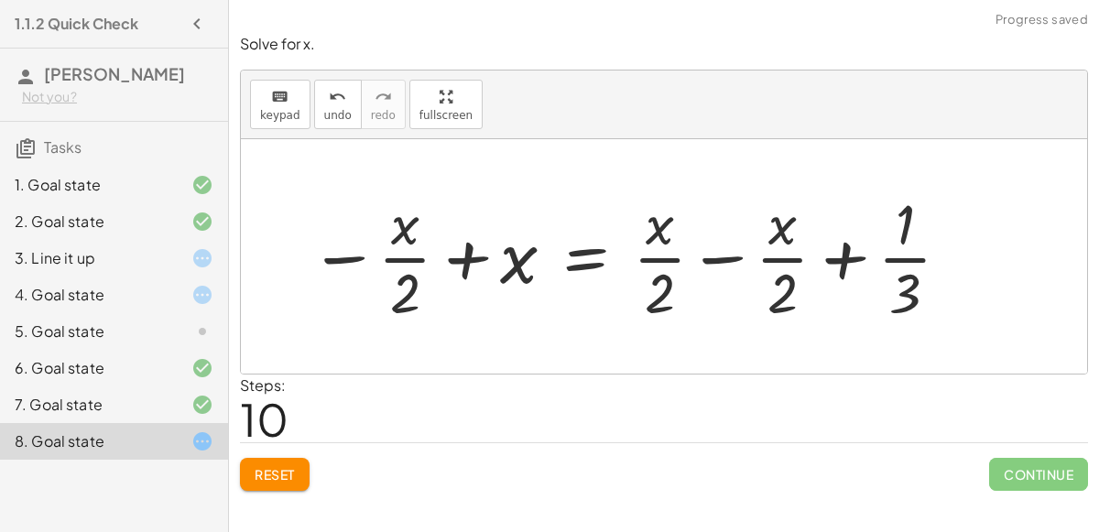
click at [545, 261] on div at bounding box center [630, 256] width 661 height 141
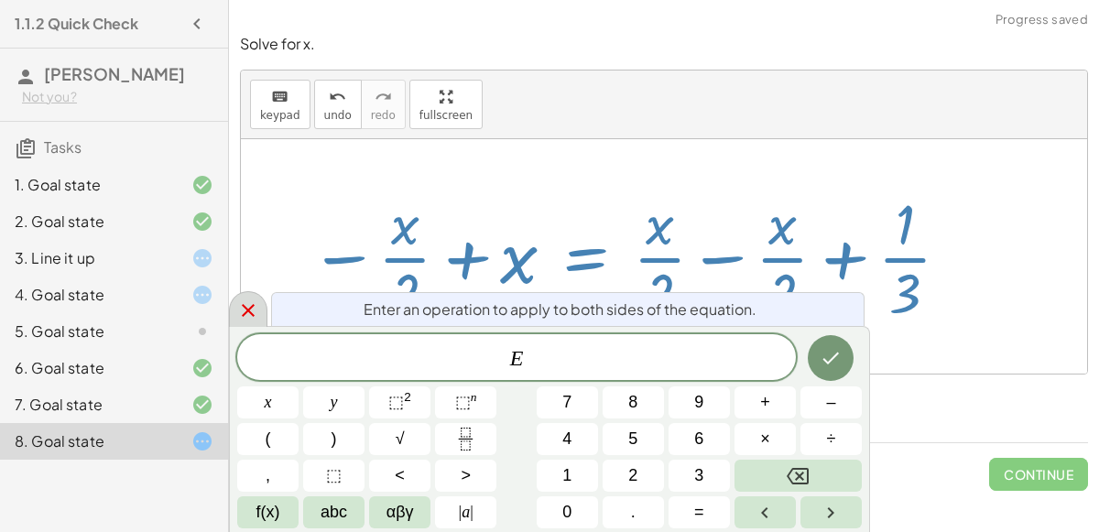
click at [251, 308] on icon at bounding box center [248, 310] width 22 height 22
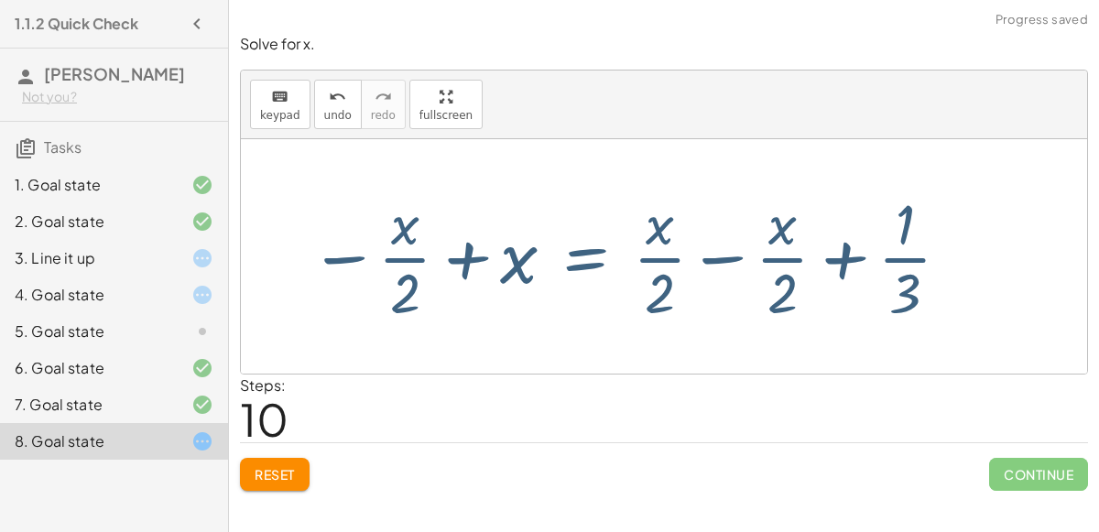
click at [439, 229] on div at bounding box center [630, 256] width 661 height 141
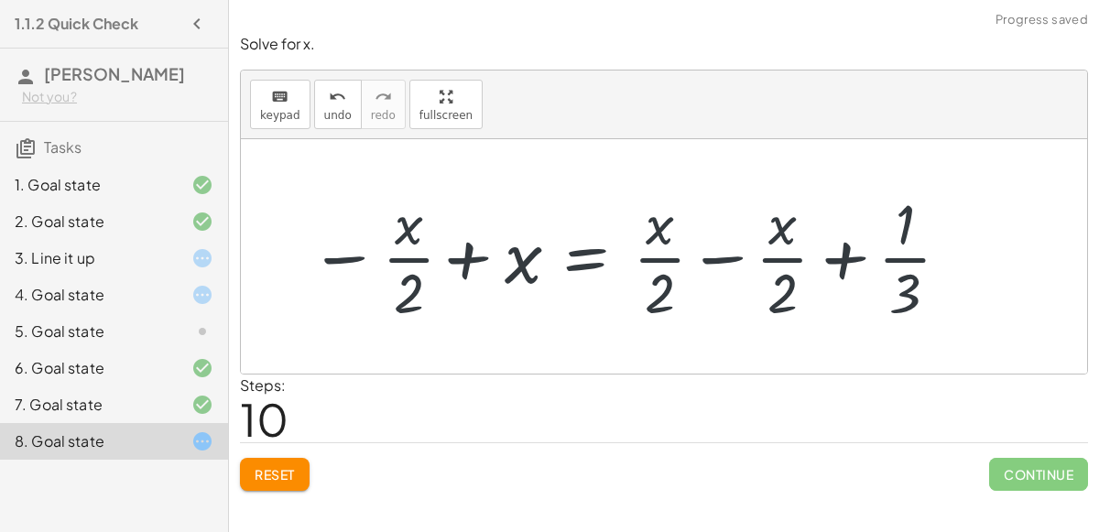
click at [379, 260] on div at bounding box center [630, 256] width 661 height 141
click at [714, 251] on div at bounding box center [630, 256] width 661 height 141
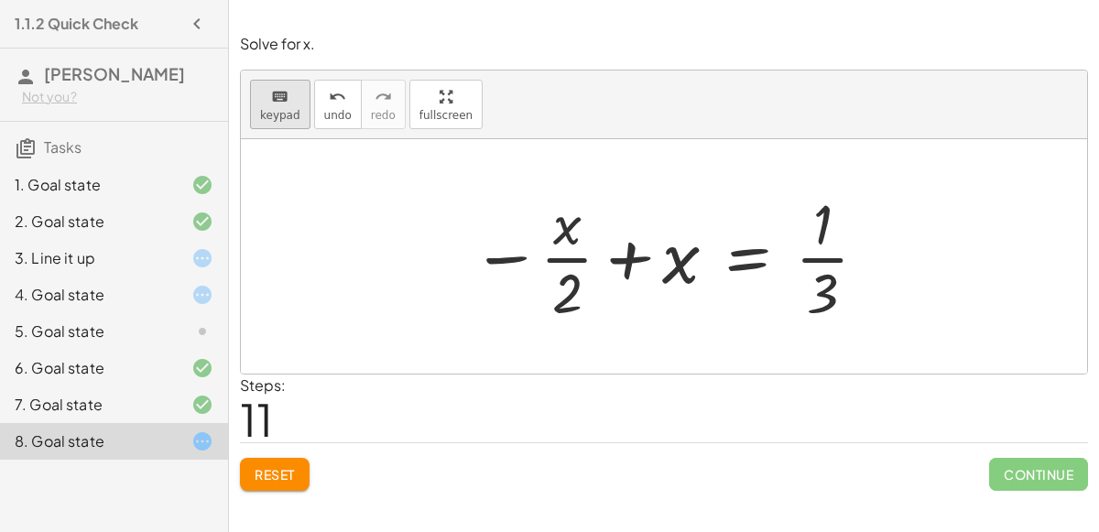
click at [285, 101] on icon "keyboard" at bounding box center [279, 97] width 17 height 22
click at [260, 109] on span "keypad" at bounding box center [280, 115] width 40 height 13
click at [284, 453] on div "Reset Continue" at bounding box center [664, 466] width 848 height 49
click at [288, 463] on button "Reset" at bounding box center [275, 474] width 70 height 33
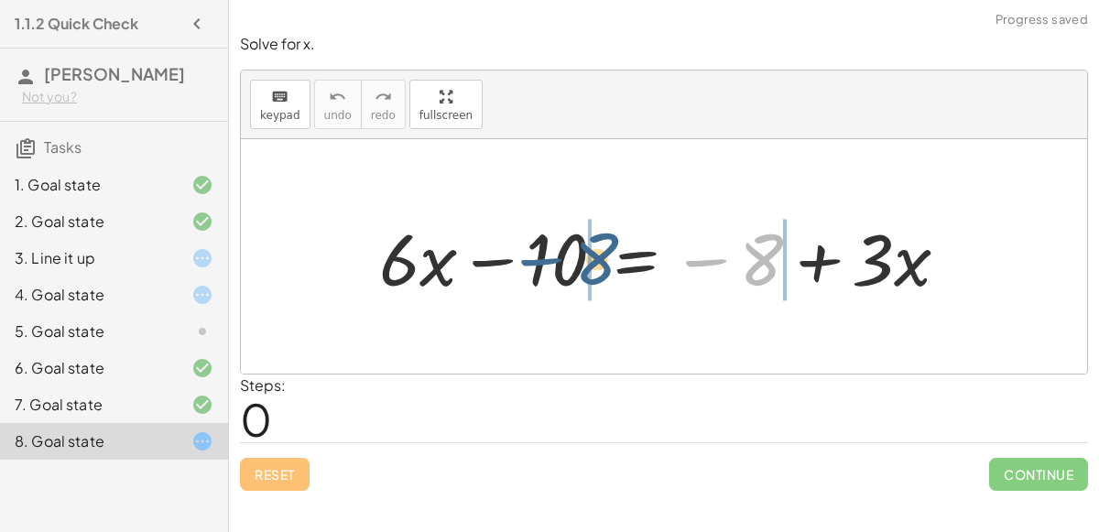
drag, startPoint x: 732, startPoint y: 249, endPoint x: 566, endPoint y: 248, distance: 165.8
click at [566, 248] on div at bounding box center [671, 257] width 603 height 94
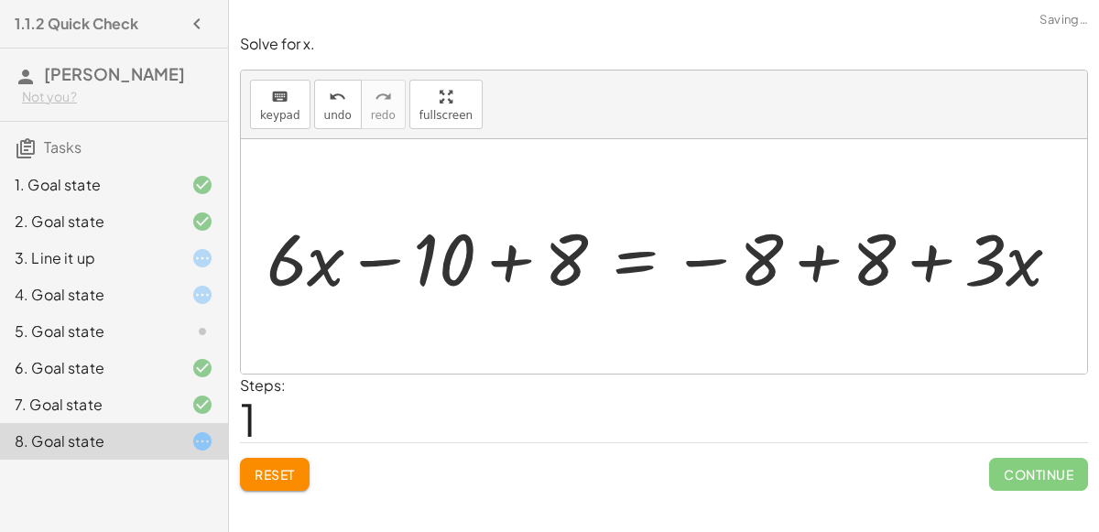
click at [514, 253] on div at bounding box center [670, 257] width 827 height 94
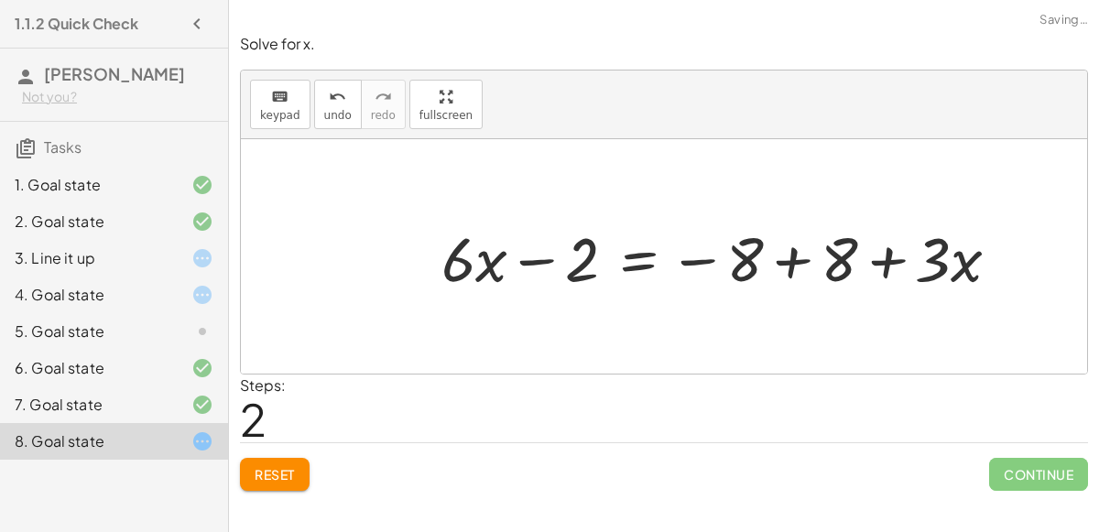
click at [802, 259] on div at bounding box center [727, 256] width 591 height 81
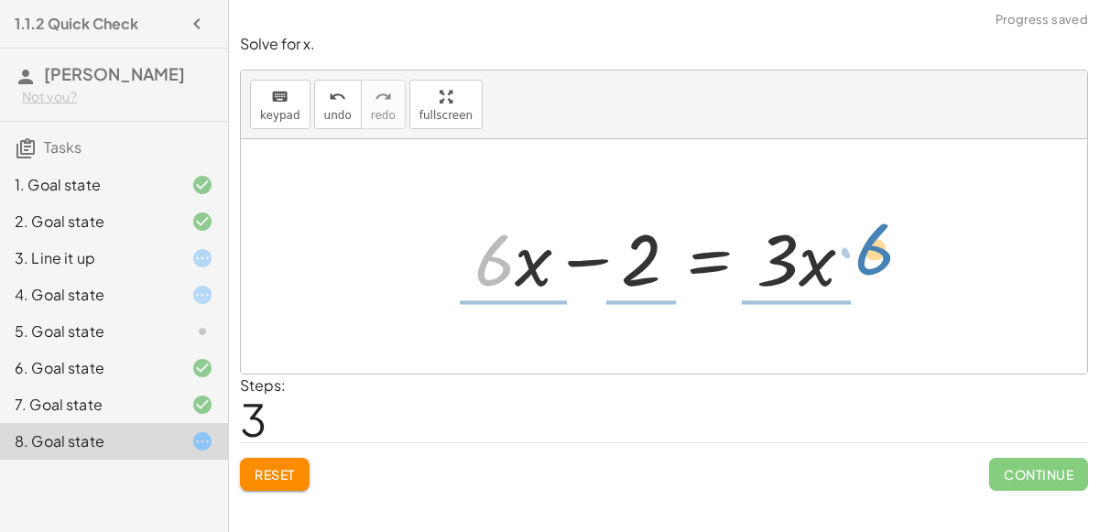
drag, startPoint x: 498, startPoint y: 260, endPoint x: 886, endPoint y: 251, distance: 387.5
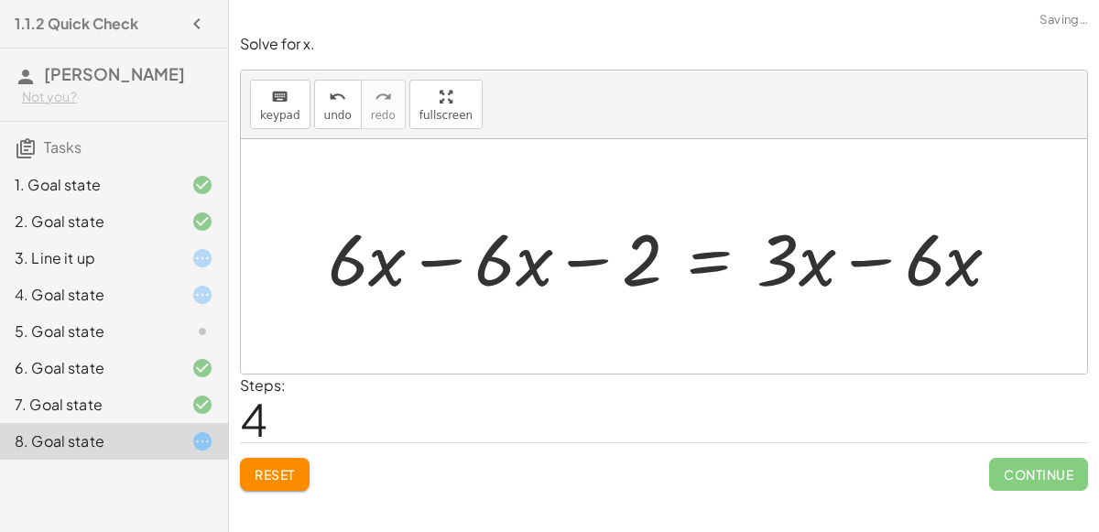
click at [873, 256] on div at bounding box center [671, 257] width 705 height 94
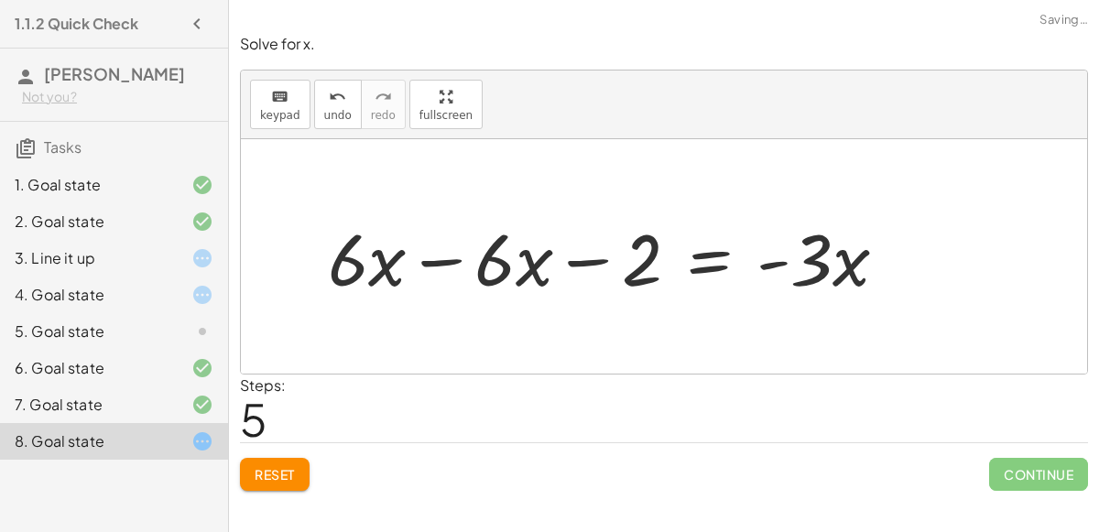
click at [457, 250] on div at bounding box center [615, 257] width 593 height 94
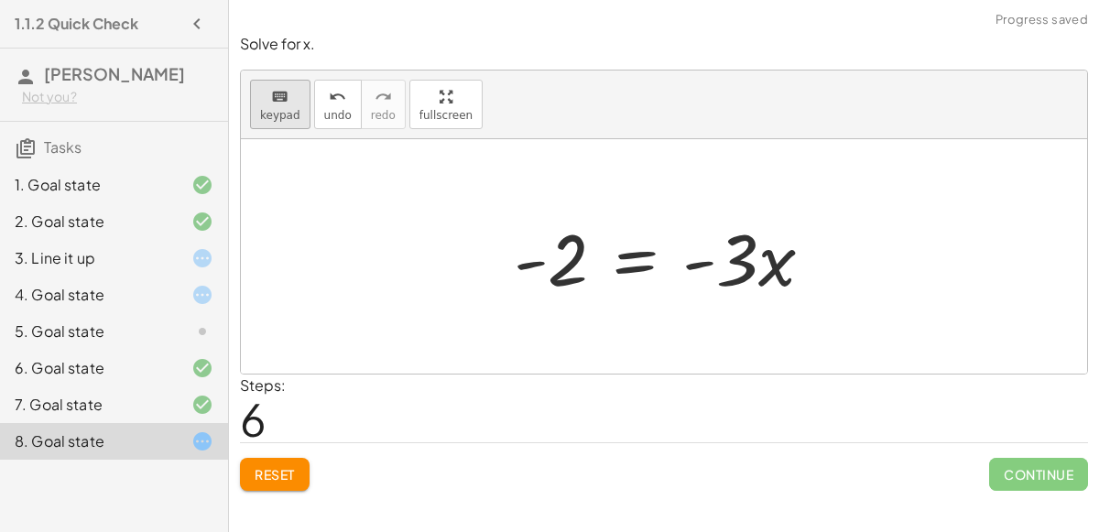
click at [298, 112] on button "keyboard keypad" at bounding box center [280, 104] width 60 height 49
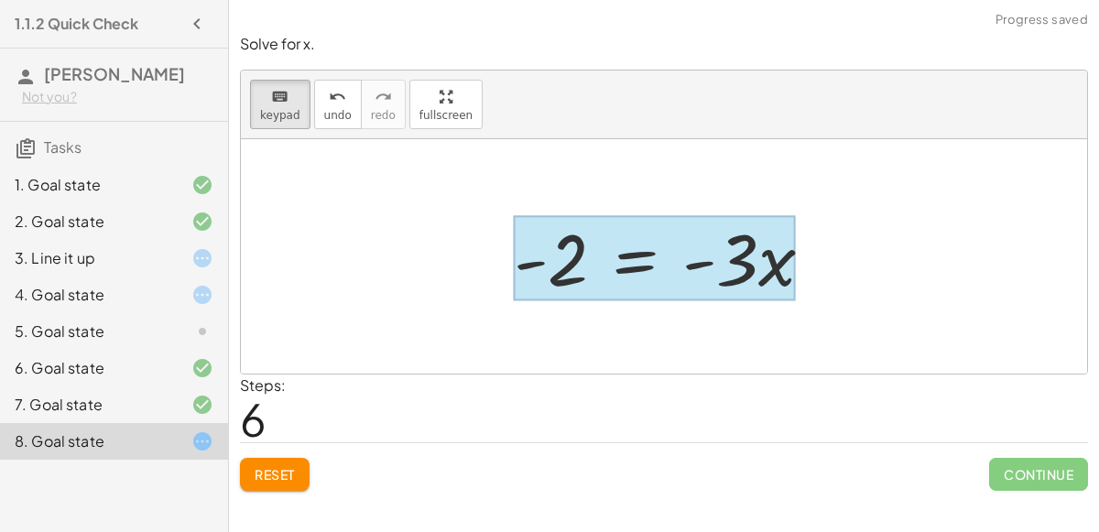
click at [627, 251] on div at bounding box center [655, 258] width 282 height 85
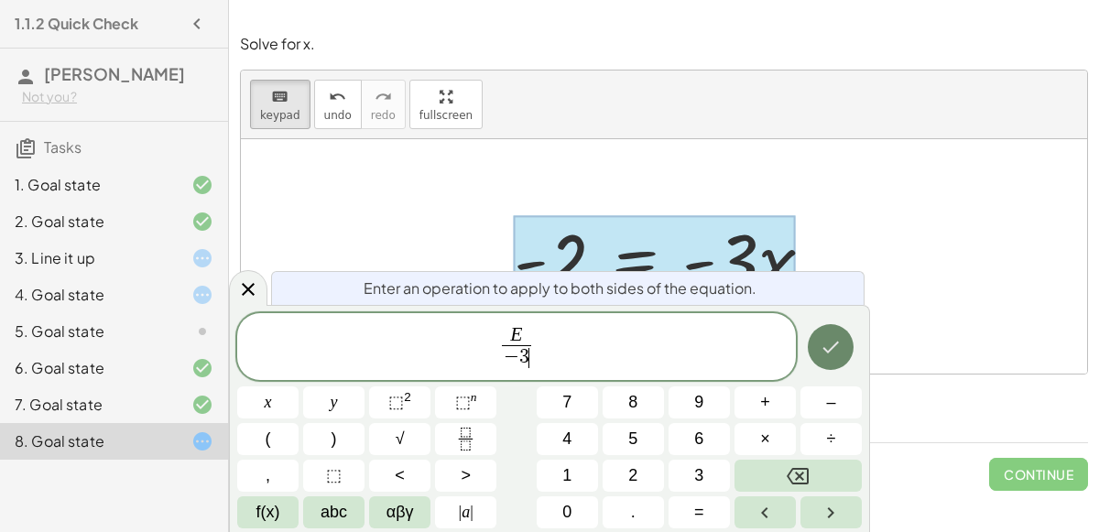
click at [837, 336] on button "Done" at bounding box center [831, 347] width 46 height 46
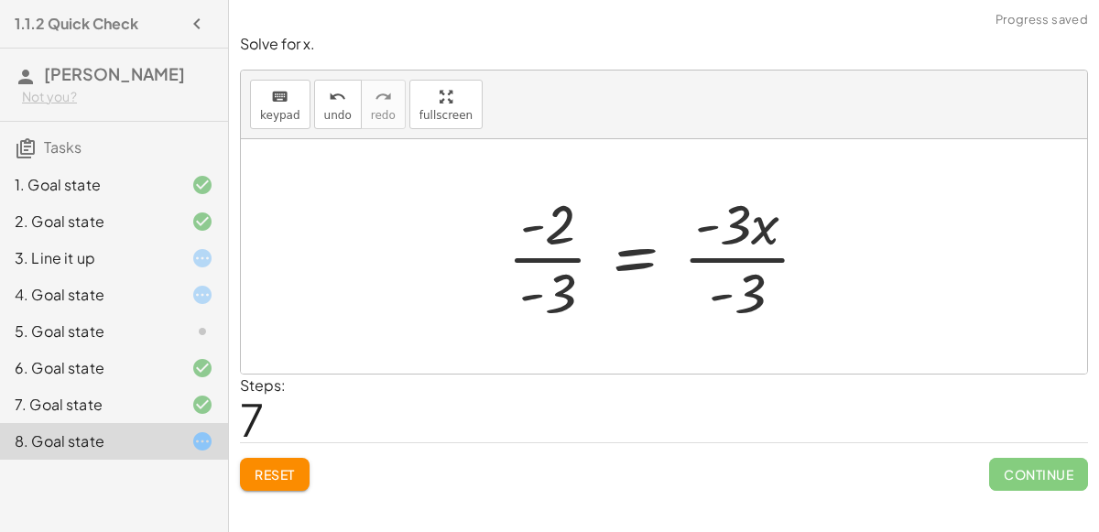
click at [570, 261] on div at bounding box center [665, 256] width 334 height 141
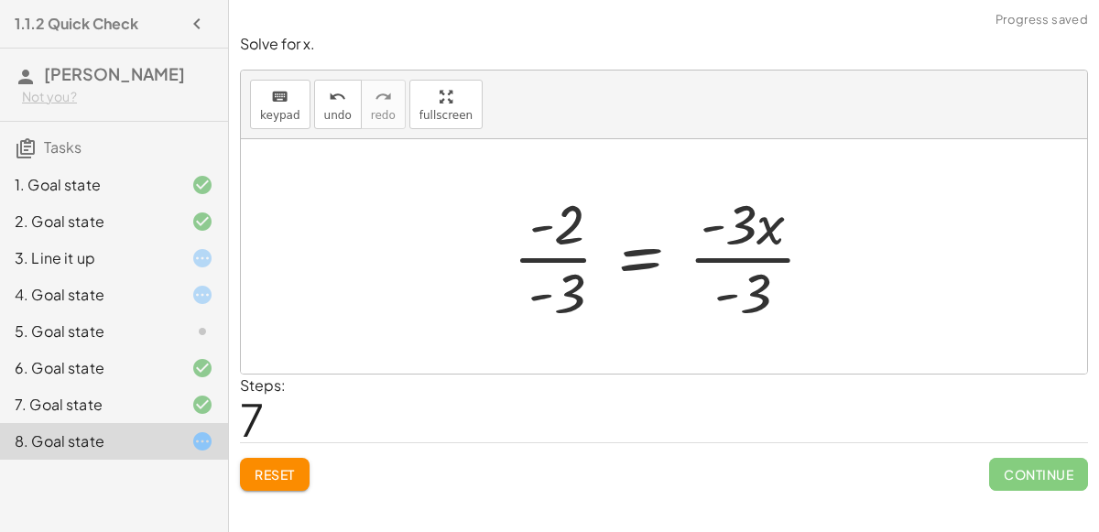
click at [777, 256] on div at bounding box center [671, 256] width 334 height 141
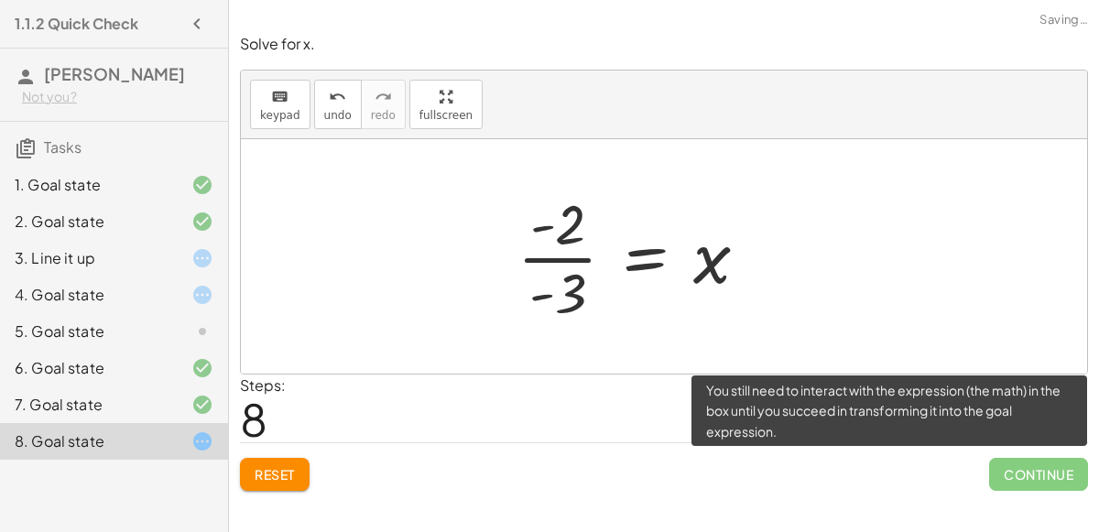
click at [1033, 460] on span "Continue" at bounding box center [1038, 474] width 99 height 33
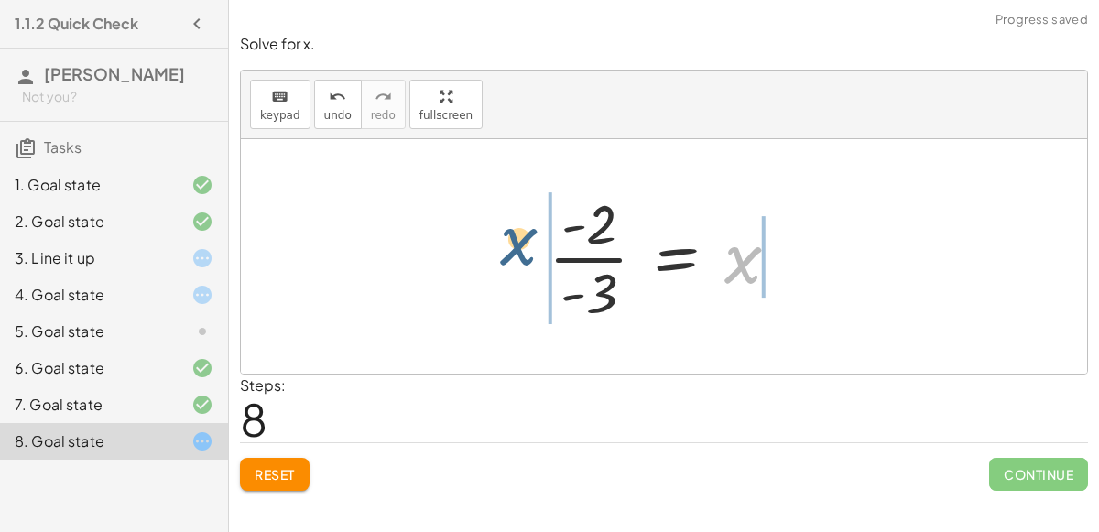
drag, startPoint x: 745, startPoint y: 266, endPoint x: 498, endPoint y: 247, distance: 247.1
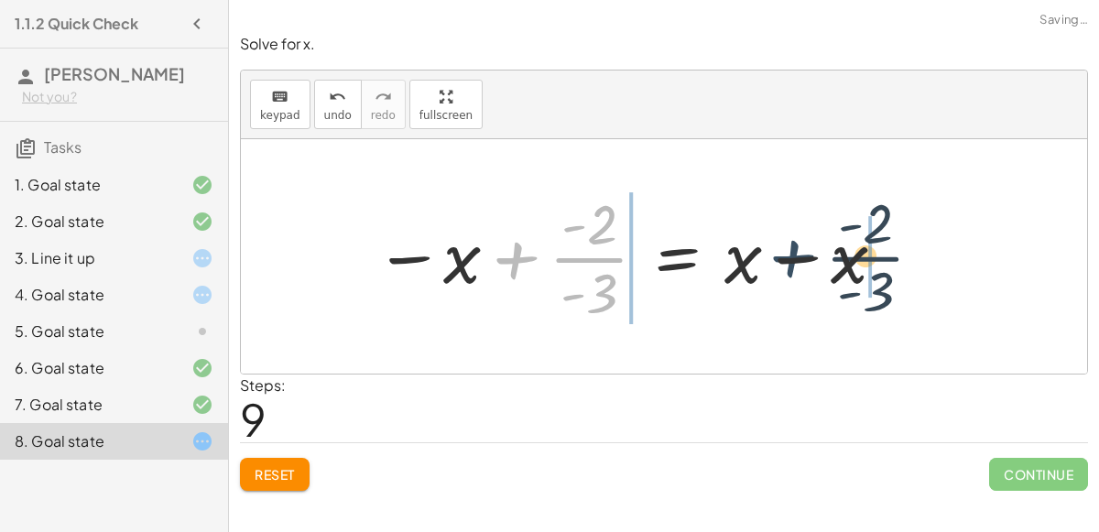
drag, startPoint x: 513, startPoint y: 249, endPoint x: 961, endPoint y: 231, distance: 448.2
click at [961, 231] on div "+ · 6 · x − 10 = − 8 + · 3 · x + · 6 · x − 10 + 8 = − 8 + 8 + · 3 · x + · 6 · x…" at bounding box center [664, 256] width 846 height 234
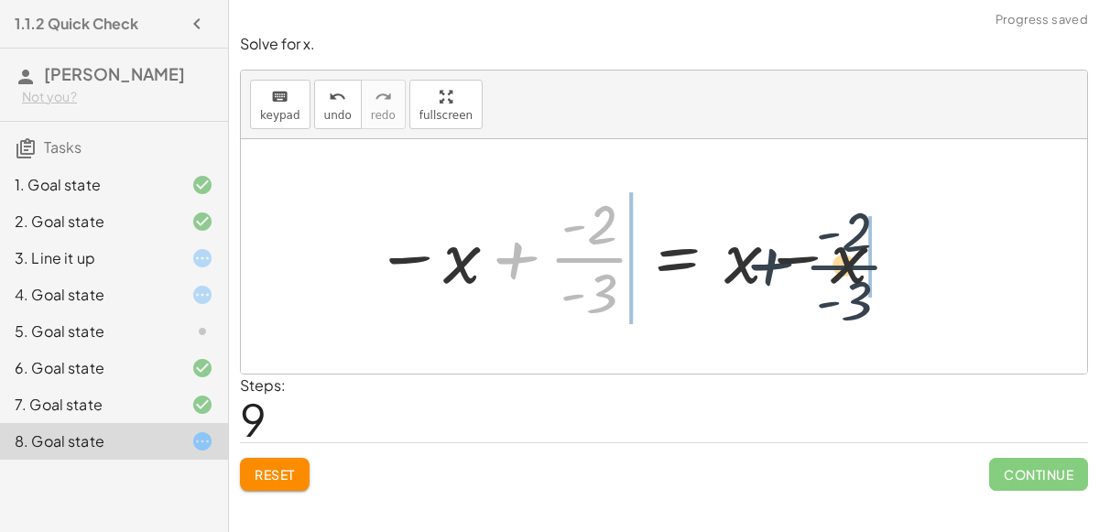
drag, startPoint x: 573, startPoint y: 247, endPoint x: 855, endPoint y: 255, distance: 281.3
click at [855, 255] on div at bounding box center [631, 256] width 532 height 141
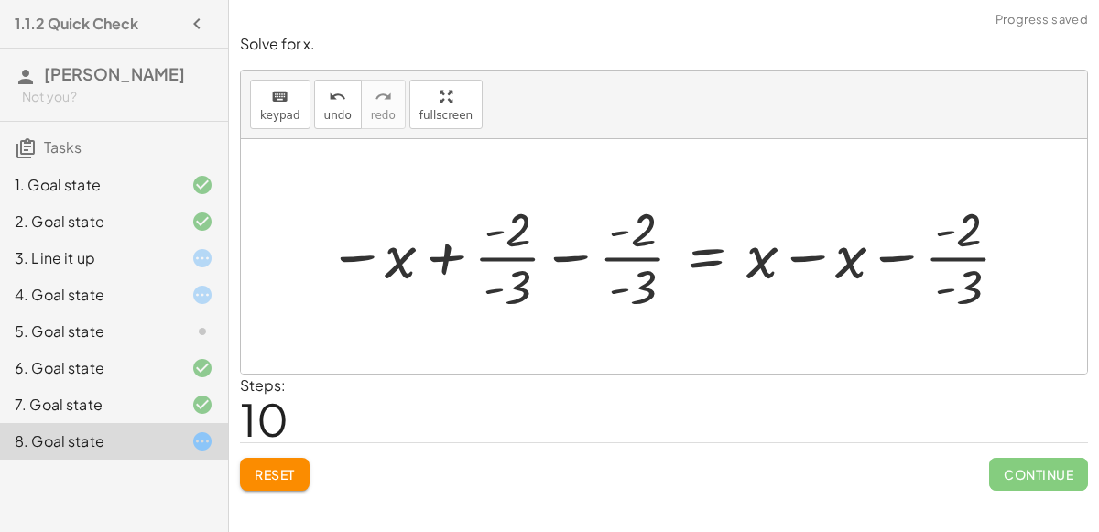
click at [780, 267] on div at bounding box center [671, 256] width 704 height 120
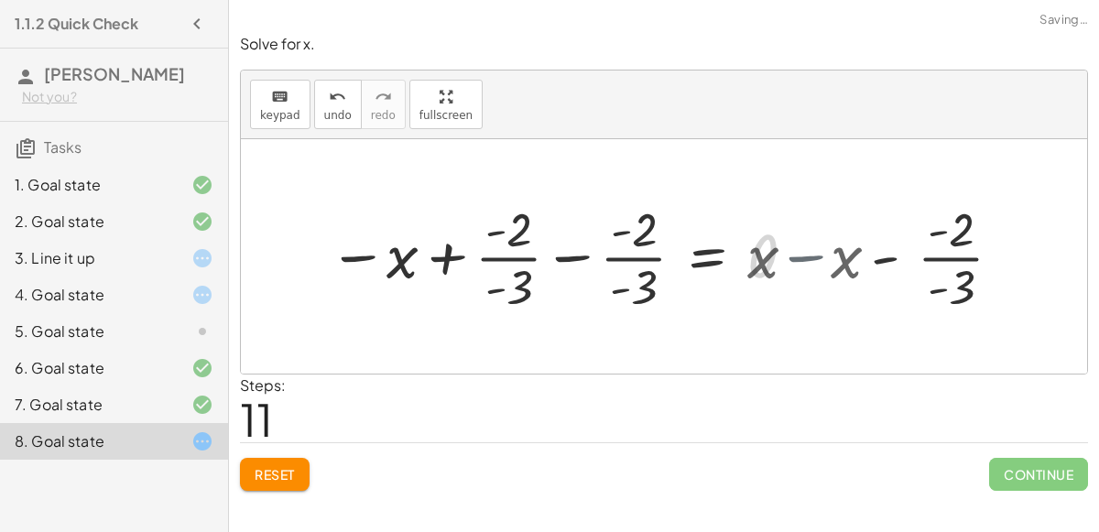
click at [789, 263] on div at bounding box center [597, 256] width 554 height 120
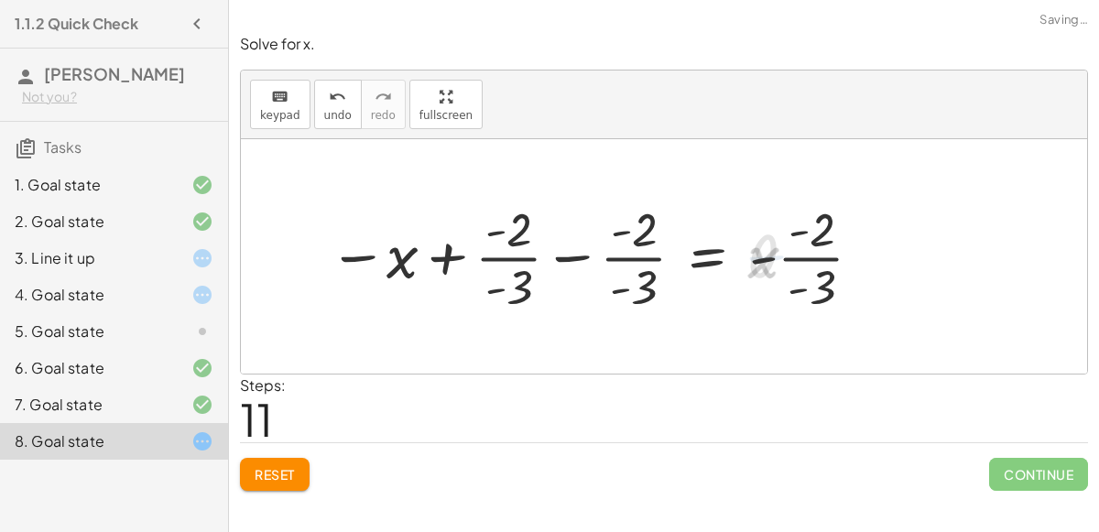
click at [789, 263] on div at bounding box center [597, 256] width 554 height 120
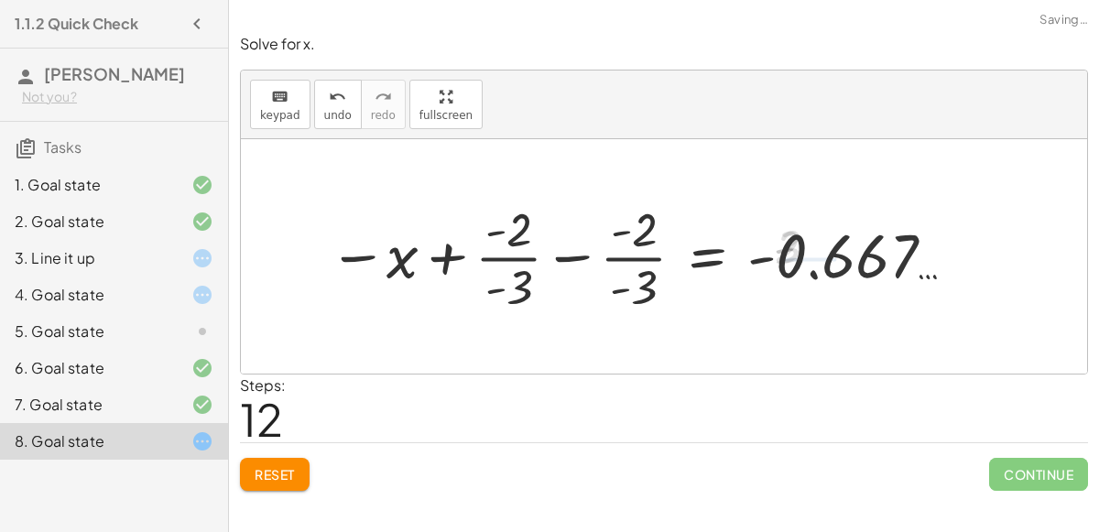
click at [626, 257] on div at bounding box center [644, 256] width 649 height 120
click at [554, 256] on div at bounding box center [644, 256] width 649 height 120
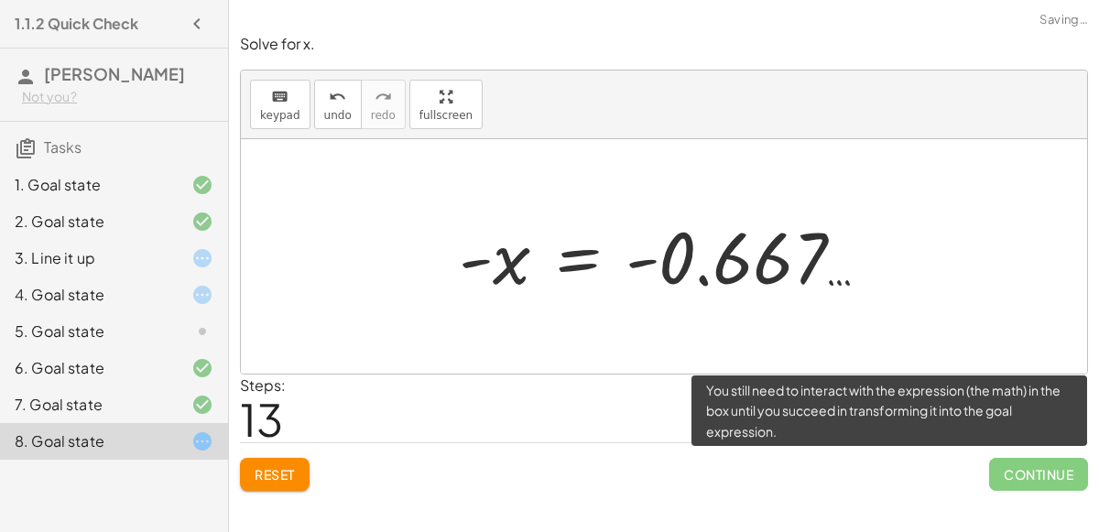
click at [1005, 479] on span "Continue" at bounding box center [1038, 474] width 99 height 33
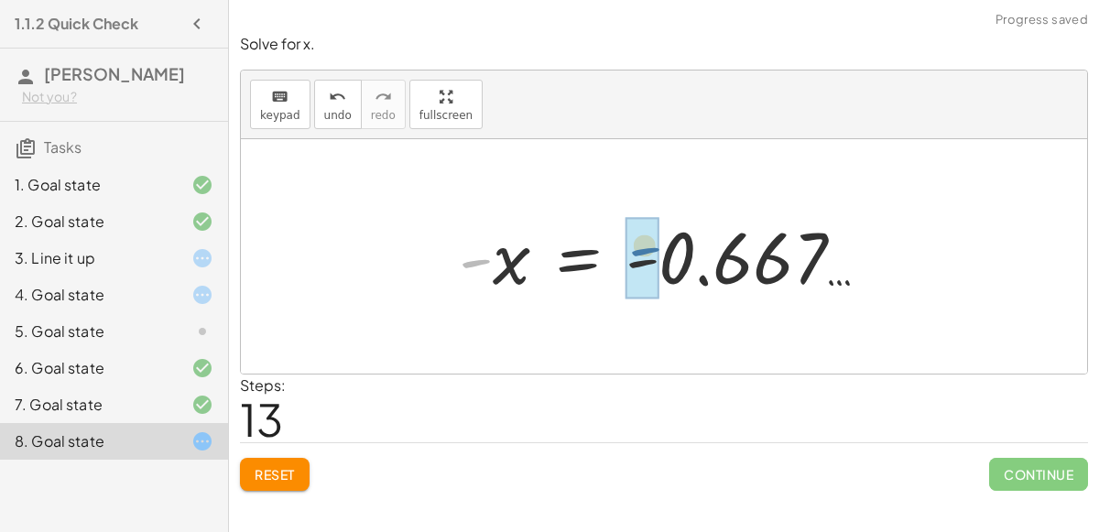
drag, startPoint x: 469, startPoint y: 272, endPoint x: 657, endPoint y: 262, distance: 188.0
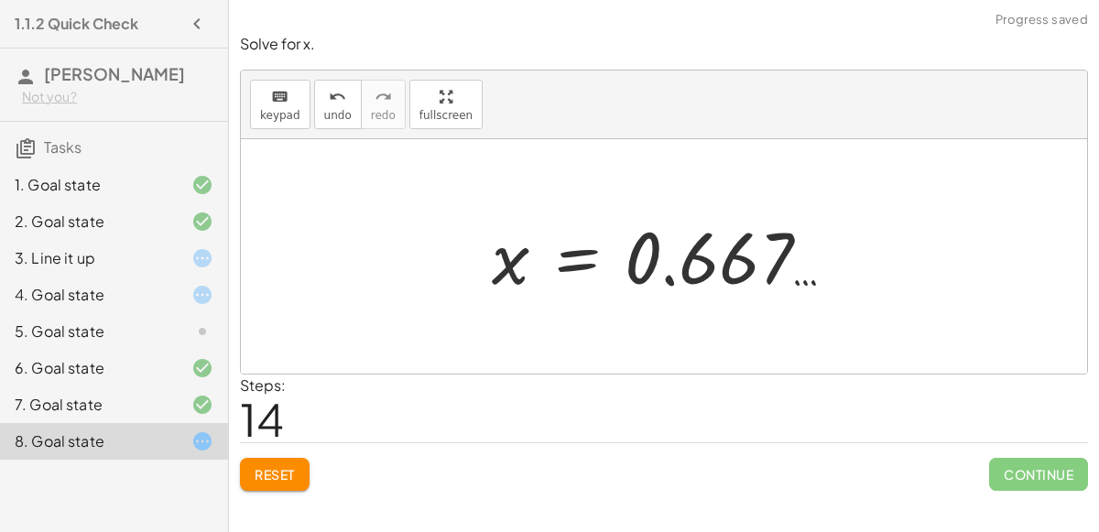
click at [646, 268] on div at bounding box center [671, 257] width 376 height 91
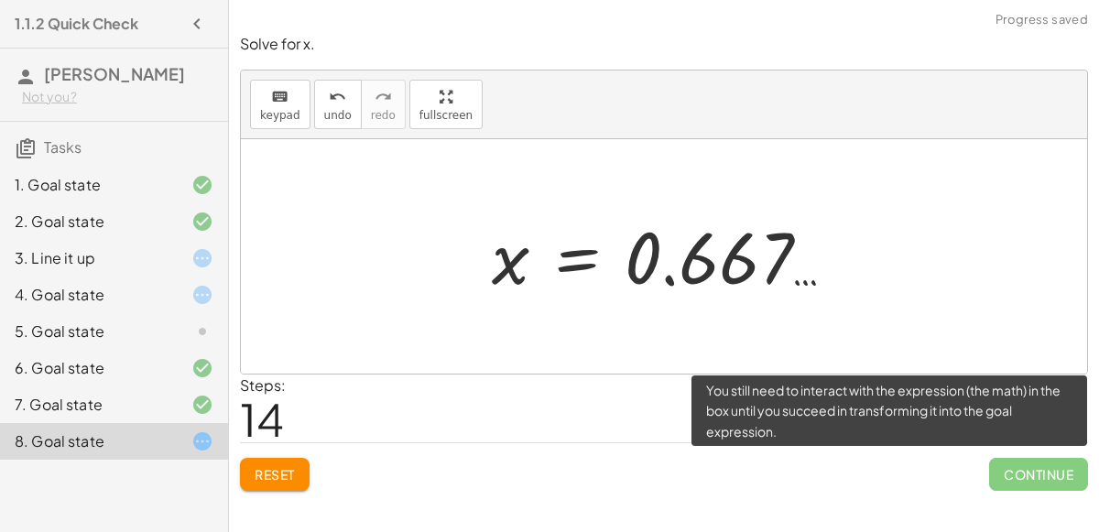
click at [1062, 472] on span "Continue" at bounding box center [1038, 474] width 99 height 33
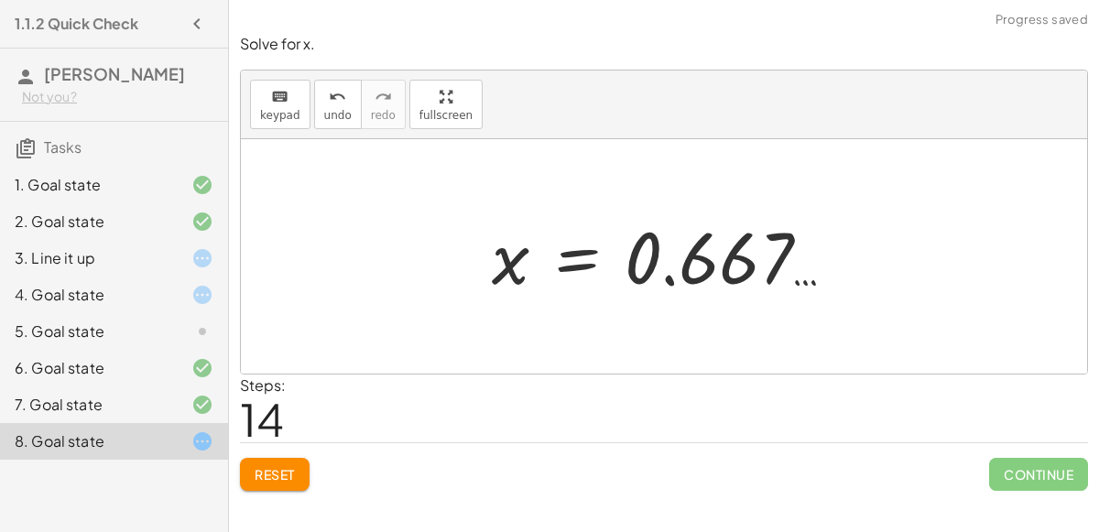
click at [756, 274] on div at bounding box center [671, 257] width 376 height 91
click at [748, 270] on div at bounding box center [671, 257] width 376 height 91
click at [299, 109] on button "keyboard keypad" at bounding box center [280, 104] width 60 height 49
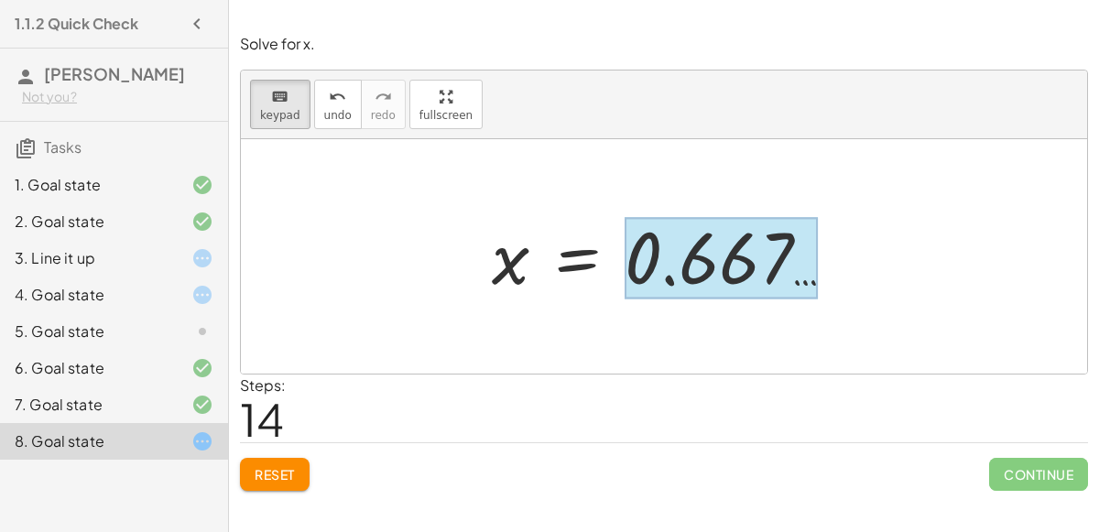
click at [670, 290] on div at bounding box center [721, 259] width 193 height 82
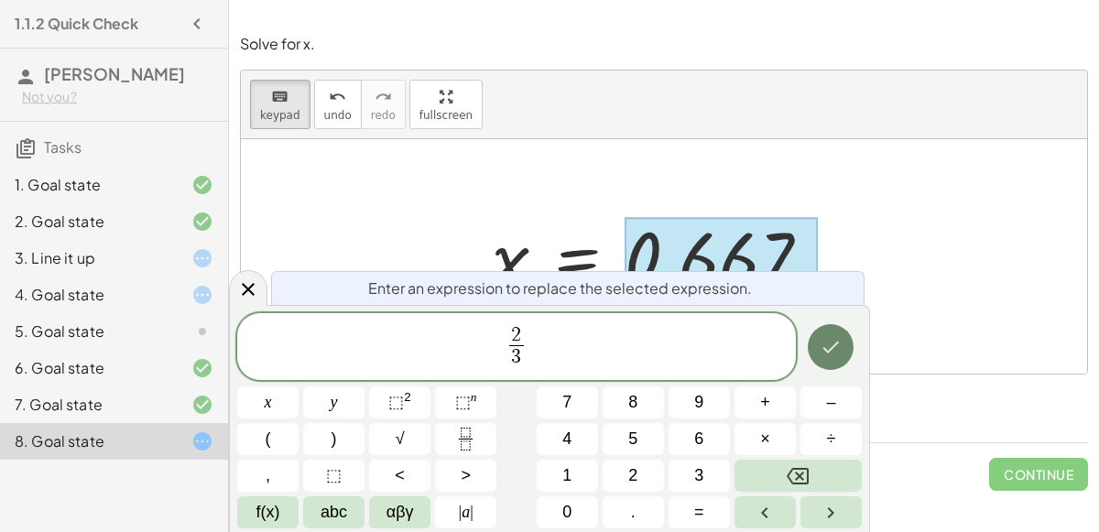
click at [828, 341] on icon "Done" at bounding box center [831, 347] width 22 height 22
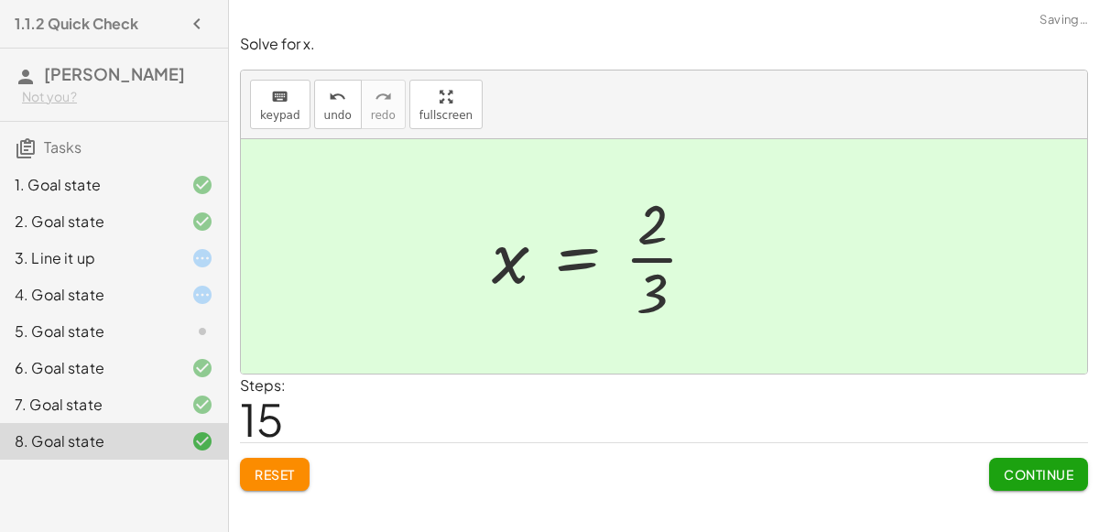
click at [1055, 466] on span "Continue" at bounding box center [1039, 474] width 70 height 16
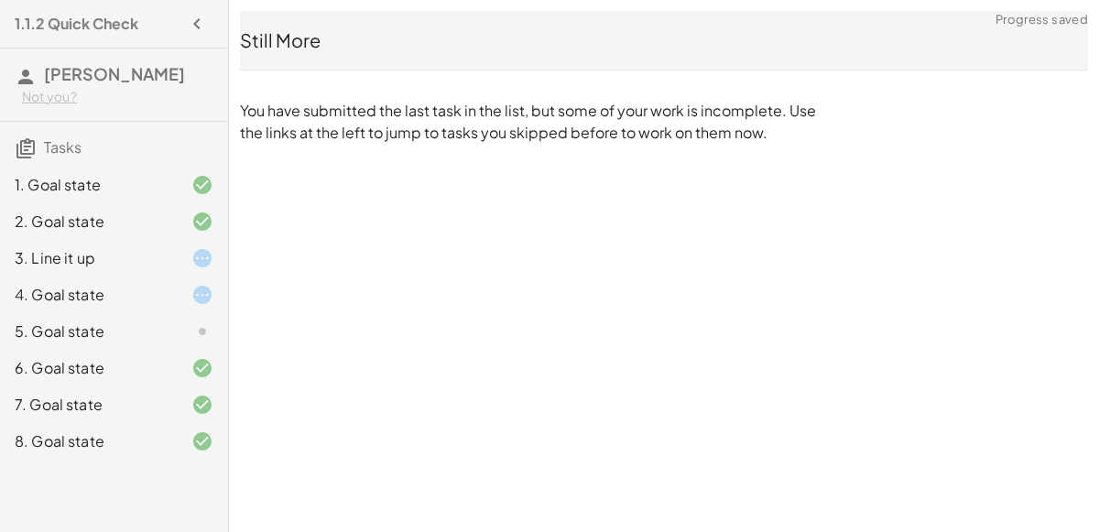
click at [161, 267] on div "3. Line it up" at bounding box center [88, 258] width 147 height 22
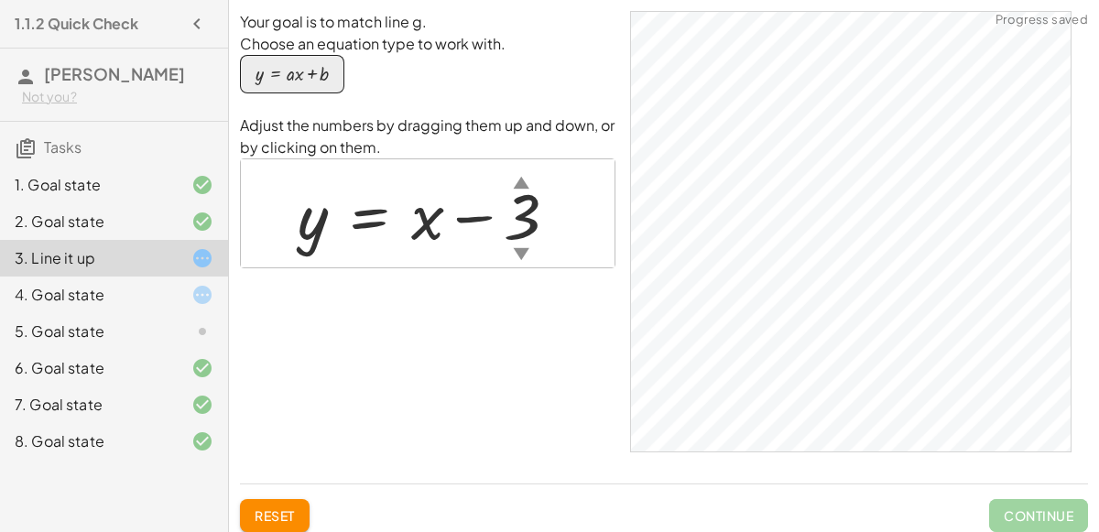
click at [518, 207] on div at bounding box center [435, 213] width 293 height 83
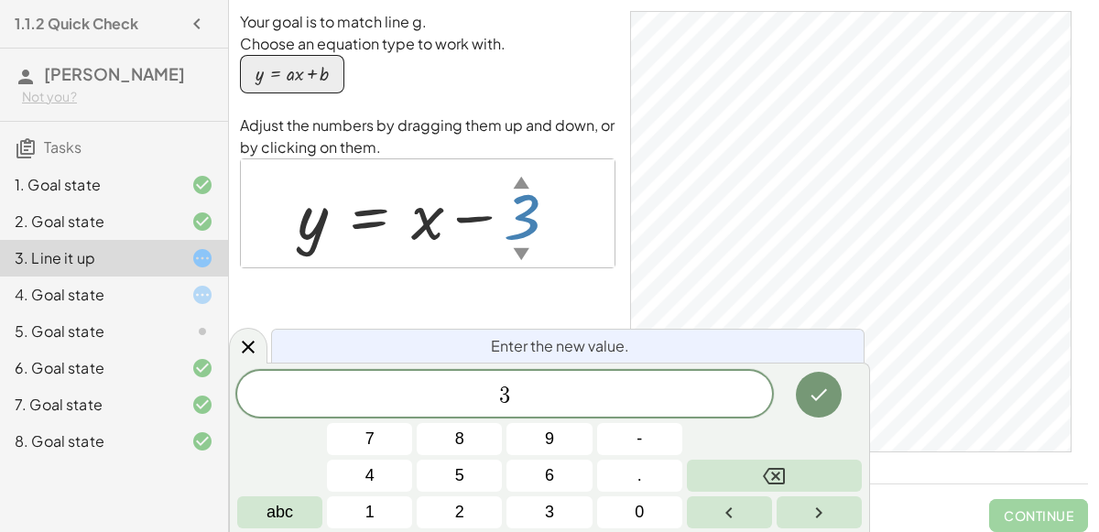
click at [412, 460] on div at bounding box center [369, 476] width 85 height 32
click at [828, 385] on icon "Done" at bounding box center [819, 395] width 22 height 22
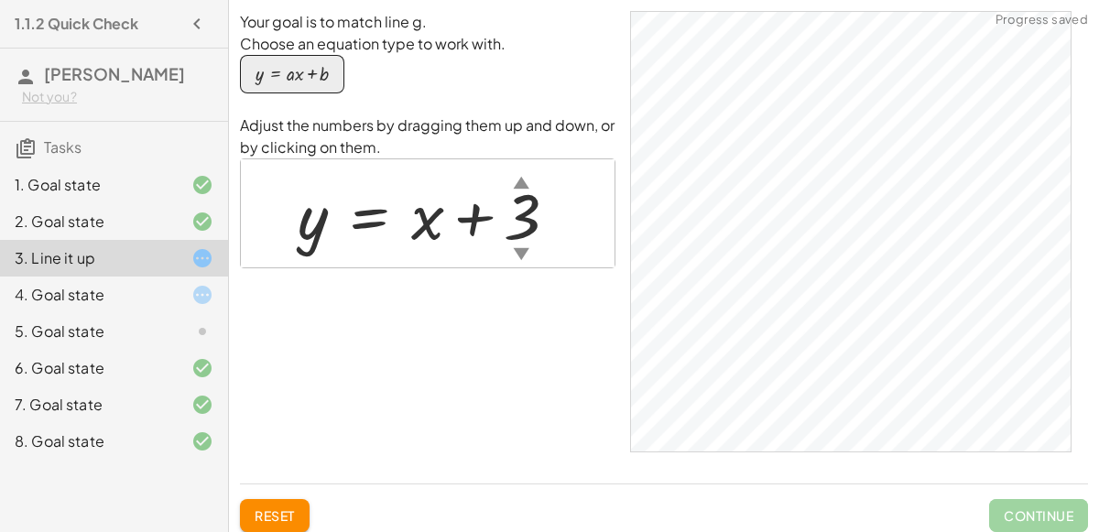
click at [522, 221] on div at bounding box center [435, 213] width 293 height 83
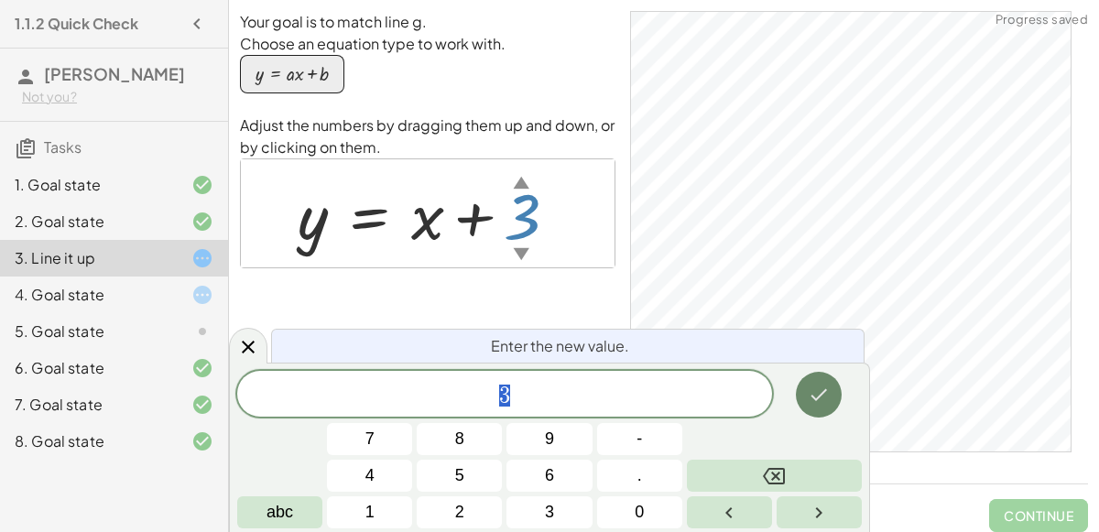
click at [837, 384] on button "Done" at bounding box center [819, 395] width 46 height 46
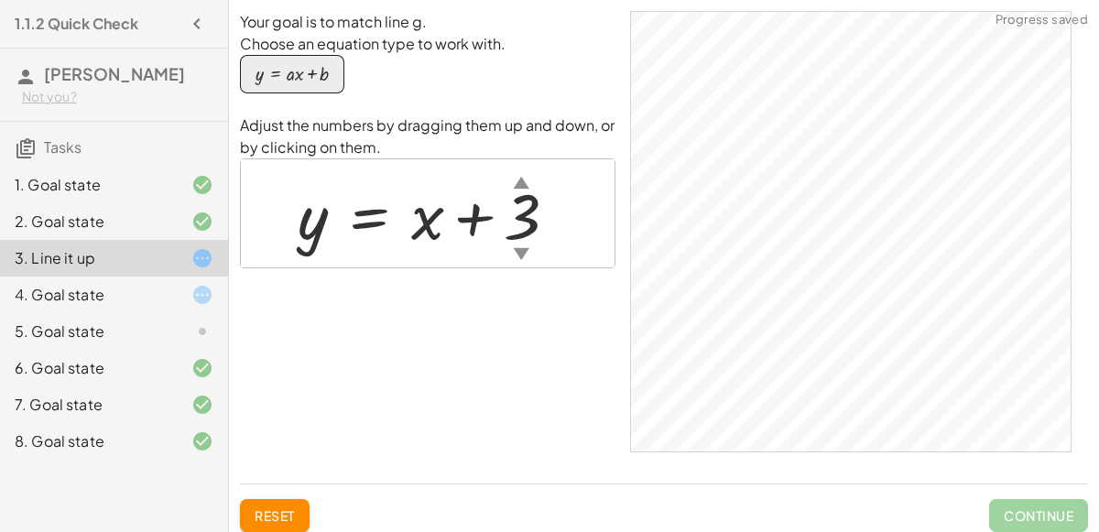
click at [514, 246] on div "▼" at bounding box center [521, 253] width 16 height 23
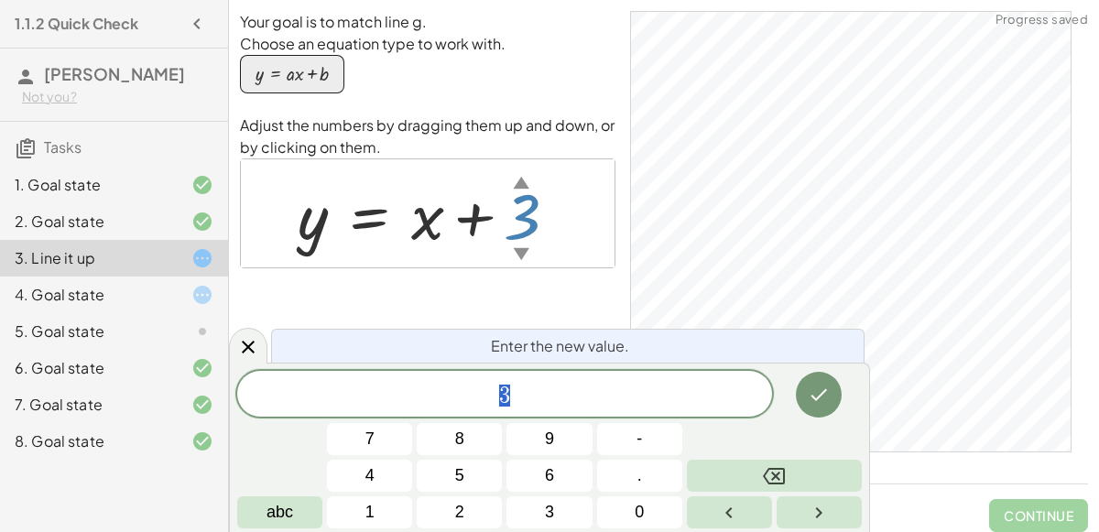
click at [514, 246] on div "▼" at bounding box center [521, 253] width 16 height 23
click at [836, 389] on button "Done" at bounding box center [819, 395] width 46 height 46
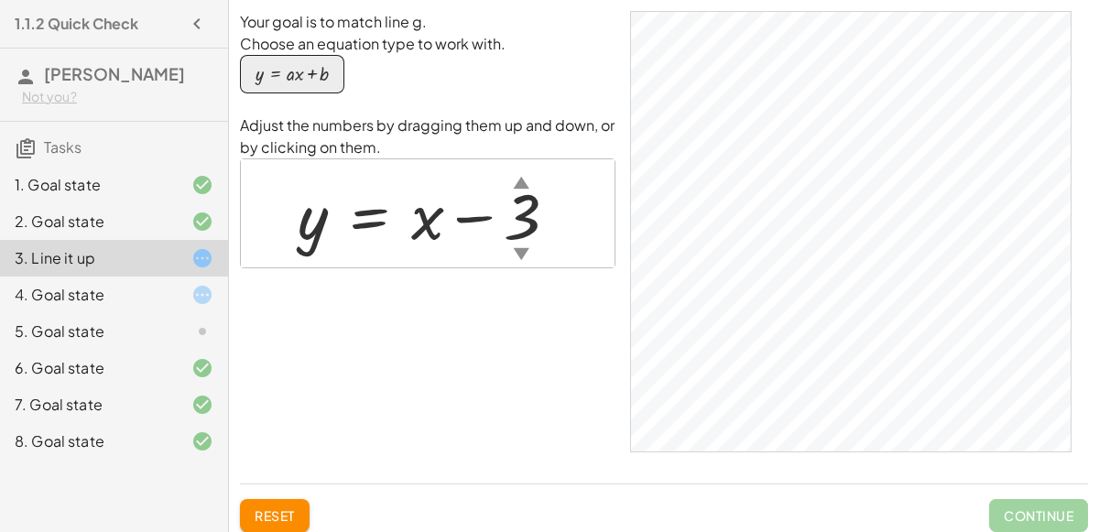
click at [74, 255] on div "3. Line it up" at bounding box center [88, 258] width 147 height 22
click at [71, 387] on div "5. Goal state" at bounding box center [114, 405] width 228 height 37
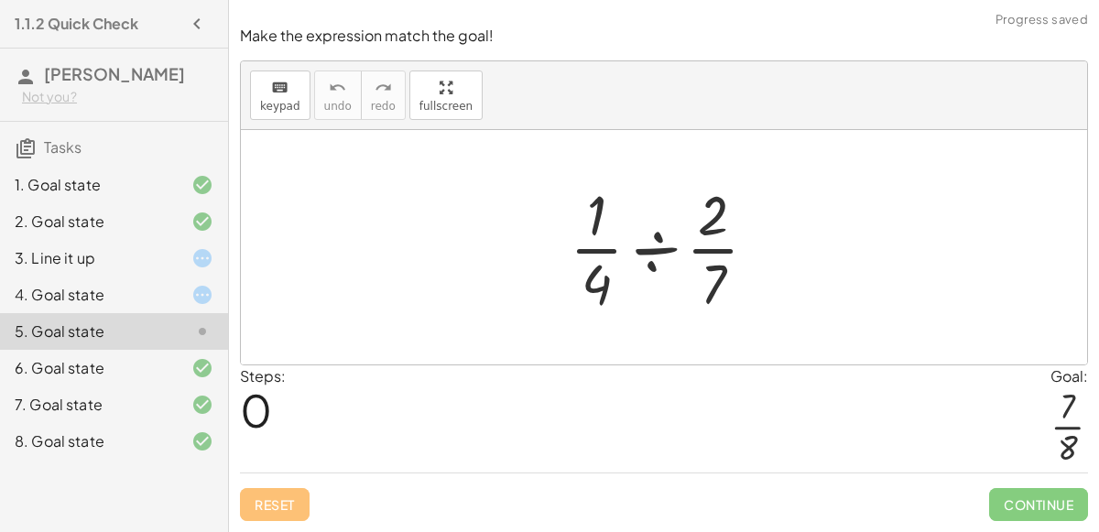
click at [115, 302] on div "4. Goal state" at bounding box center [88, 295] width 147 height 22
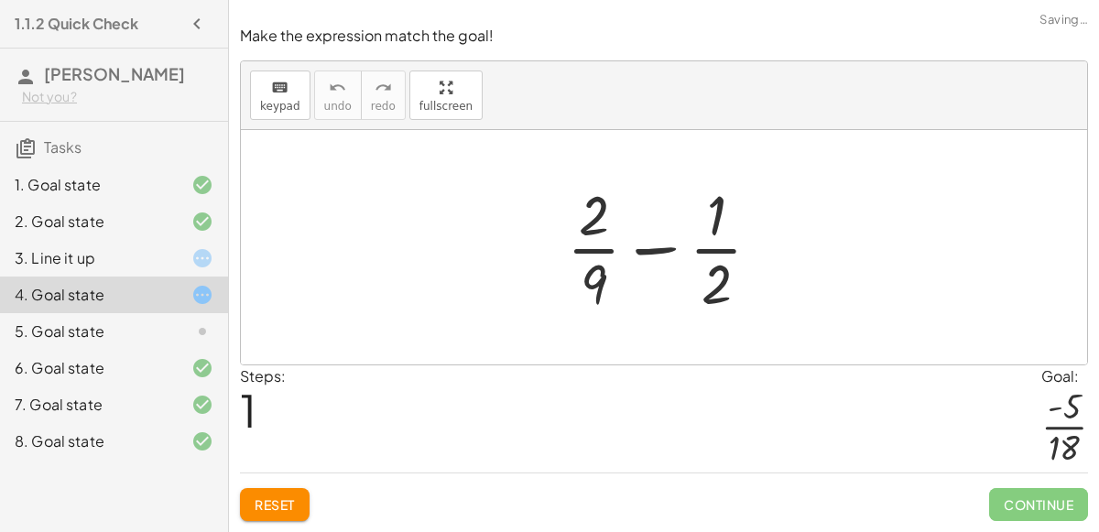
click at [636, 251] on div at bounding box center [671, 247] width 227 height 141
click at [267, 83] on div "keyboard" at bounding box center [280, 87] width 40 height 22
click at [279, 104] on span "keypad" at bounding box center [280, 106] width 40 height 13
click at [689, 201] on div at bounding box center [671, 247] width 227 height 141
click at [713, 214] on div at bounding box center [671, 247] width 227 height 141
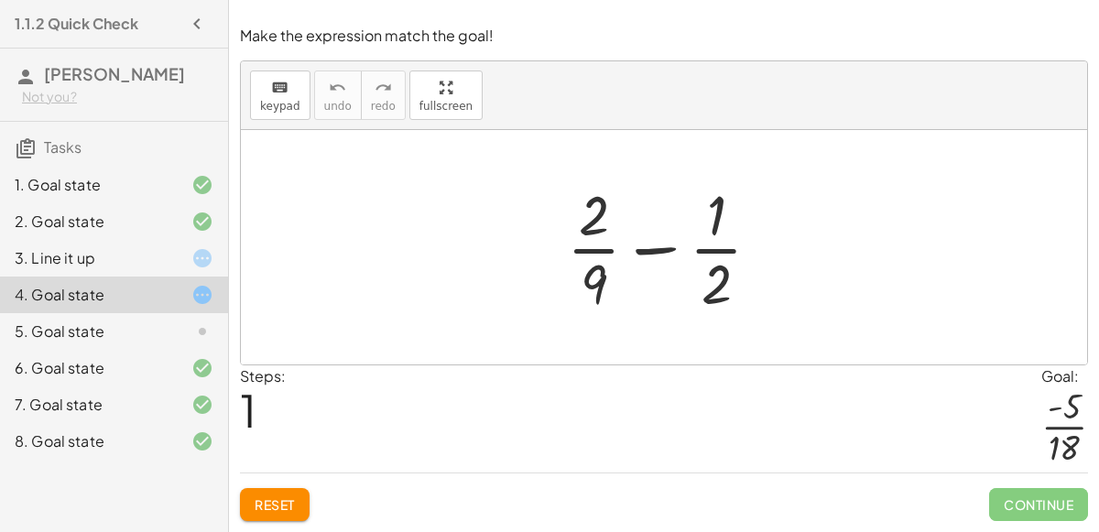
click at [732, 291] on div at bounding box center [671, 247] width 227 height 141
click at [251, 485] on div "Reset Continue" at bounding box center [664, 497] width 848 height 49
click at [266, 498] on span "Reset" at bounding box center [275, 504] width 40 height 16
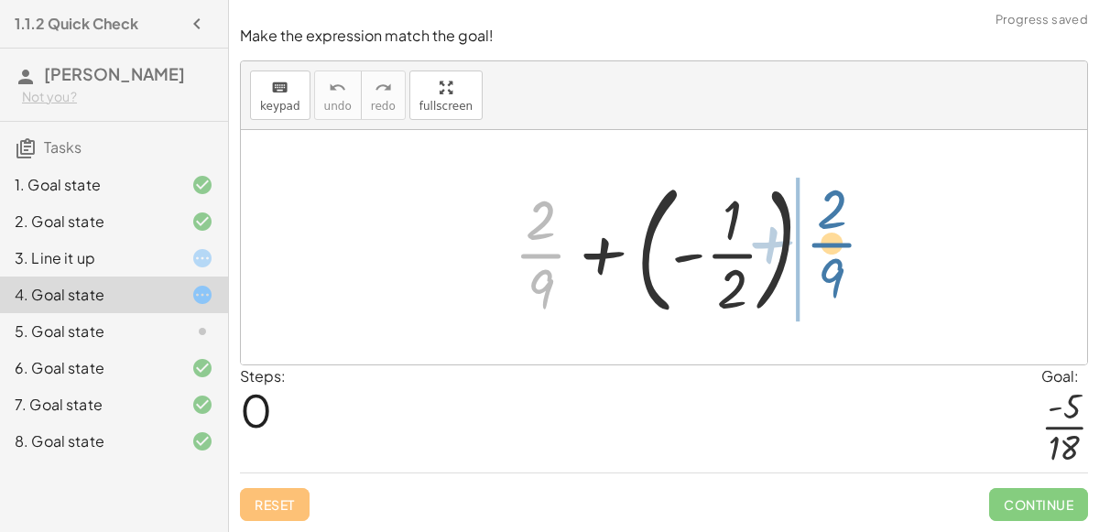
drag, startPoint x: 535, startPoint y: 244, endPoint x: 827, endPoint y: 232, distance: 292.4
click at [827, 232] on div at bounding box center [671, 247] width 332 height 152
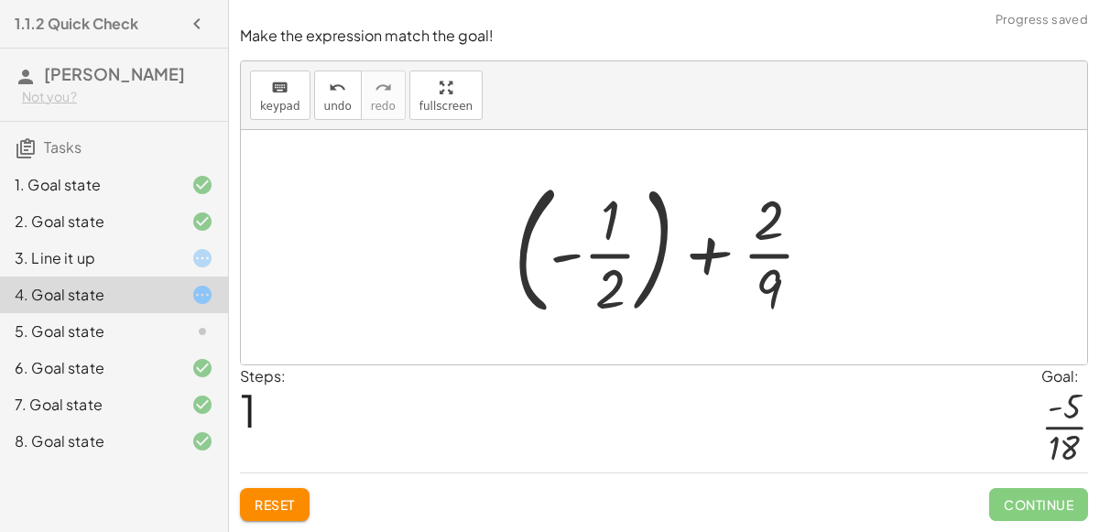
click at [713, 254] on div at bounding box center [671, 247] width 332 height 152
click at [622, 253] on div at bounding box center [671, 247] width 332 height 152
drag, startPoint x: 613, startPoint y: 282, endPoint x: 618, endPoint y: 190, distance: 92.7
click at [618, 190] on div at bounding box center [671, 247] width 332 height 152
click at [579, 244] on div at bounding box center [671, 247] width 332 height 152
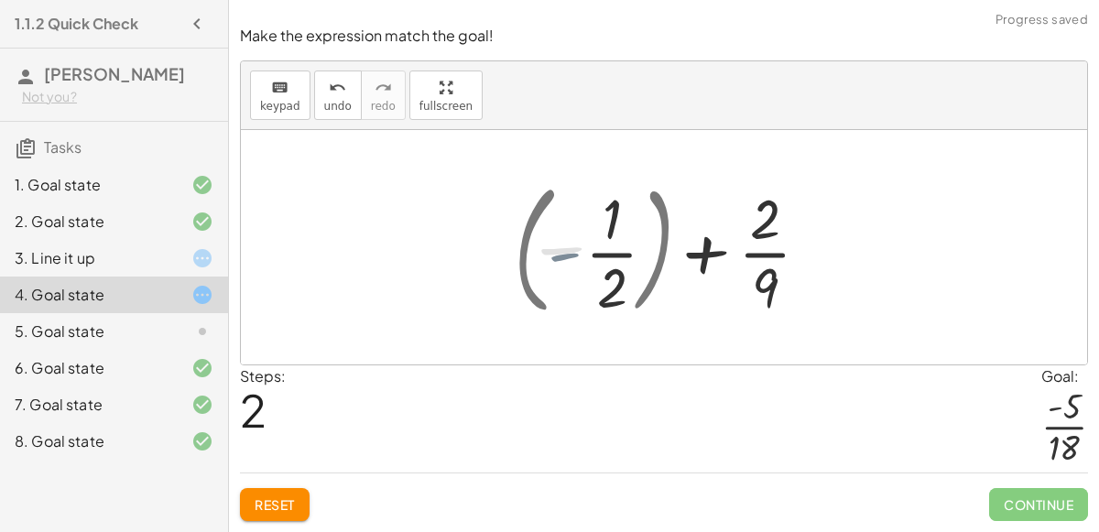
click at [573, 256] on div at bounding box center [658, 247] width 283 height 141
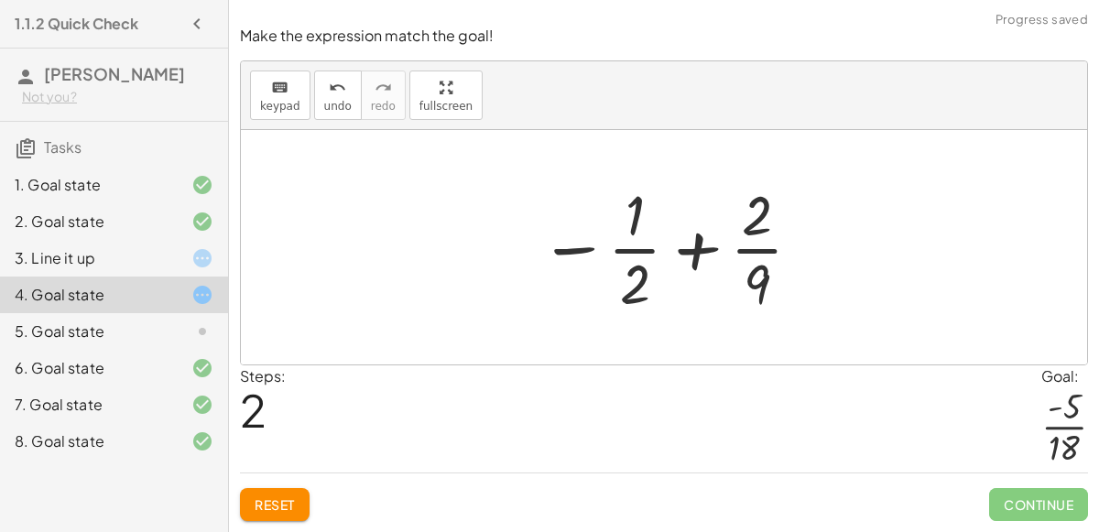
click at [691, 243] on div at bounding box center [671, 247] width 283 height 141
click at [186, 322] on div at bounding box center [187, 332] width 51 height 22
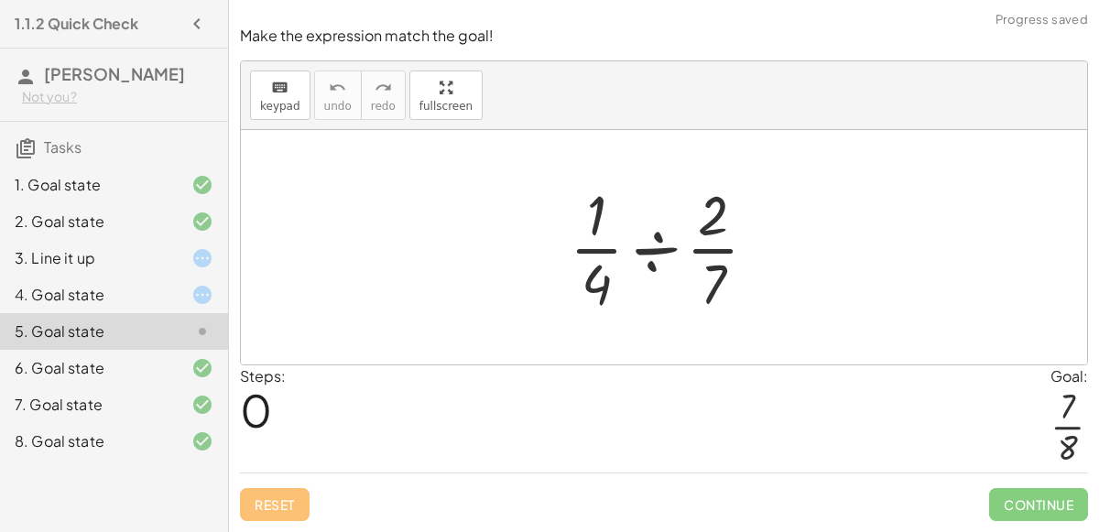
click at [157, 301] on div "4. Goal state" at bounding box center [88, 295] width 147 height 22
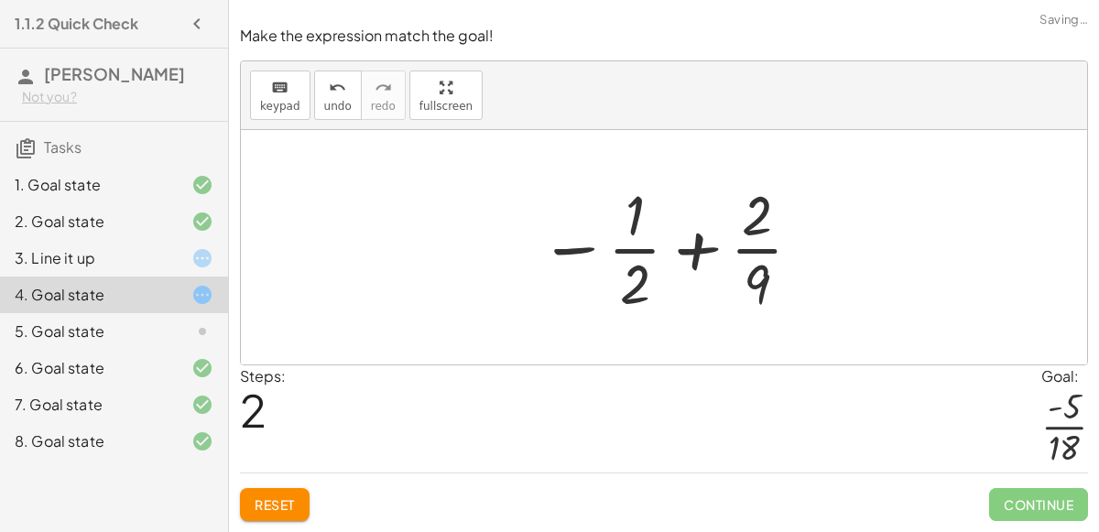
click at [167, 326] on div at bounding box center [187, 332] width 51 height 22
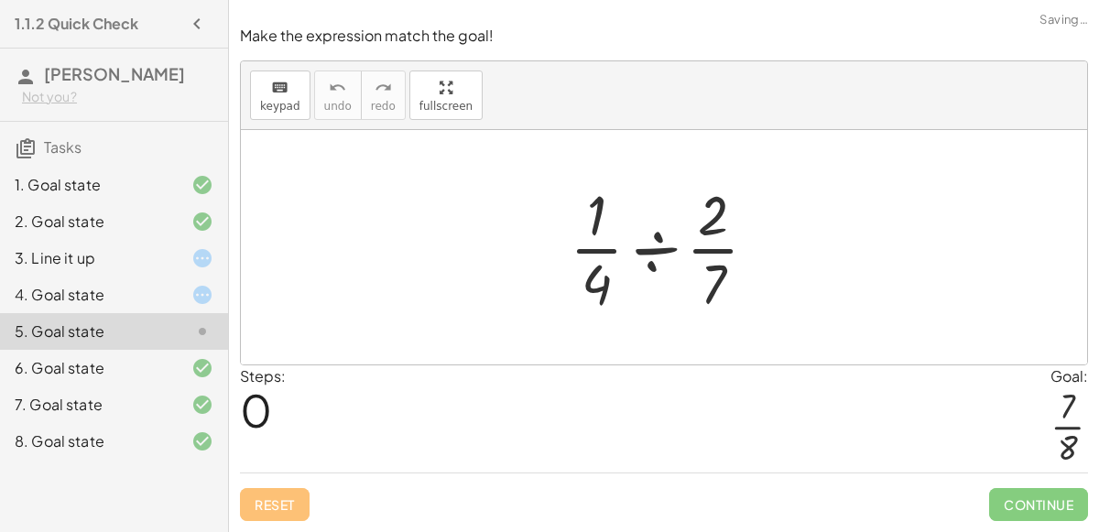
click at [672, 252] on div at bounding box center [671, 247] width 221 height 141
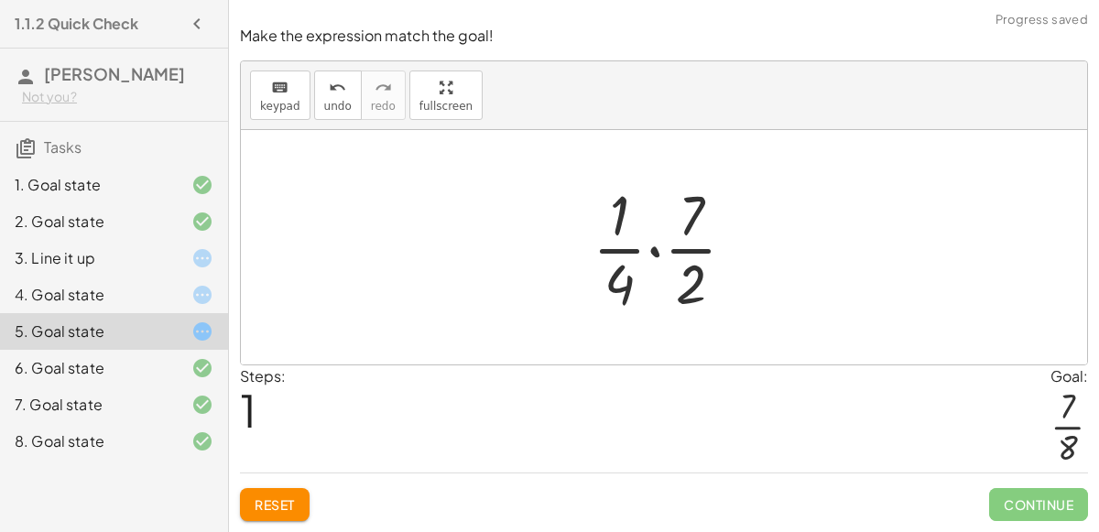
click at [662, 255] on div at bounding box center [671, 247] width 176 height 141
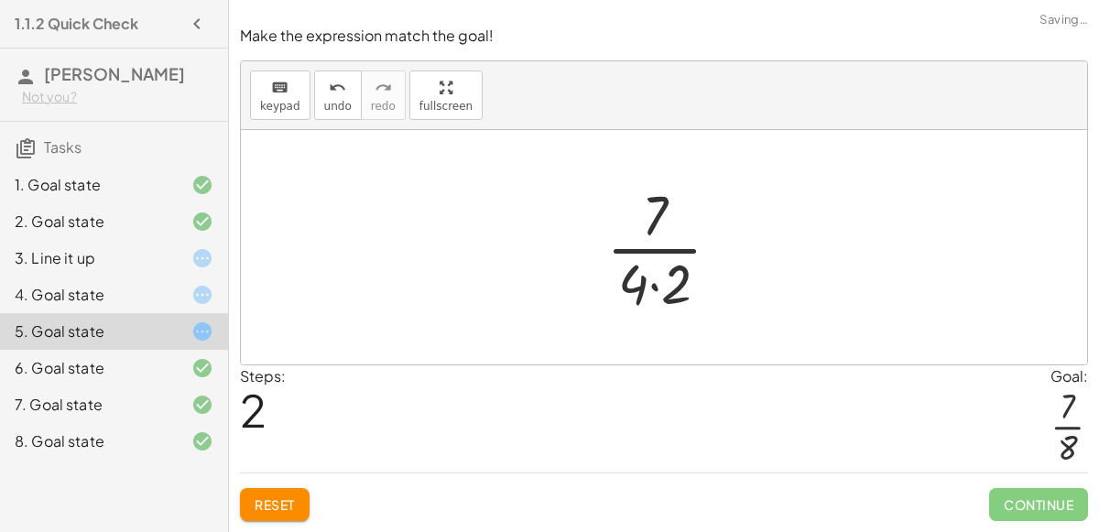
click at [660, 274] on div at bounding box center [670, 247] width 147 height 141
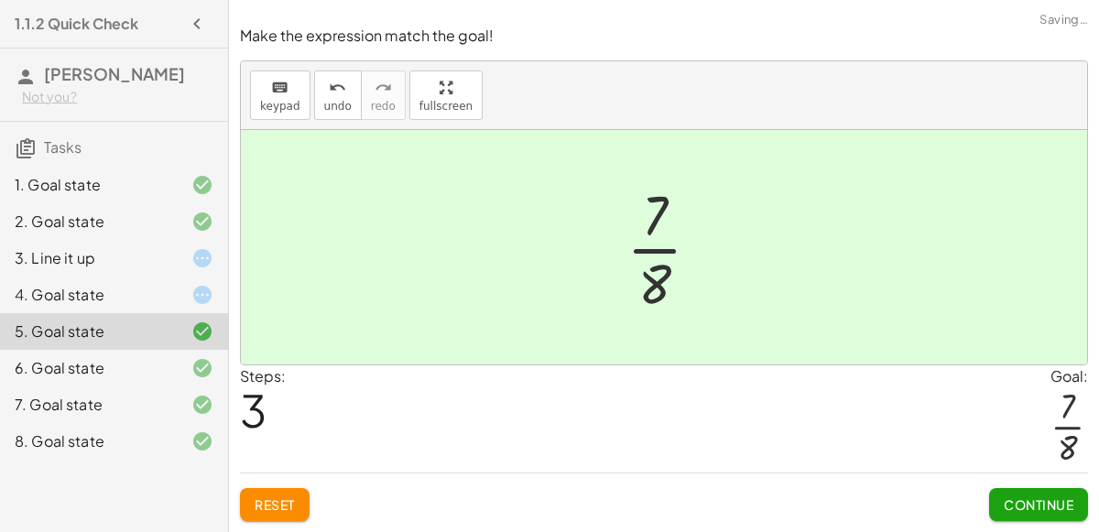
click at [650, 258] on div at bounding box center [670, 247] width 107 height 141
click at [991, 483] on div "Continue" at bounding box center [1038, 498] width 99 height 48
click at [145, 313] on div "3. Line it up" at bounding box center [114, 331] width 228 height 37
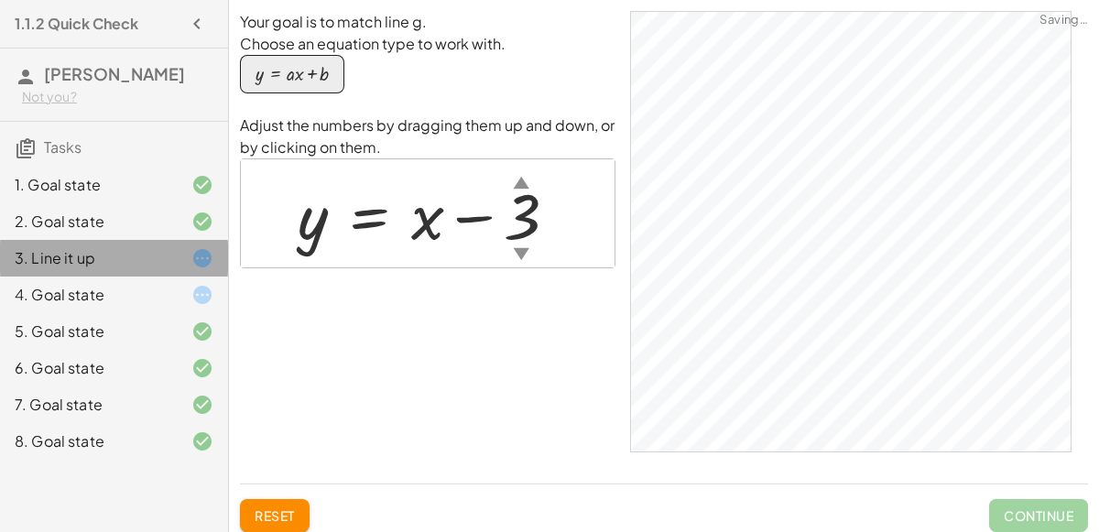
click at [151, 289] on div "4. Goal state" at bounding box center [88, 295] width 147 height 22
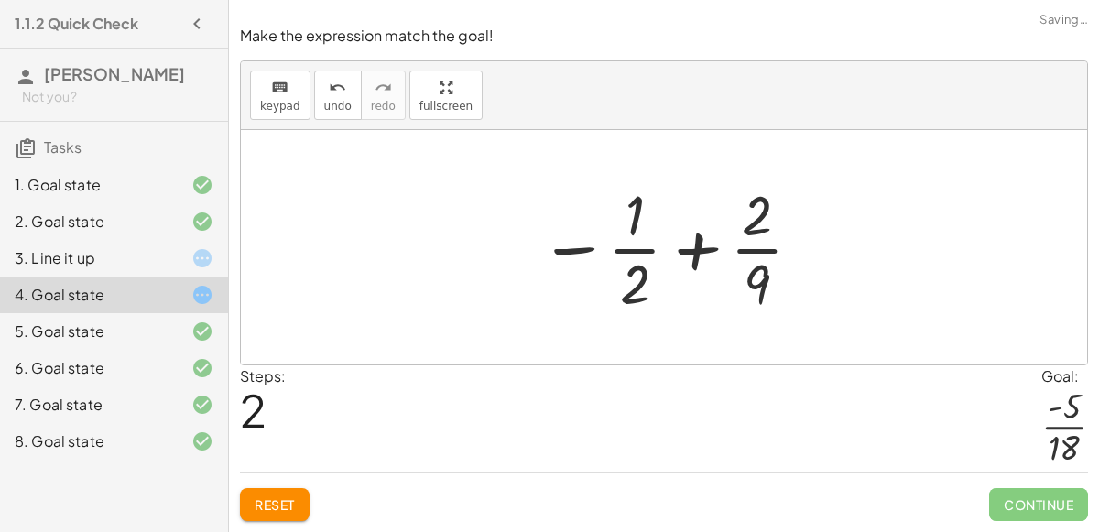
click at [702, 240] on div at bounding box center [671, 247] width 283 height 141
click at [701, 242] on div at bounding box center [671, 247] width 283 height 141
click at [606, 258] on div at bounding box center [671, 247] width 366 height 141
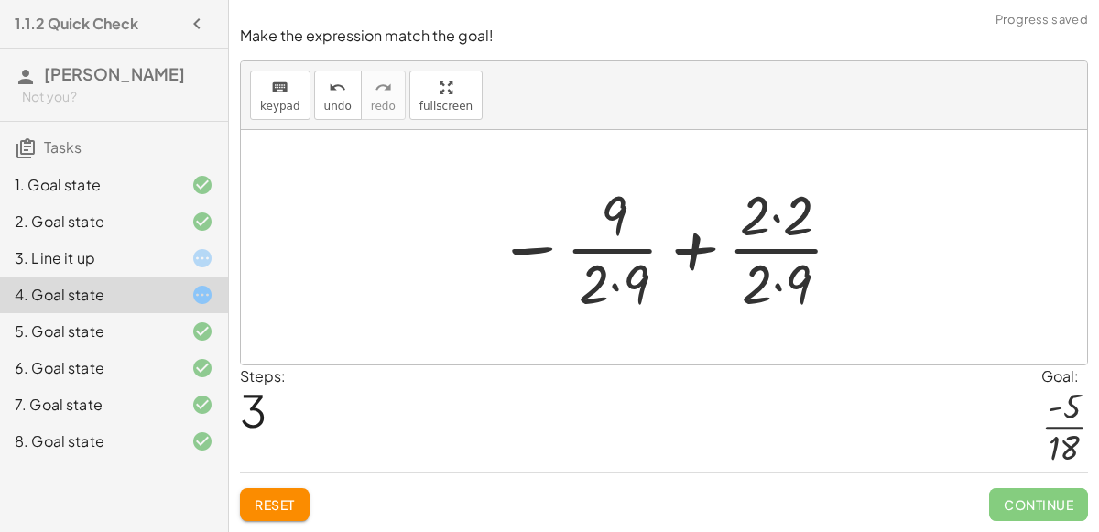
click at [617, 256] on div at bounding box center [671, 247] width 366 height 141
click at [626, 293] on div at bounding box center [671, 247] width 366 height 141
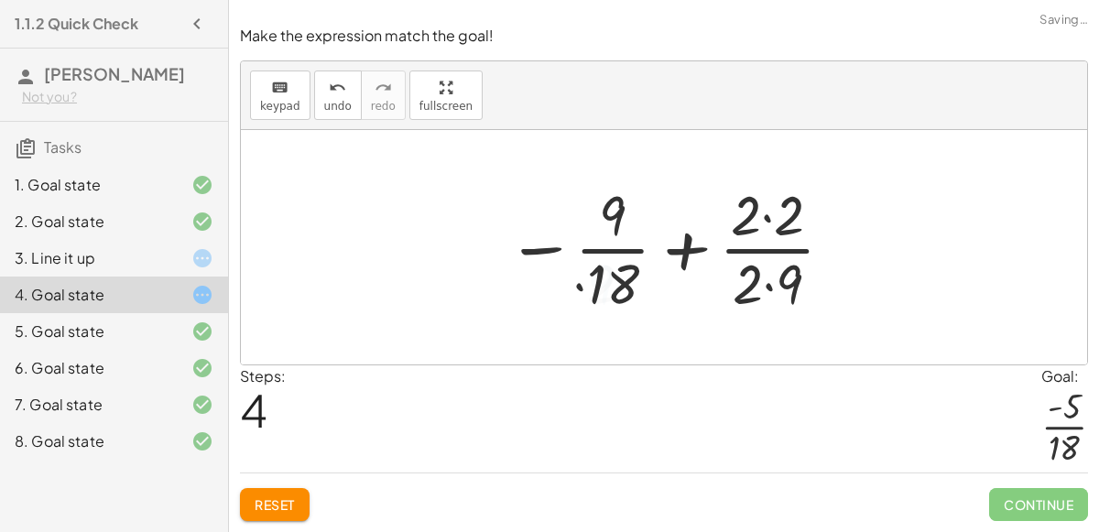
click at [757, 260] on div at bounding box center [671, 247] width 348 height 141
click at [764, 278] on div at bounding box center [671, 247] width 348 height 141
click at [746, 222] on div at bounding box center [671, 247] width 348 height 141
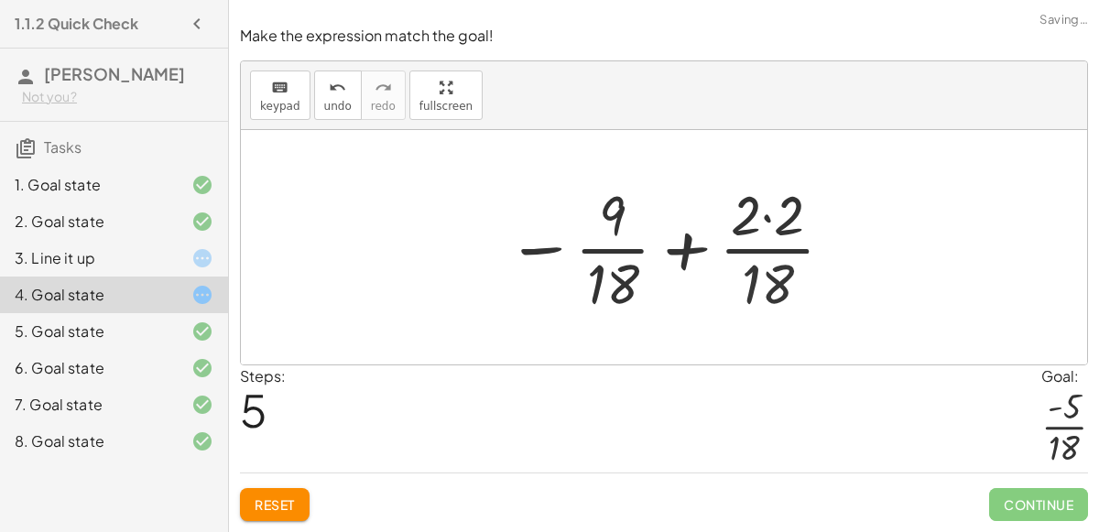
click at [746, 222] on div at bounding box center [671, 247] width 348 height 141
click at [757, 223] on div at bounding box center [671, 247] width 348 height 141
click at [764, 223] on div at bounding box center [671, 247] width 348 height 141
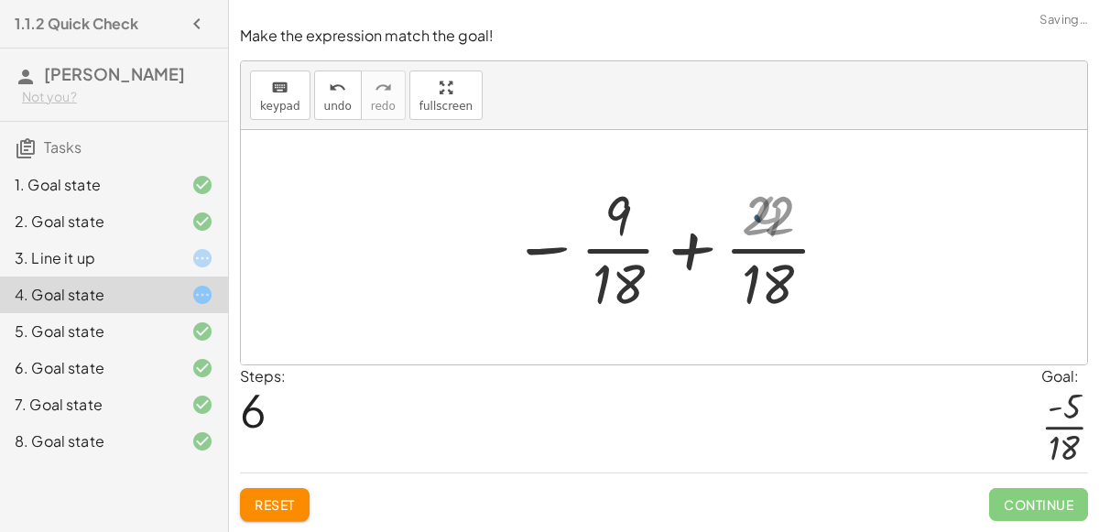
click at [764, 223] on div at bounding box center [671, 247] width 327 height 141
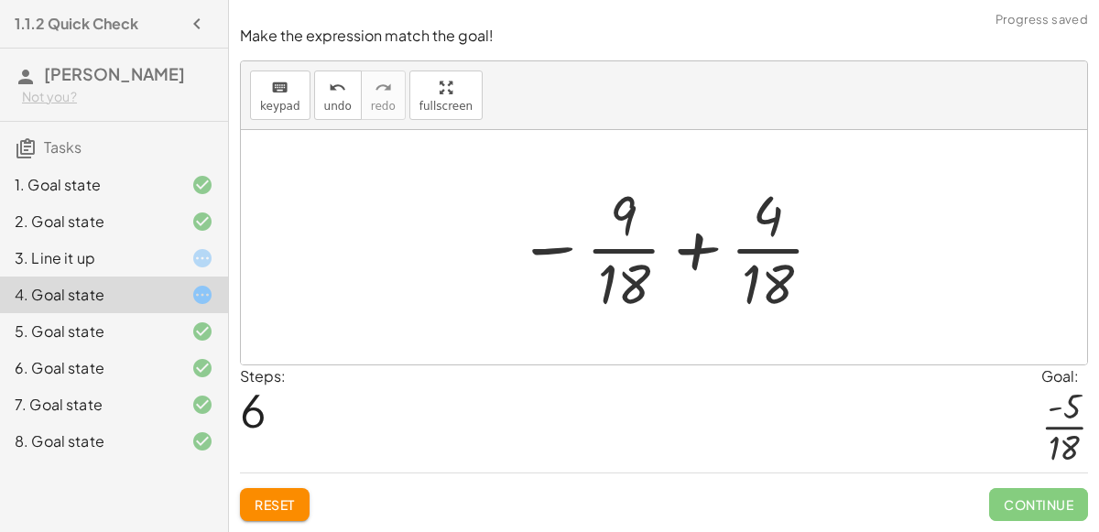
click at [614, 258] on div at bounding box center [671, 247] width 327 height 141
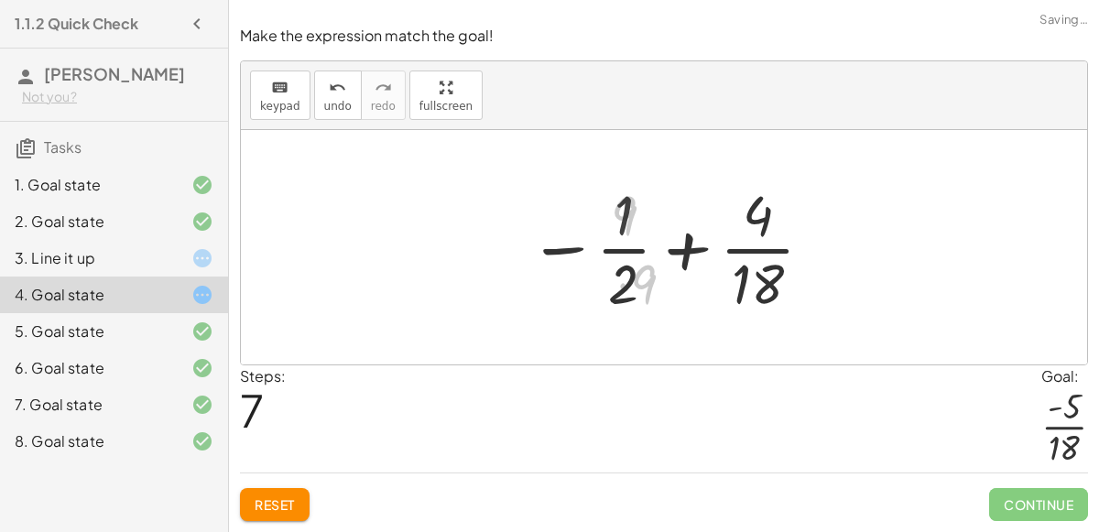
click at [566, 251] on div at bounding box center [671, 247] width 305 height 141
click at [646, 262] on div at bounding box center [671, 247] width 305 height 141
click at [792, 252] on div at bounding box center [671, 247] width 305 height 141
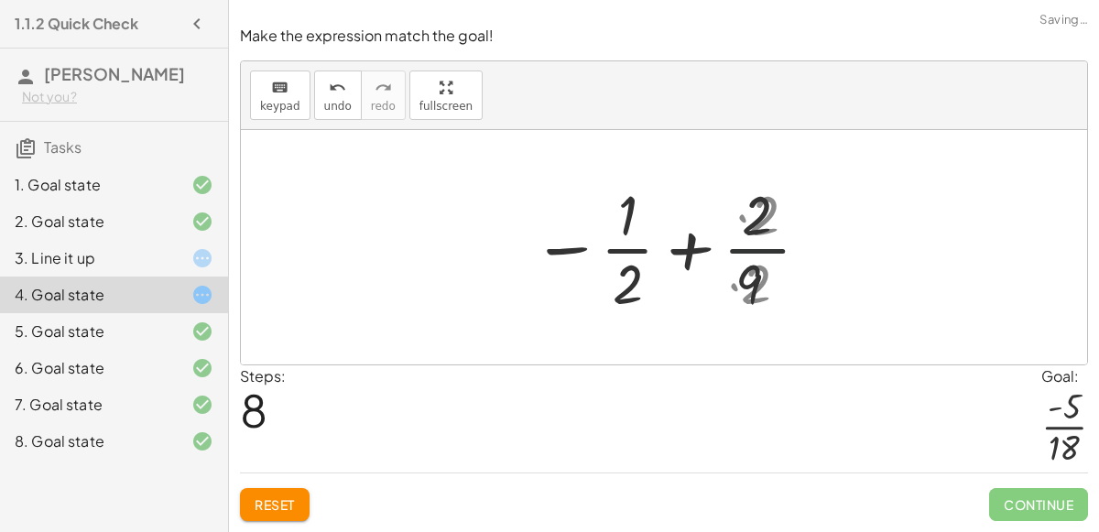
click at [756, 242] on div at bounding box center [671, 247] width 283 height 141
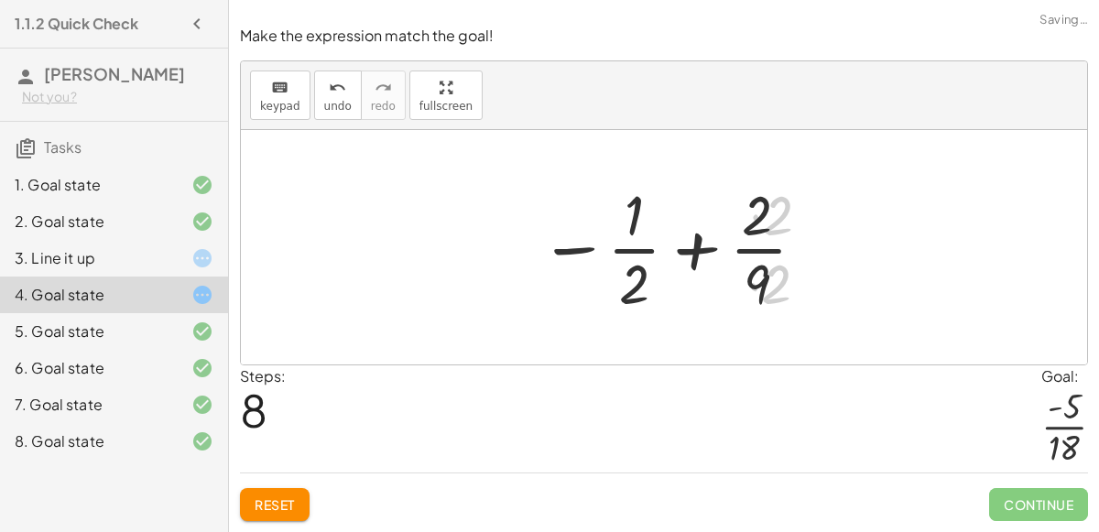
click at [756, 242] on div at bounding box center [671, 247] width 283 height 141
click at [756, 242] on div at bounding box center [671, 247] width 428 height 141
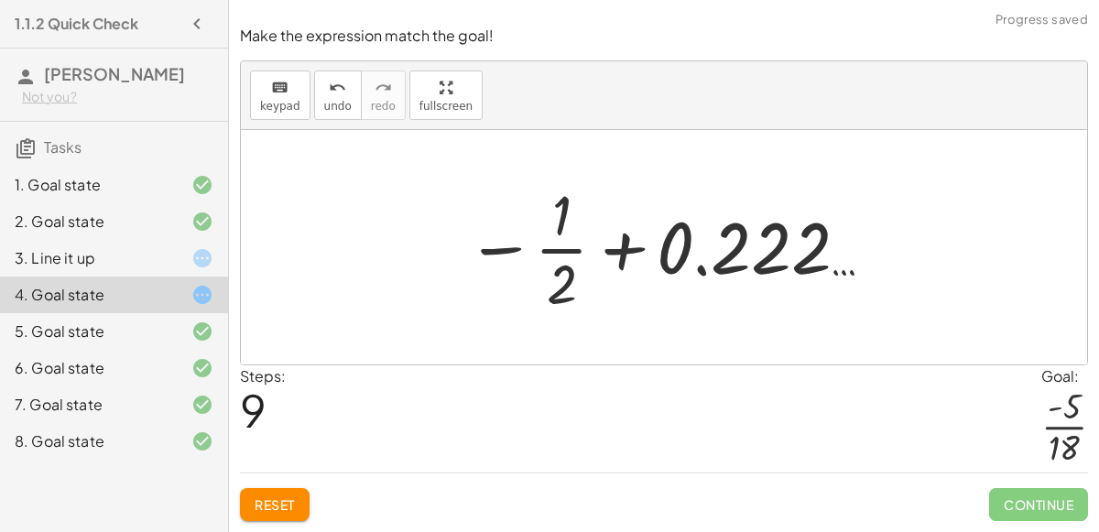
click at [695, 259] on div at bounding box center [671, 247] width 428 height 141
click at [332, 103] on span "undo" at bounding box center [337, 106] width 27 height 13
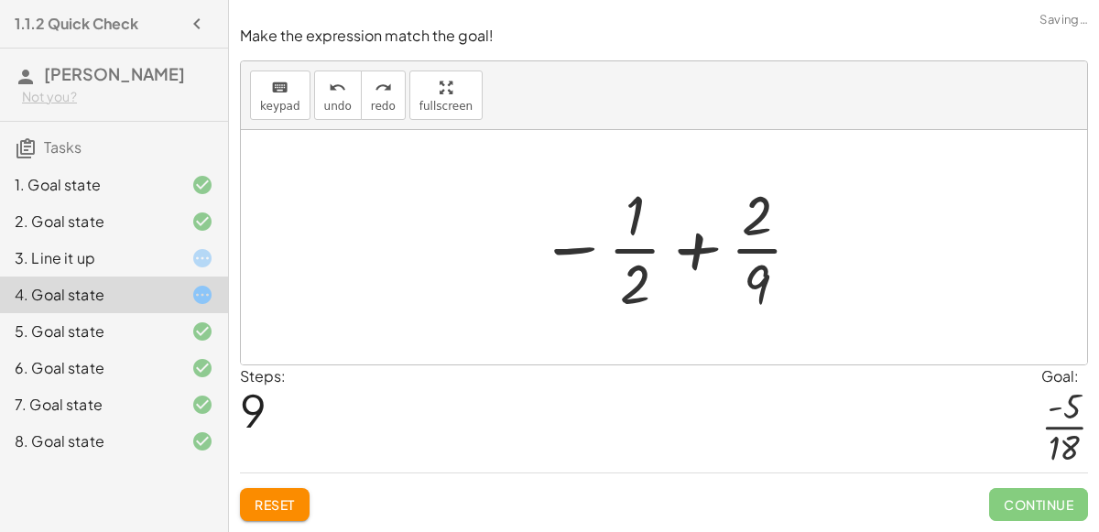
click at [621, 251] on div at bounding box center [671, 247] width 283 height 141
click at [568, 257] on div at bounding box center [671, 247] width 283 height 141
click at [693, 252] on div at bounding box center [671, 247] width 283 height 141
click at [743, 242] on div at bounding box center [671, 247] width 283 height 141
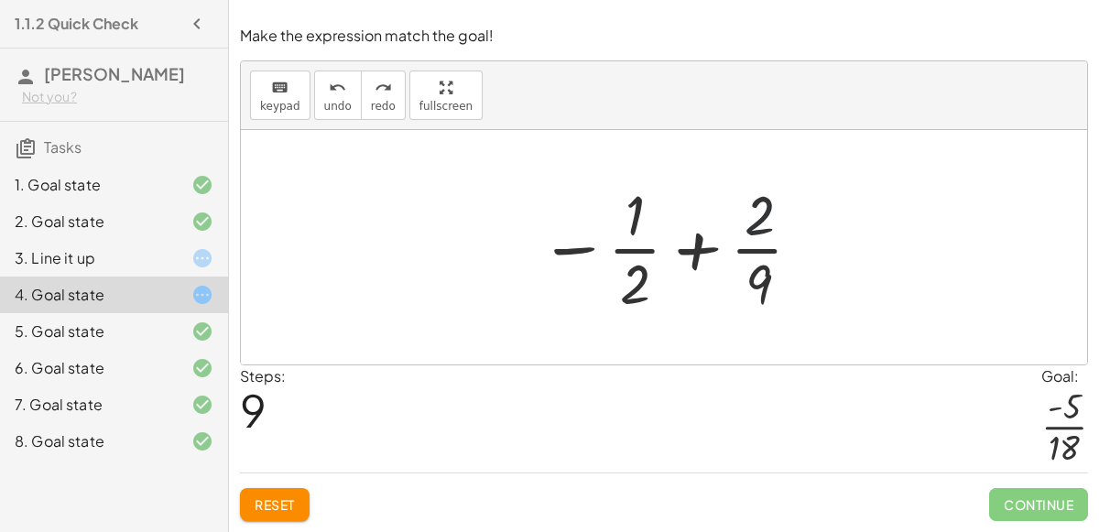
click at [752, 234] on div at bounding box center [671, 247] width 283 height 141
drag, startPoint x: 757, startPoint y: 278, endPoint x: 659, endPoint y: 256, distance: 101.5
click at [659, 256] on div at bounding box center [671, 247] width 283 height 141
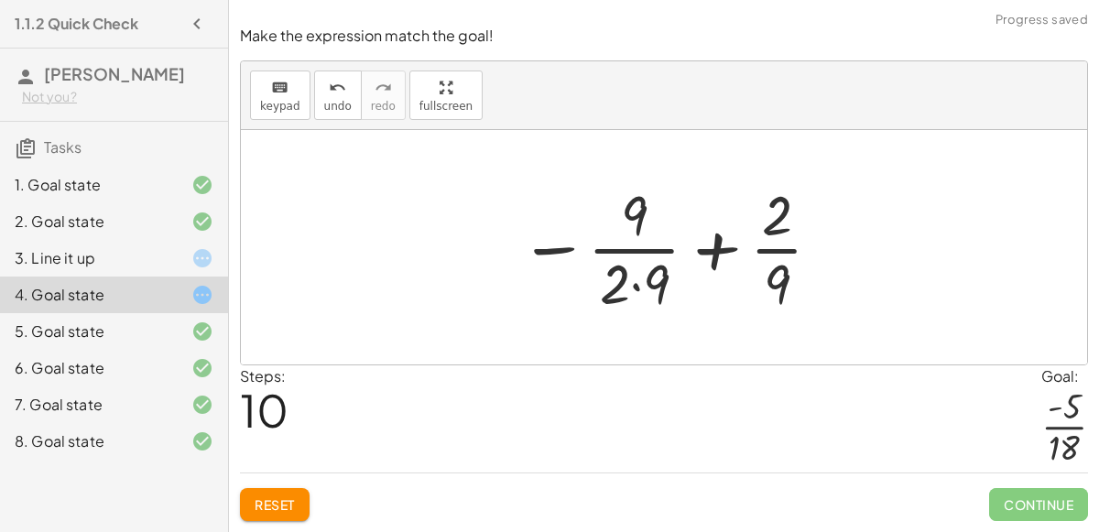
click at [653, 265] on div at bounding box center [671, 247] width 322 height 141
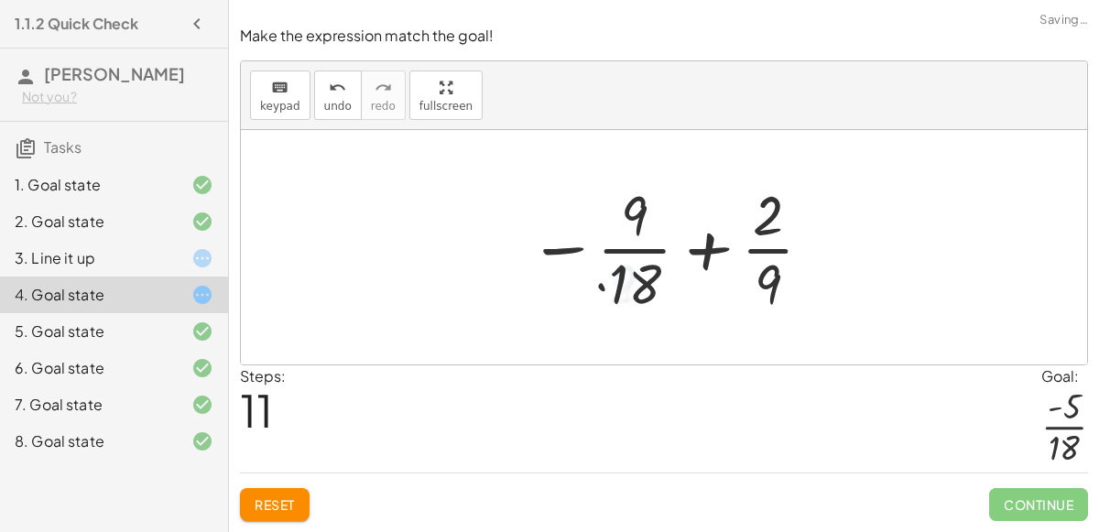
click at [637, 234] on div at bounding box center [671, 247] width 305 height 141
drag, startPoint x: 626, startPoint y: 224, endPoint x: 768, endPoint y: 210, distance: 141.8
click at [768, 210] on div at bounding box center [671, 247] width 305 height 141
drag, startPoint x: 768, startPoint y: 212, endPoint x: 741, endPoint y: 208, distance: 27.7
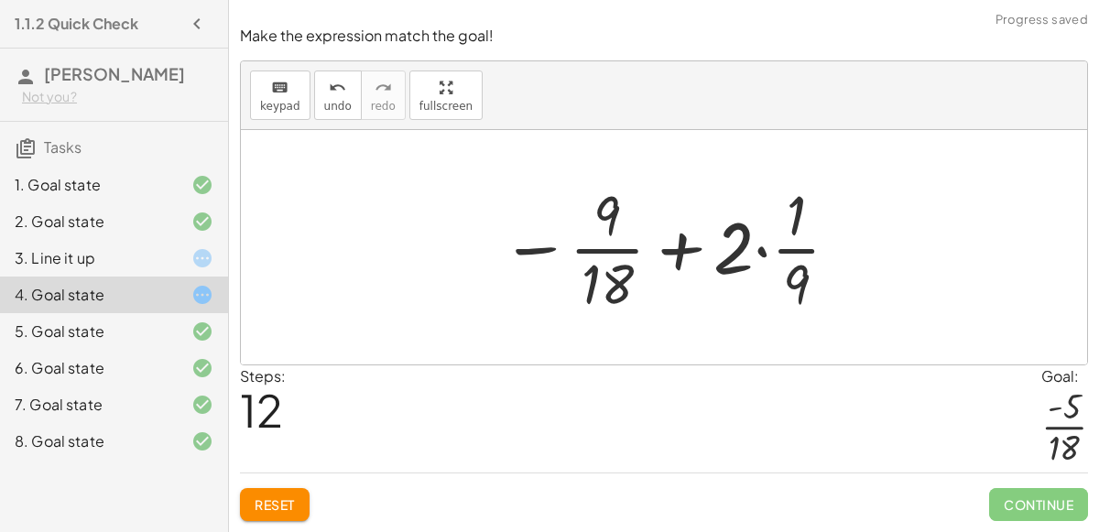
click at [727, 259] on div at bounding box center [671, 247] width 359 height 141
click at [756, 256] on div at bounding box center [671, 247] width 359 height 141
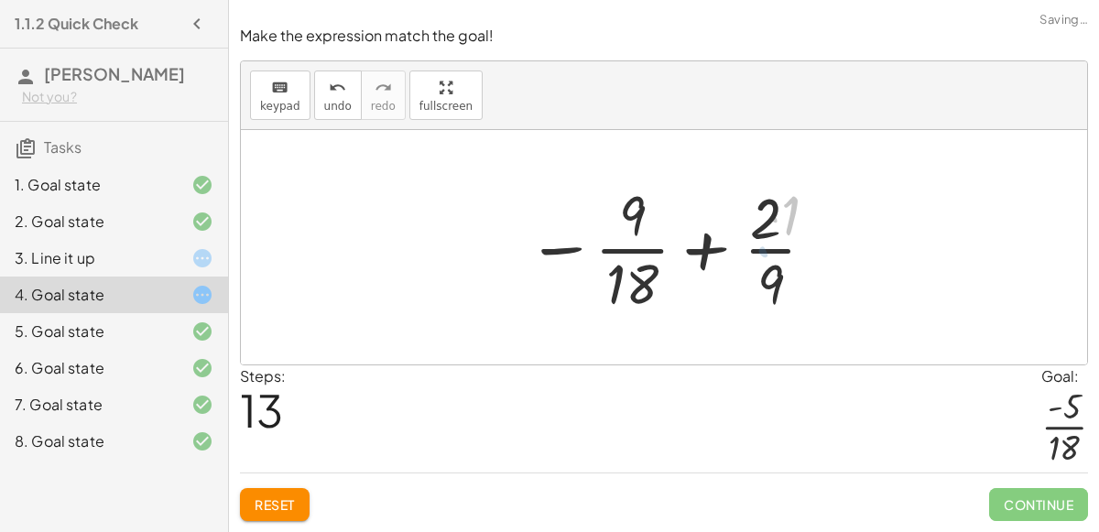
click at [776, 233] on div at bounding box center [671, 247] width 305 height 141
click at [261, 506] on span "Reset" at bounding box center [275, 504] width 40 height 16
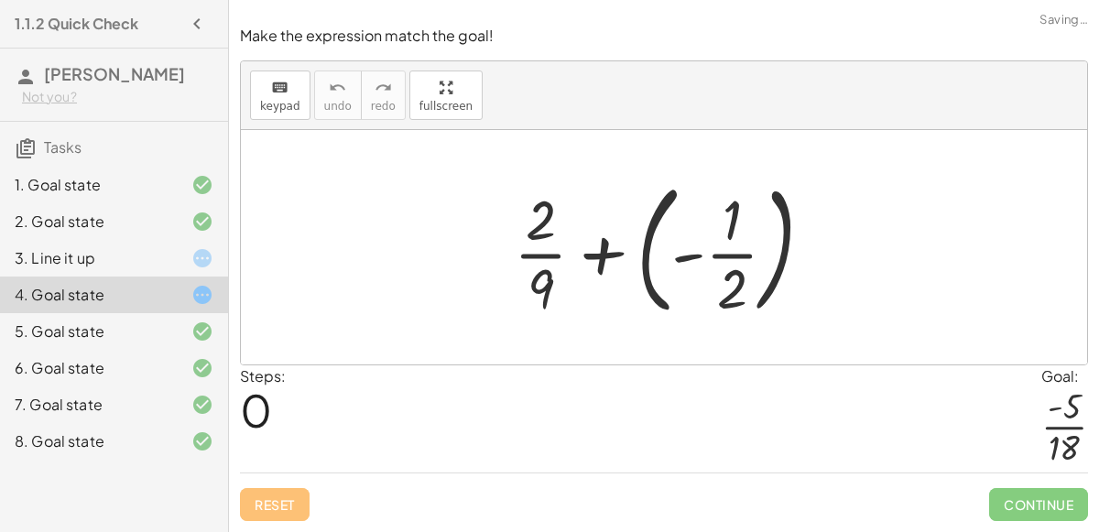
click at [674, 256] on div at bounding box center [671, 247] width 332 height 152
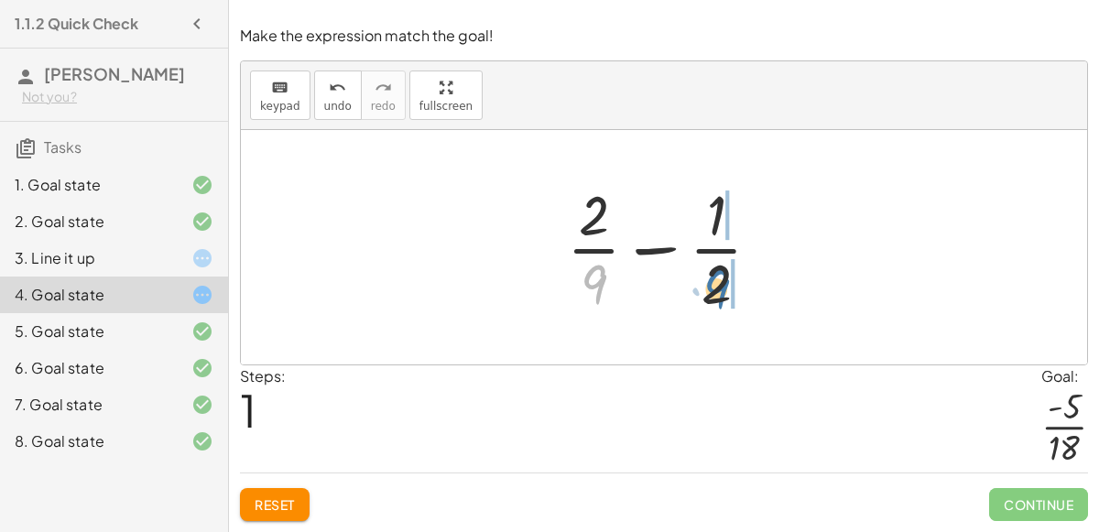
drag, startPoint x: 599, startPoint y: 280, endPoint x: 723, endPoint y: 285, distance: 123.7
click at [723, 285] on div at bounding box center [671, 247] width 227 height 141
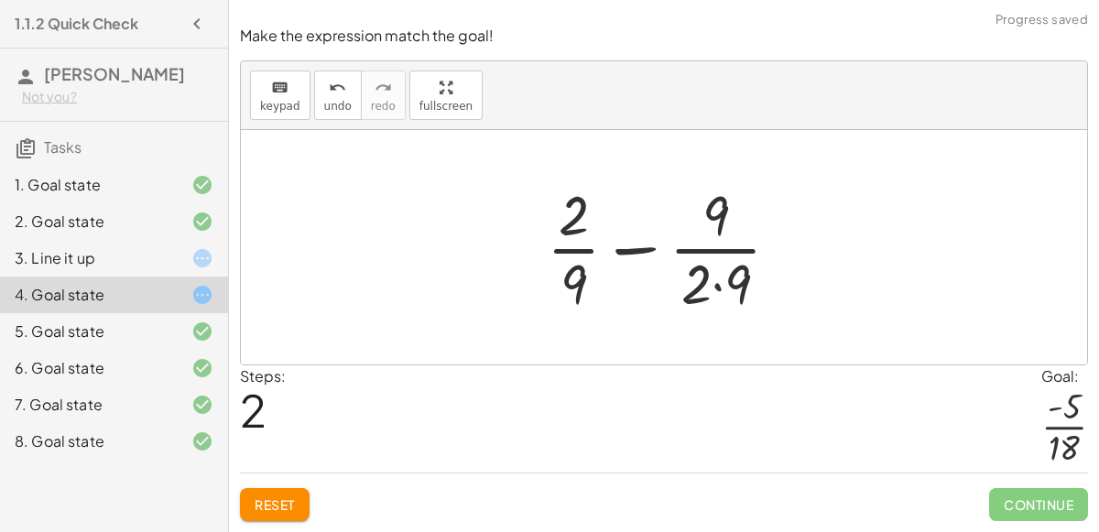
click at [723, 285] on div at bounding box center [671, 247] width 267 height 141
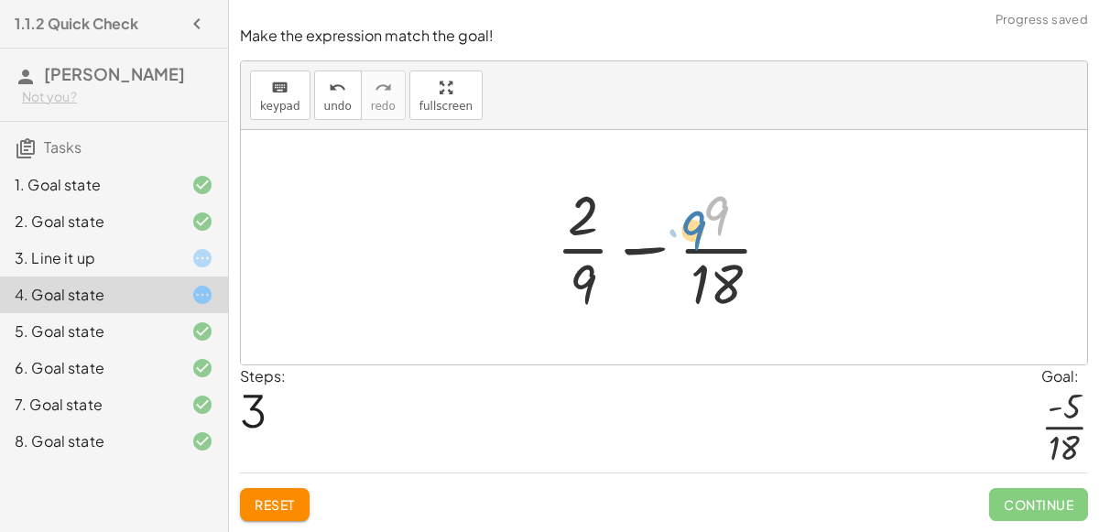
drag, startPoint x: 715, startPoint y: 223, endPoint x: 699, endPoint y: 236, distance: 20.9
click at [699, 236] on div at bounding box center [671, 247] width 249 height 141
drag, startPoint x: 558, startPoint y: 227, endPoint x: 585, endPoint y: 279, distance: 59.0
click at [585, 279] on div at bounding box center [671, 247] width 249 height 141
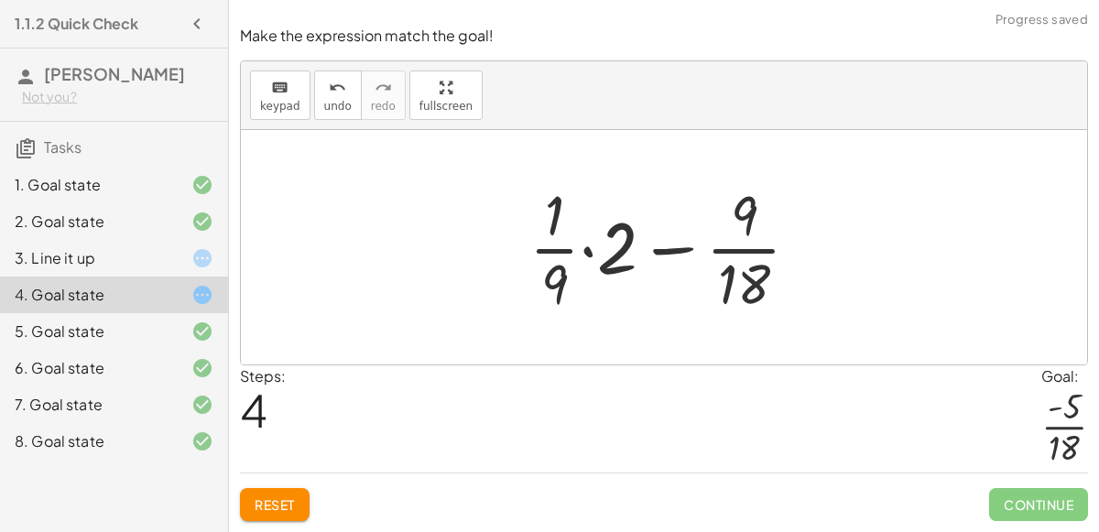
click at [589, 256] on div at bounding box center [671, 247] width 303 height 141
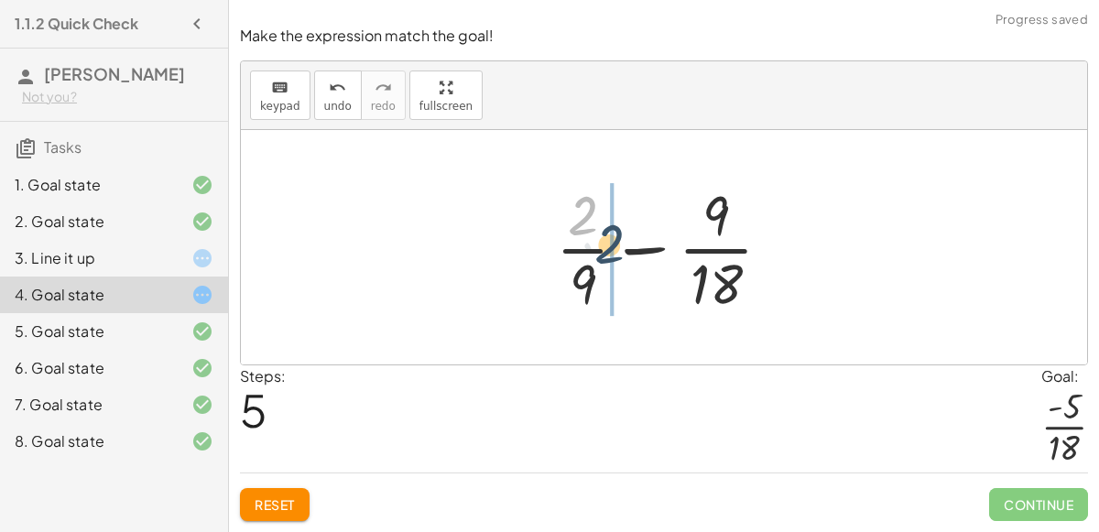
drag, startPoint x: 571, startPoint y: 221, endPoint x: 599, endPoint y: 251, distance: 41.5
click at [599, 251] on div at bounding box center [671, 247] width 249 height 141
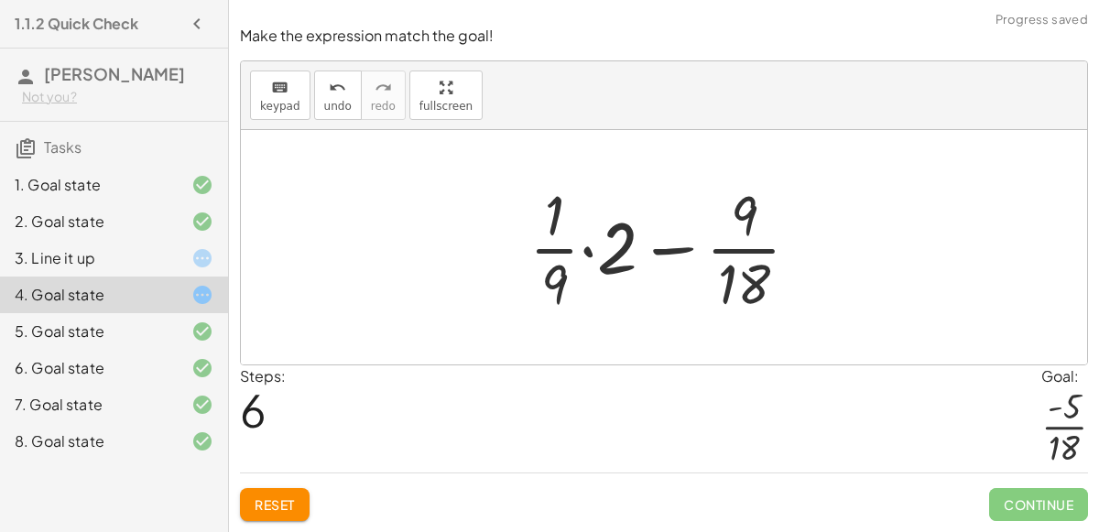
click at [596, 251] on div at bounding box center [671, 247] width 303 height 141
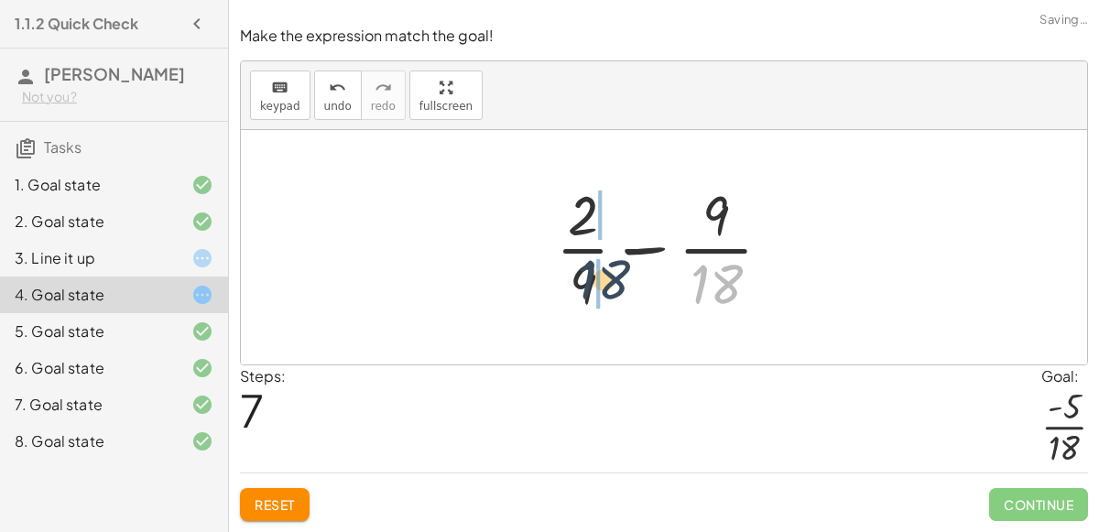
drag, startPoint x: 701, startPoint y: 278, endPoint x: 574, endPoint y: 267, distance: 126.8
click at [574, 267] on div at bounding box center [671, 247] width 249 height 141
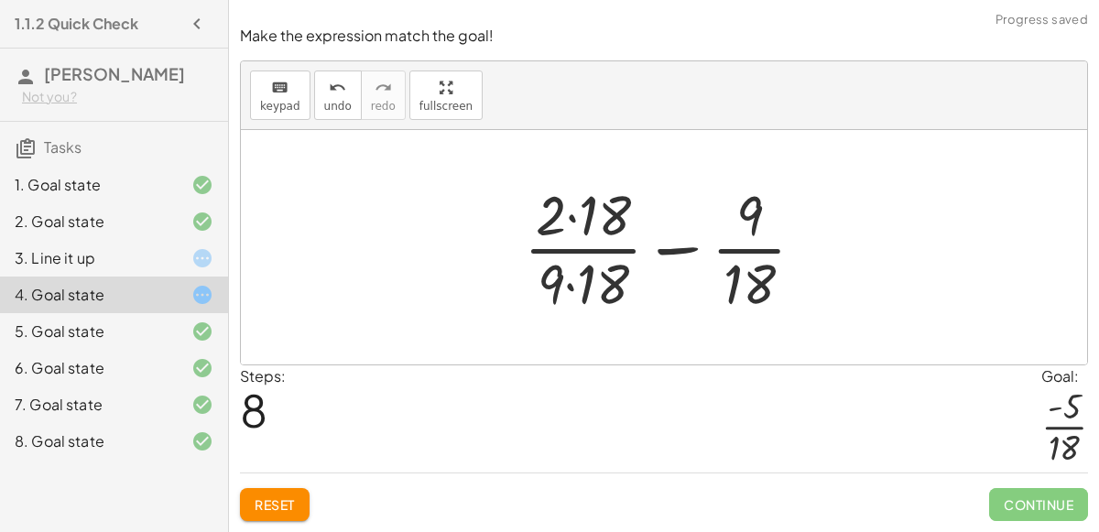
click at [574, 267] on div at bounding box center [672, 247] width 314 height 141
click at [573, 229] on div at bounding box center [672, 247] width 314 height 141
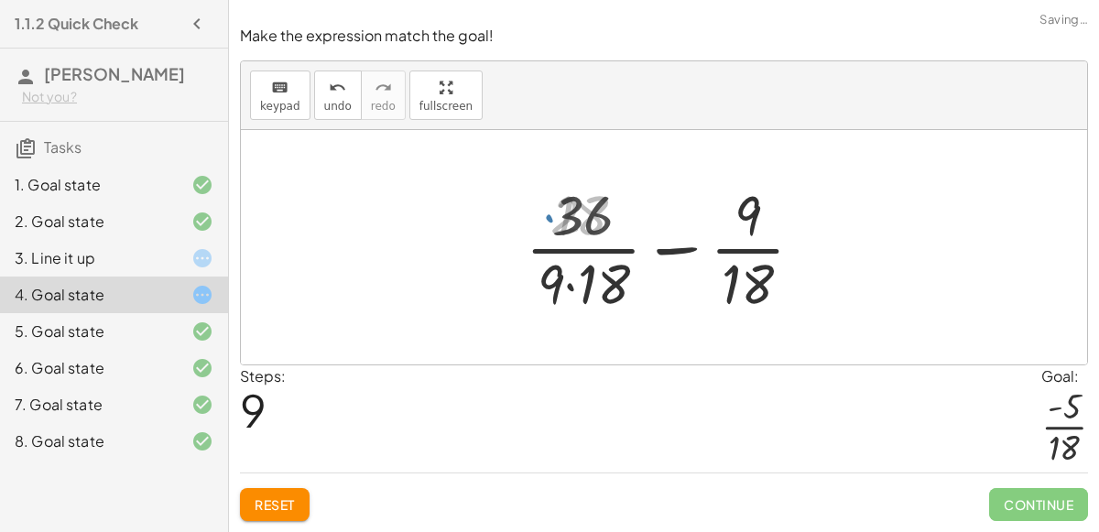
click at [573, 274] on div at bounding box center [672, 247] width 310 height 141
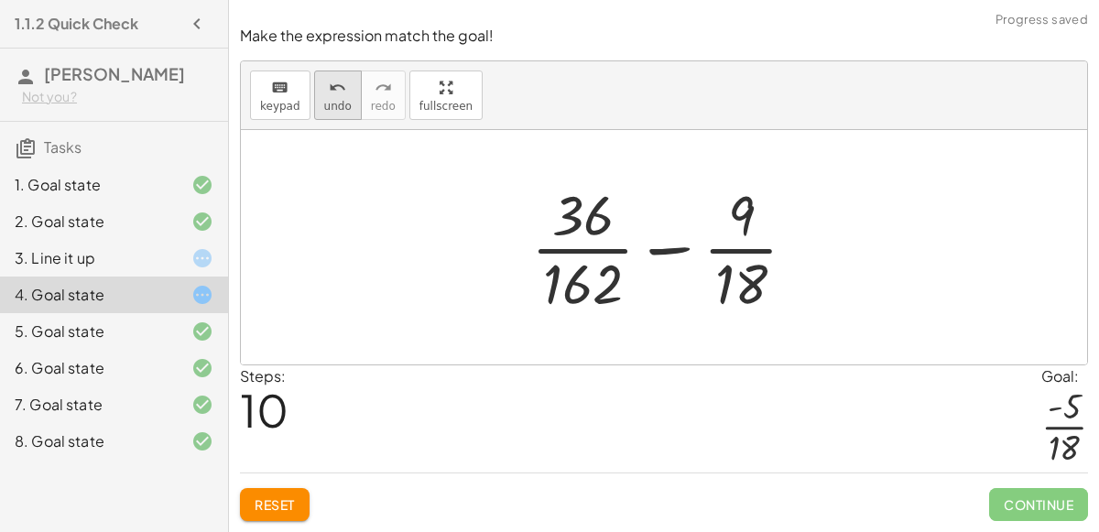
click at [340, 103] on span "undo" at bounding box center [337, 106] width 27 height 13
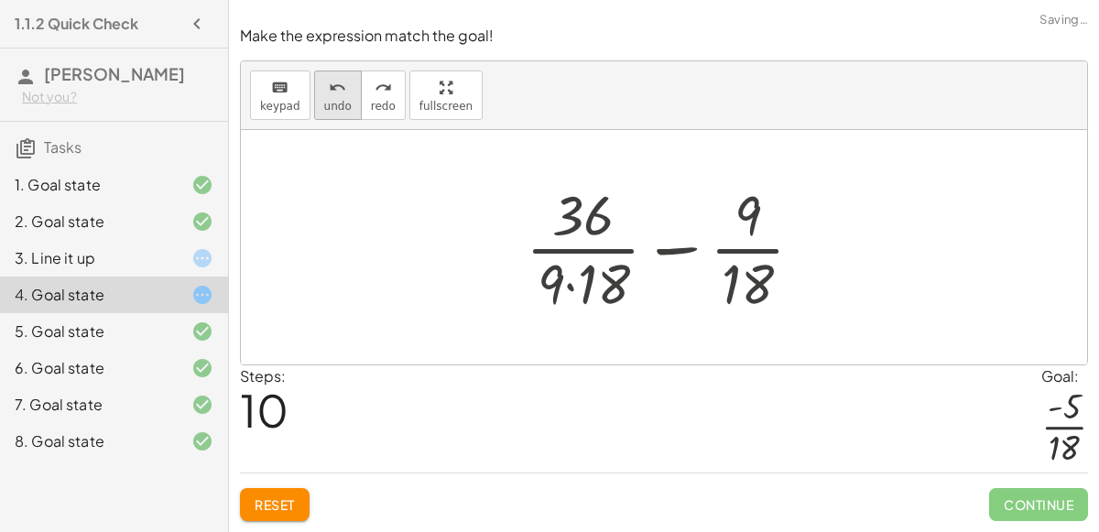
click at [340, 103] on span "undo" at bounding box center [337, 106] width 27 height 13
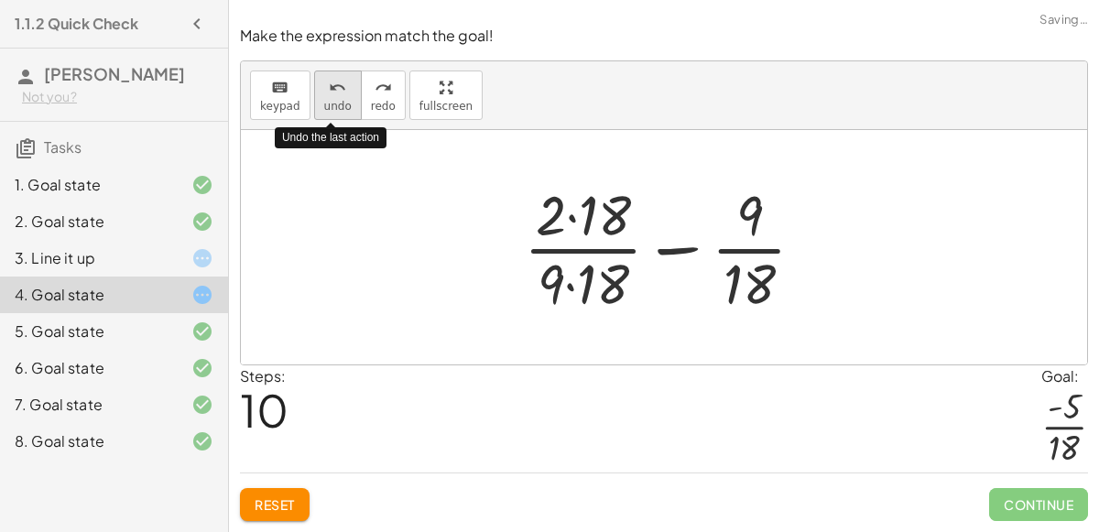
click at [340, 103] on span "undo" at bounding box center [337, 106] width 27 height 13
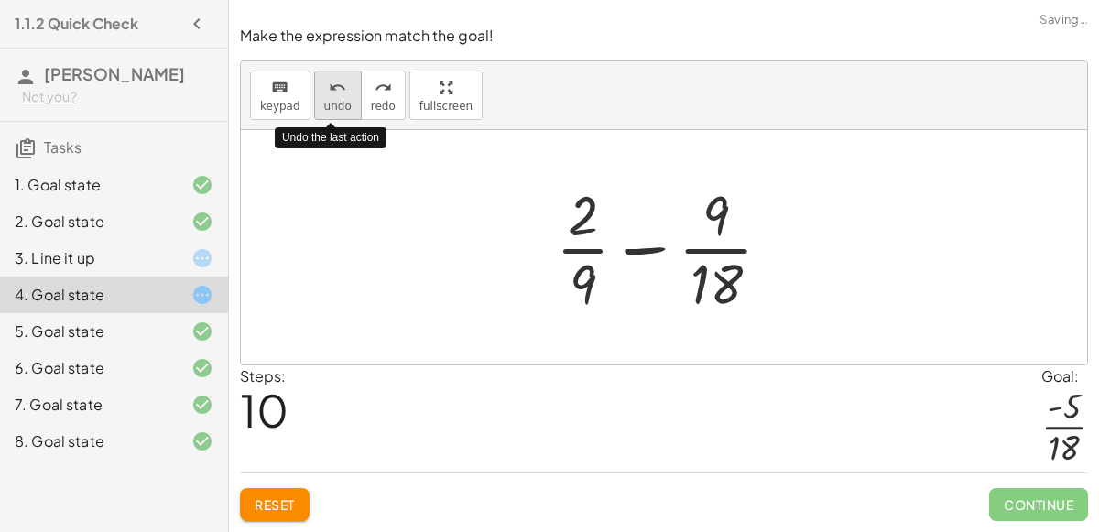
click at [340, 103] on span "undo" at bounding box center [337, 106] width 27 height 13
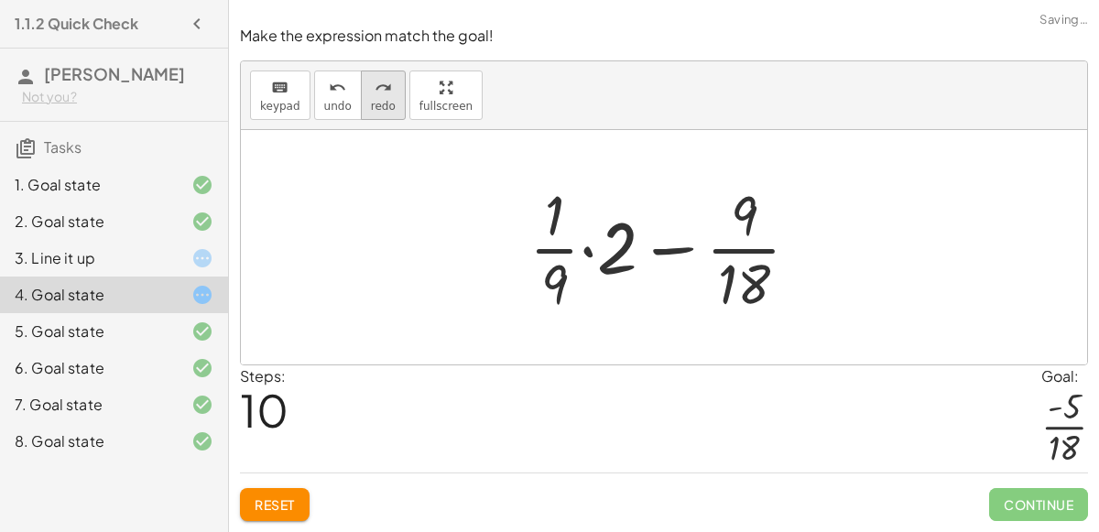
click at [383, 98] on div "redo" at bounding box center [383, 87] width 25 height 22
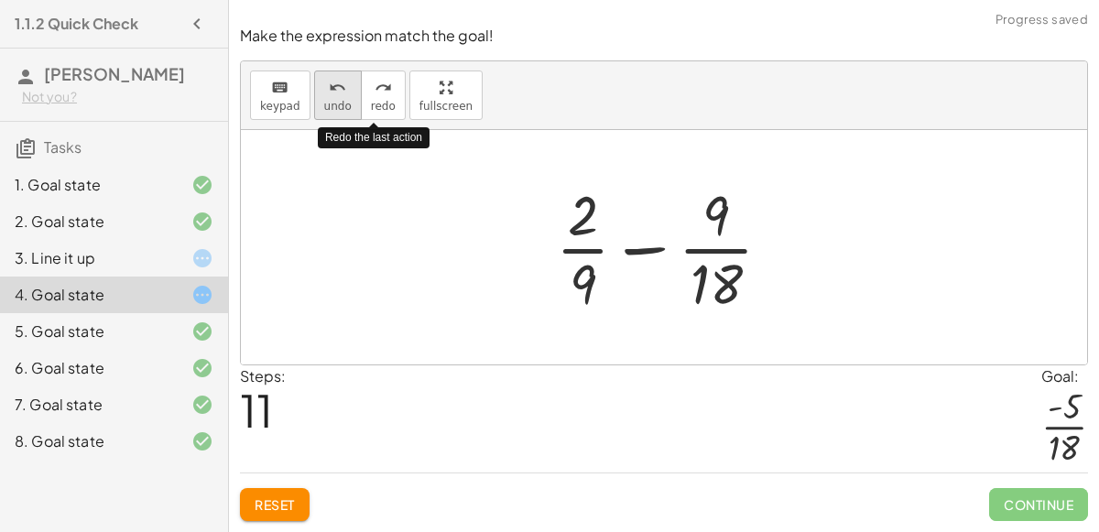
click at [331, 96] on icon "undo" at bounding box center [337, 88] width 17 height 22
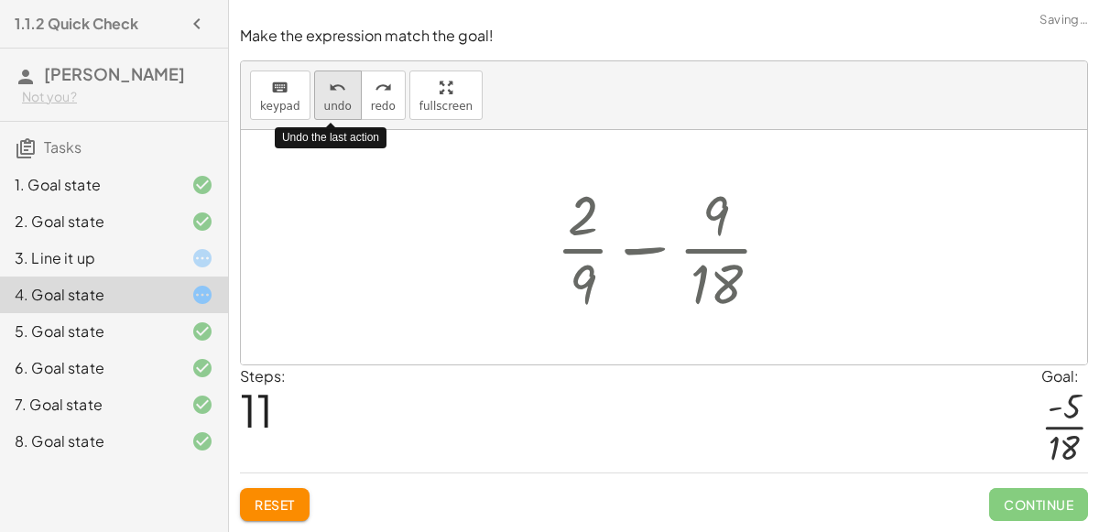
click at [331, 96] on icon "undo" at bounding box center [337, 88] width 17 height 22
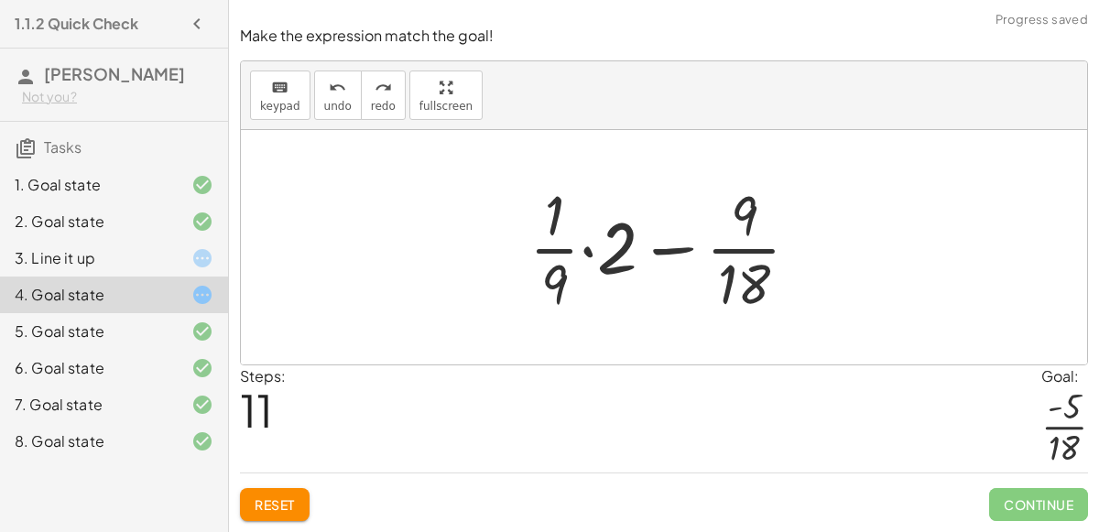
click at [620, 239] on div at bounding box center [671, 247] width 303 height 141
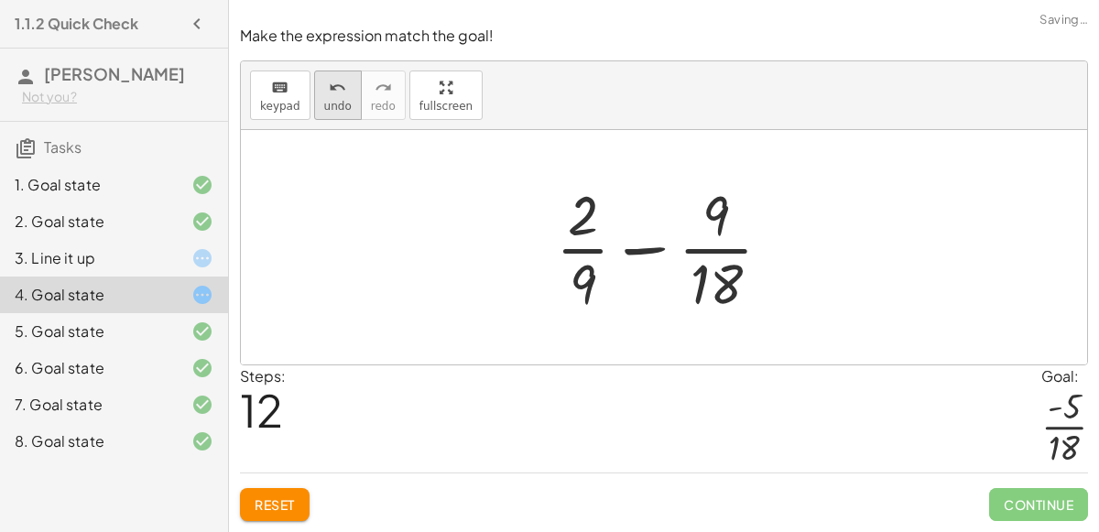
click at [326, 103] on span "undo" at bounding box center [337, 106] width 27 height 13
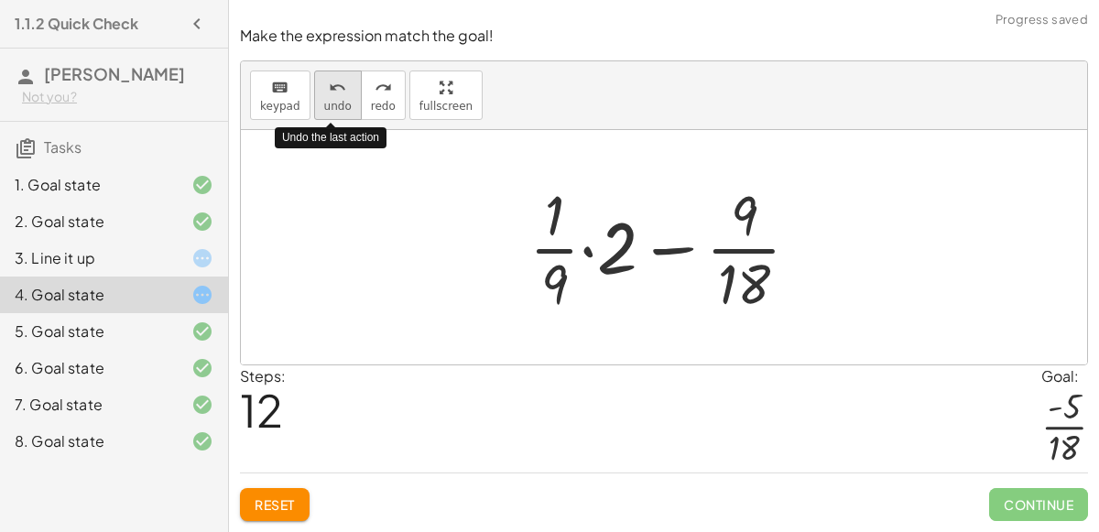
click at [325, 102] on span "undo" at bounding box center [337, 106] width 27 height 13
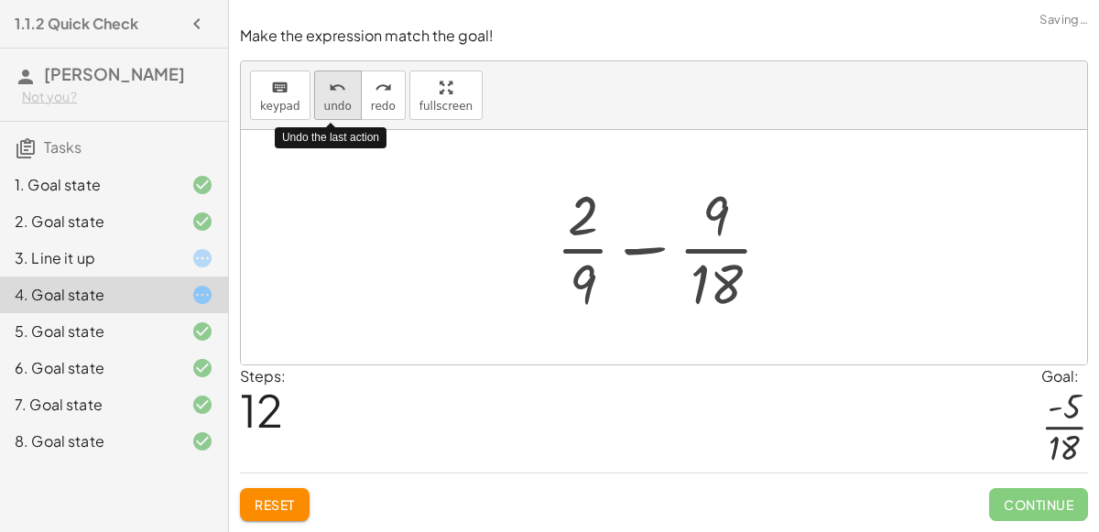
click at [325, 102] on span "undo" at bounding box center [337, 106] width 27 height 13
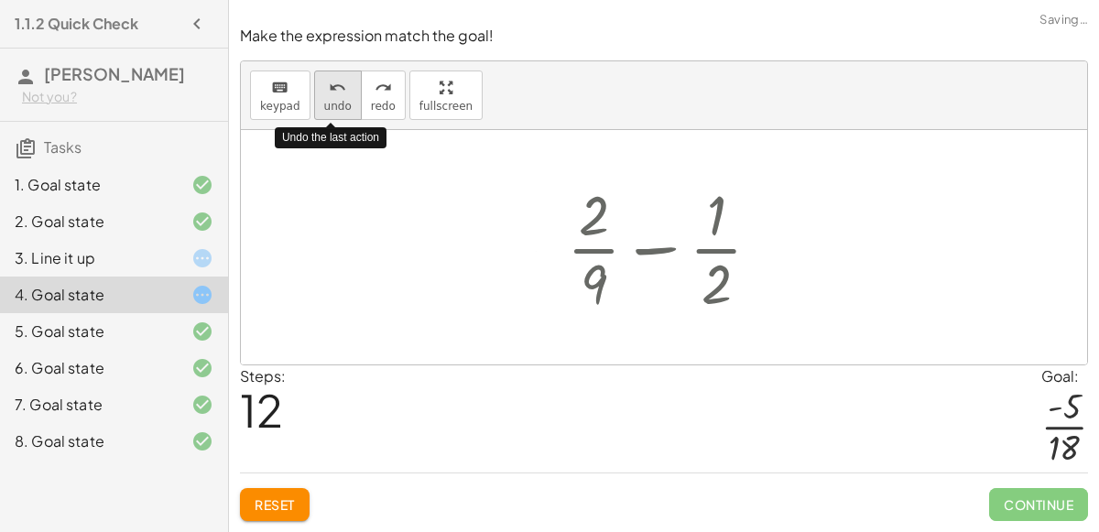
click at [325, 102] on span "undo" at bounding box center [337, 106] width 27 height 13
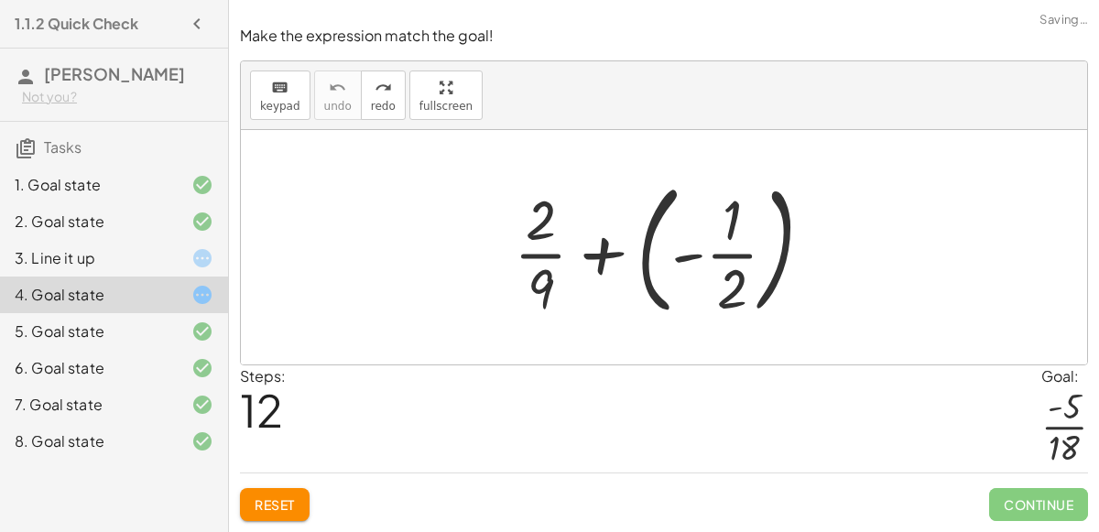
click at [713, 285] on div at bounding box center [671, 247] width 332 height 152
click at [695, 271] on div at bounding box center [671, 247] width 332 height 152
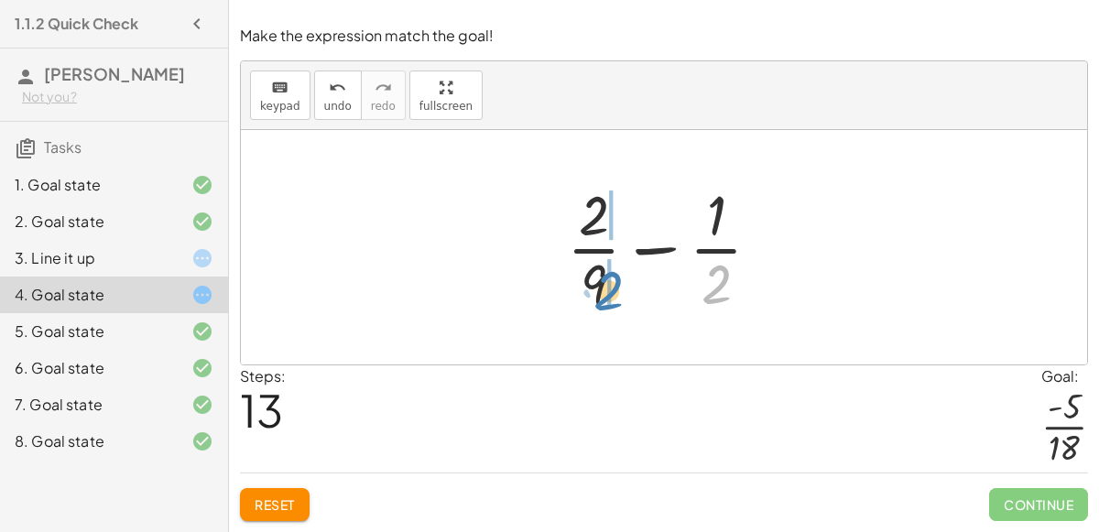
drag, startPoint x: 714, startPoint y: 280, endPoint x: 607, endPoint y: 287, distance: 107.4
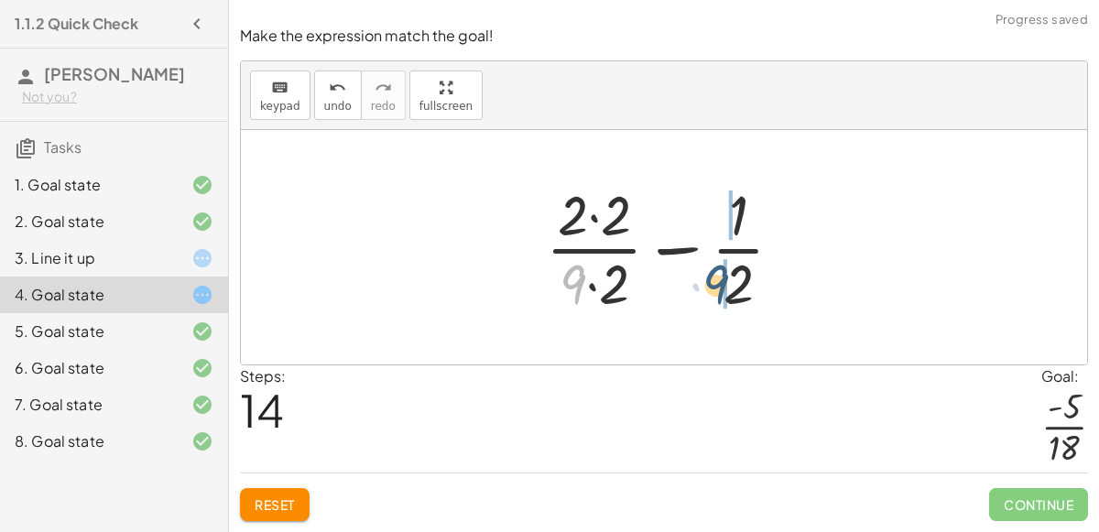
drag, startPoint x: 575, startPoint y: 284, endPoint x: 726, endPoint y: 285, distance: 151.1
click at [726, 285] on div at bounding box center [672, 247] width 270 height 141
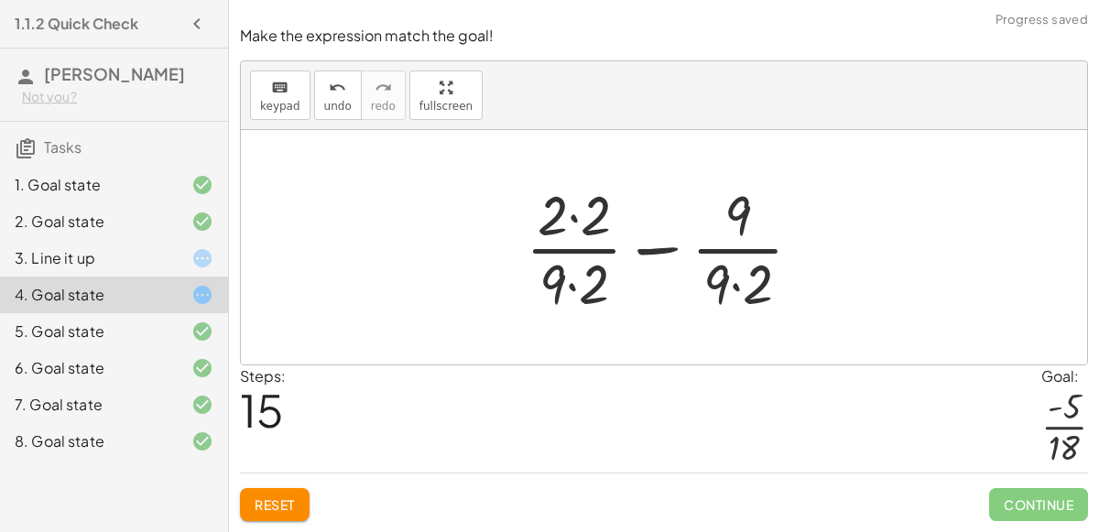
click at [575, 287] on div at bounding box center [672, 247] width 310 height 141
click at [570, 242] on div at bounding box center [672, 247] width 310 height 141
click at [574, 215] on div at bounding box center [672, 247] width 310 height 141
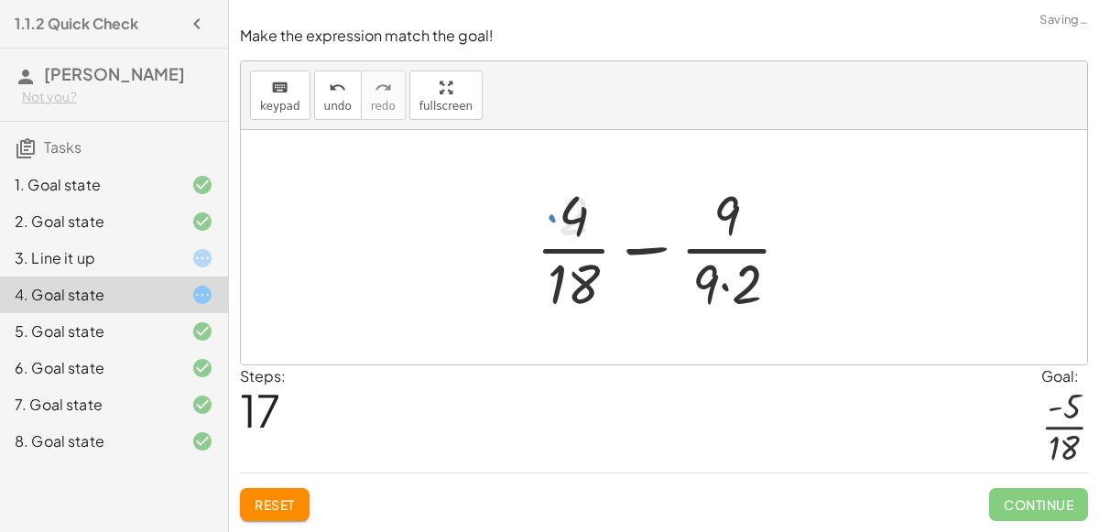
click at [720, 277] on div at bounding box center [671, 247] width 289 height 141
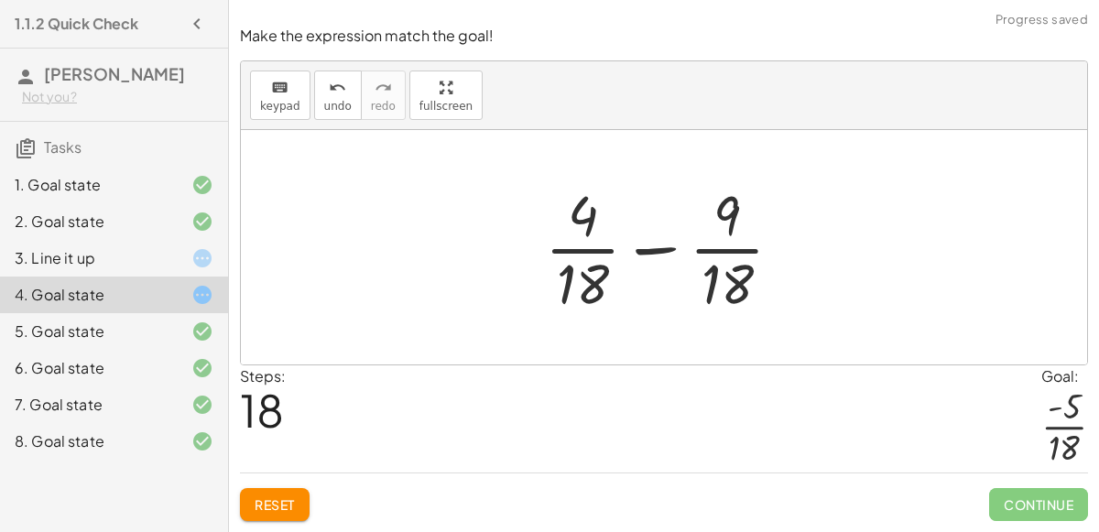
click at [659, 256] on div at bounding box center [671, 247] width 270 height 141
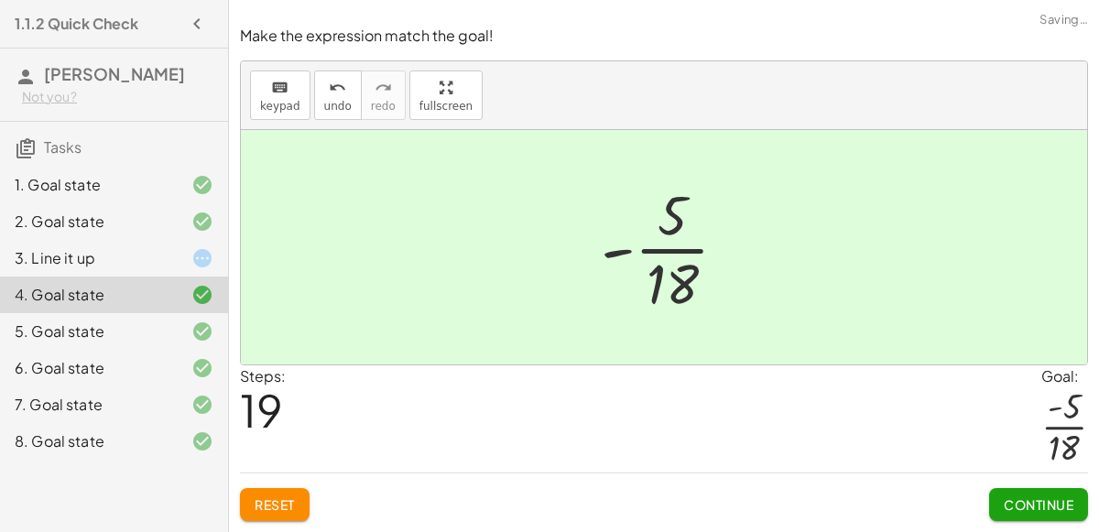
click at [1023, 511] on span "Continue" at bounding box center [1039, 504] width 70 height 16
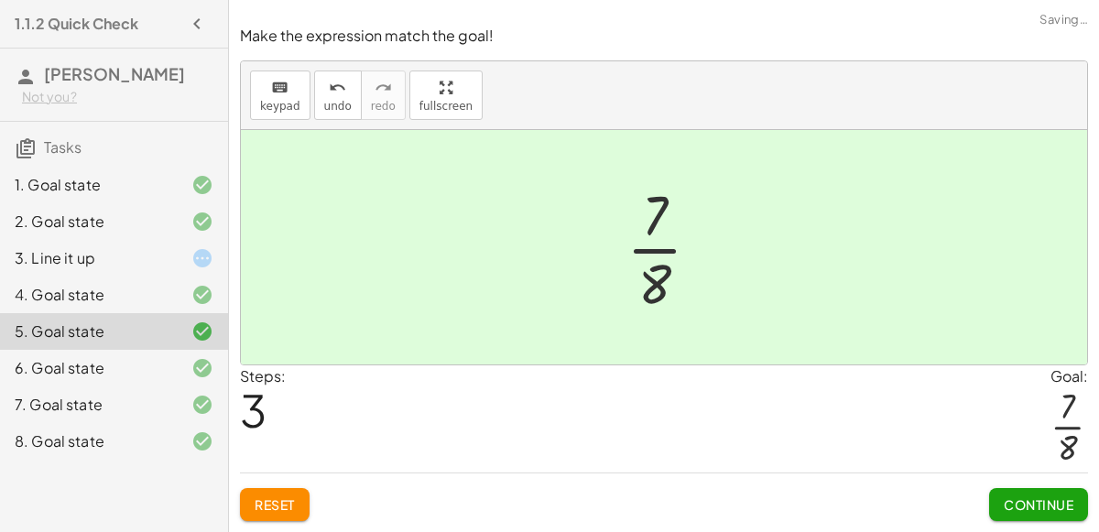
click at [166, 256] on div at bounding box center [187, 258] width 51 height 22
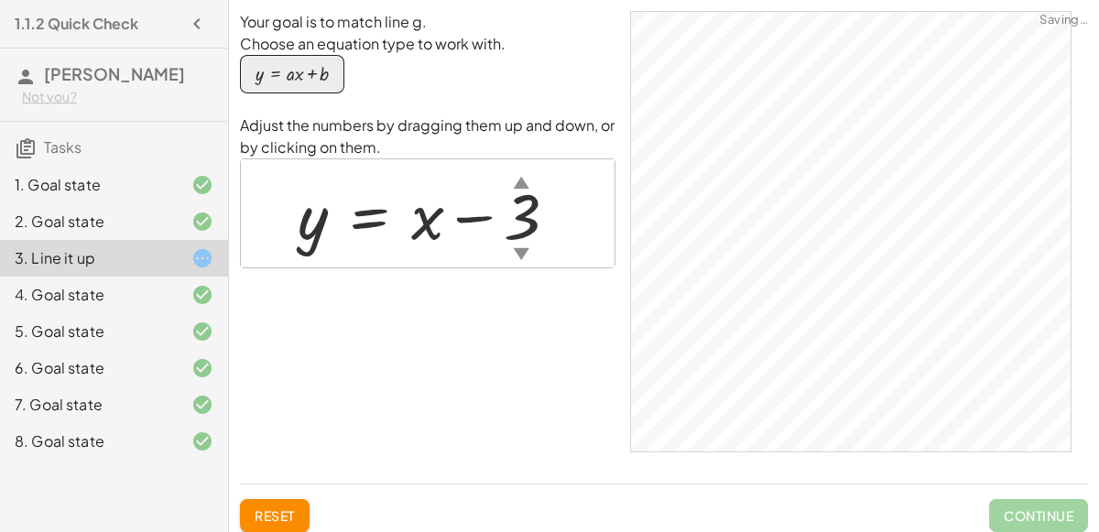
click at [405, 212] on div at bounding box center [435, 213] width 293 height 83
drag, startPoint x: 421, startPoint y: 216, endPoint x: 452, endPoint y: 215, distance: 31.2
click at [452, 215] on div at bounding box center [435, 213] width 293 height 83
drag, startPoint x: 521, startPoint y: 208, endPoint x: 411, endPoint y: 213, distance: 110.0
click at [411, 213] on div at bounding box center [435, 213] width 293 height 83
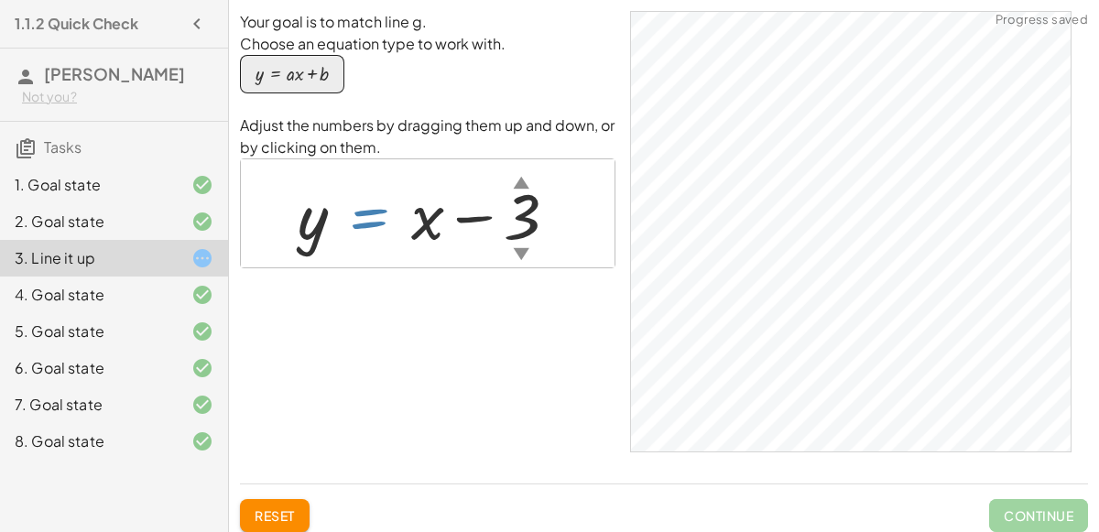
click at [328, 216] on div at bounding box center [435, 213] width 293 height 83
click at [146, 463] on div "1. Goal state 2. Goal state 3. Line it up 4. Goal state 5. Goal state 6. Goal s…" at bounding box center [114, 313] width 228 height 308
click at [127, 452] on div "8. Goal state" at bounding box center [114, 441] width 228 height 37
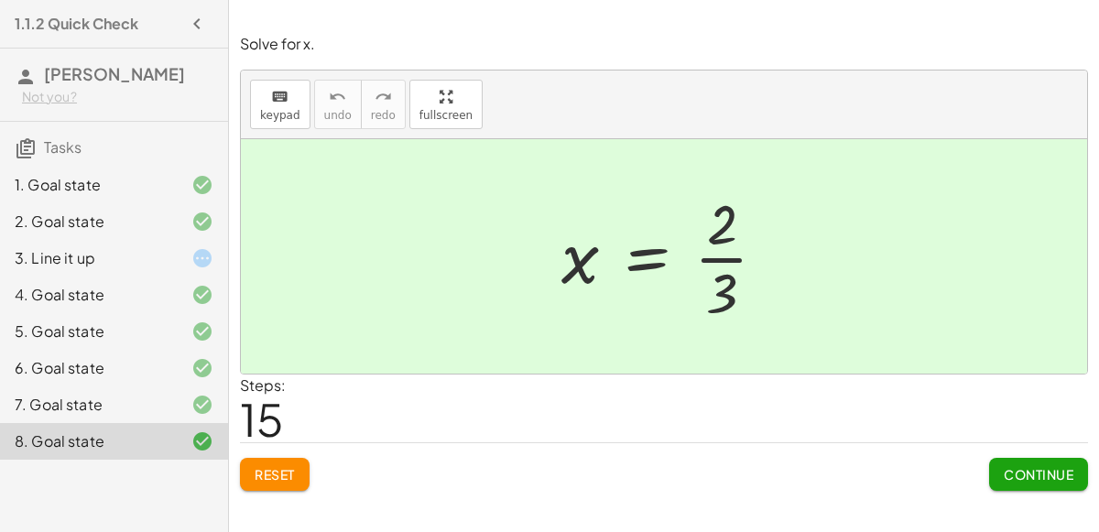
click at [123, 265] on div "3. Line it up" at bounding box center [88, 258] width 147 height 22
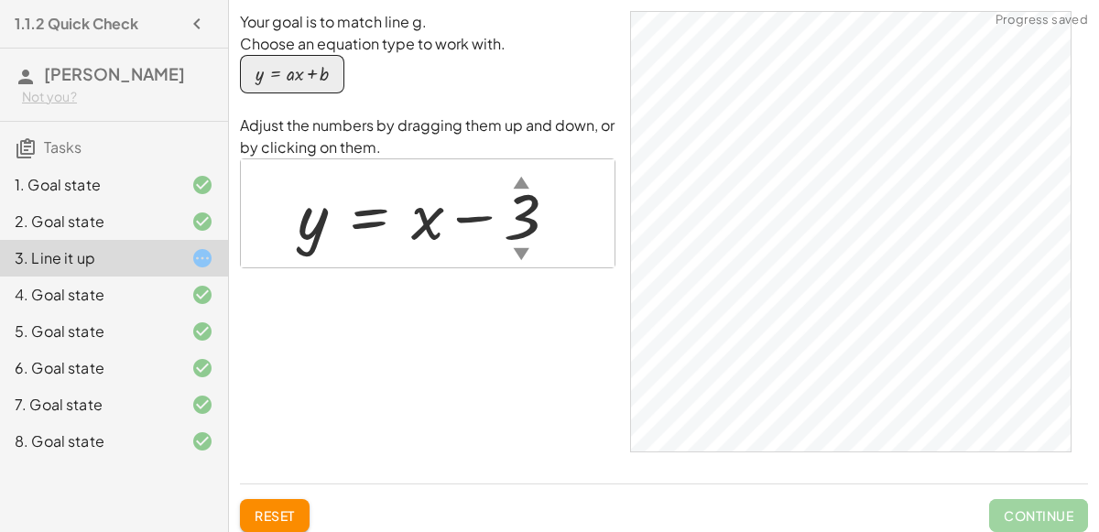
click at [391, 214] on div at bounding box center [435, 213] width 293 height 83
click at [408, 214] on div at bounding box center [435, 213] width 293 height 83
drag, startPoint x: 403, startPoint y: 214, endPoint x: 291, endPoint y: 224, distance: 112.2
click at [291, 224] on div at bounding box center [435, 213] width 293 height 83
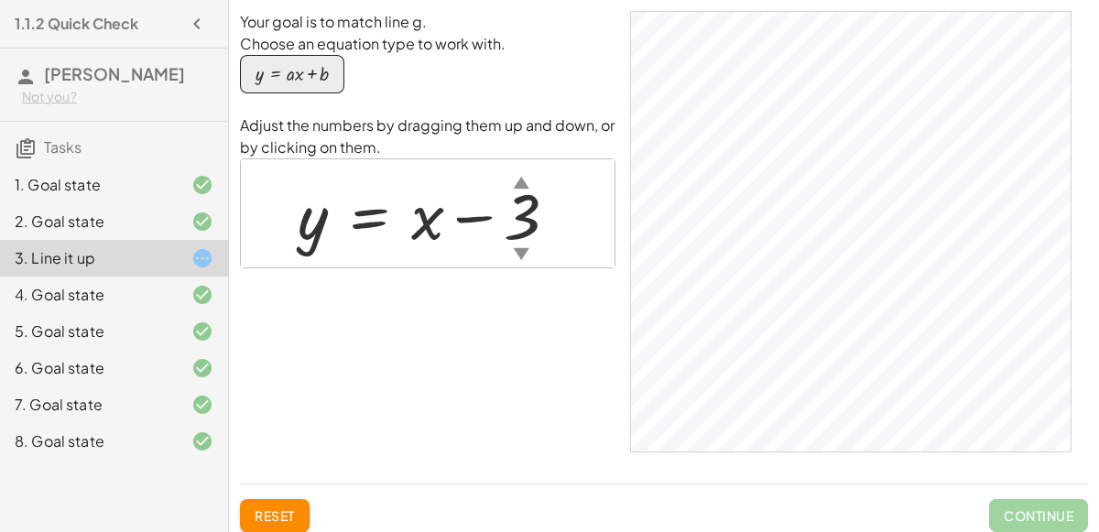
drag, startPoint x: 413, startPoint y: 217, endPoint x: 425, endPoint y: 151, distance: 67.0
click at [425, 151] on div "Adjust the numbers by dragging them up and down, or by clicking on them. y = + …" at bounding box center [428, 191] width 376 height 154
drag, startPoint x: 429, startPoint y: 208, endPoint x: 429, endPoint y: 180, distance: 28.4
click at [429, 180] on div at bounding box center [435, 213] width 293 height 83
drag, startPoint x: 520, startPoint y: 208, endPoint x: 473, endPoint y: 206, distance: 47.7
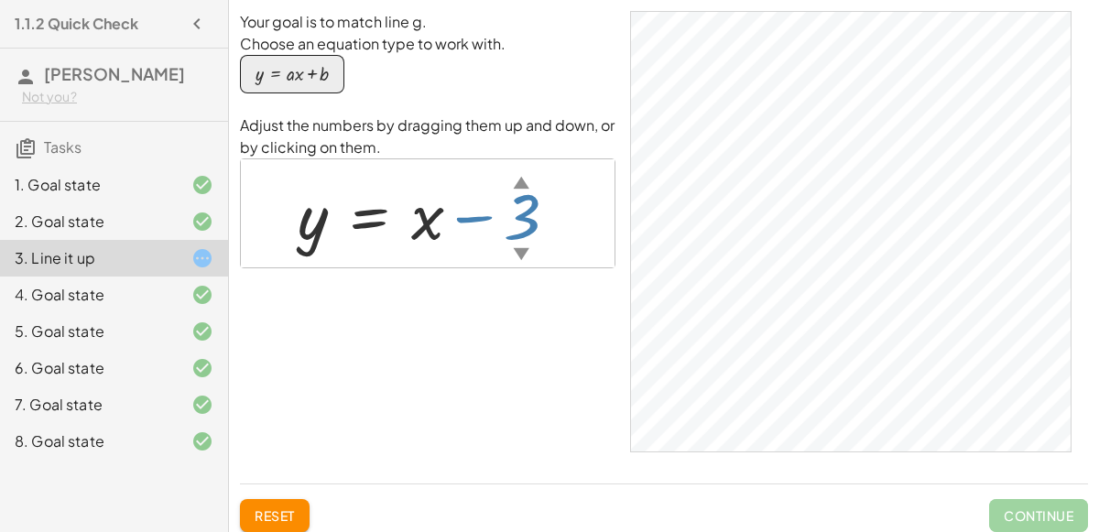
click at [473, 206] on div at bounding box center [435, 213] width 293 height 83
click at [638, 234] on div "Your goal is to match line g. Choose an equation type to work with. y = + · a ·…" at bounding box center [664, 240] width 848 height 458
drag, startPoint x: 522, startPoint y: 219, endPoint x: 503, endPoint y: 212, distance: 20.3
click at [503, 212] on div at bounding box center [435, 213] width 293 height 83
drag, startPoint x: 313, startPoint y: 217, endPoint x: 430, endPoint y: 225, distance: 116.6
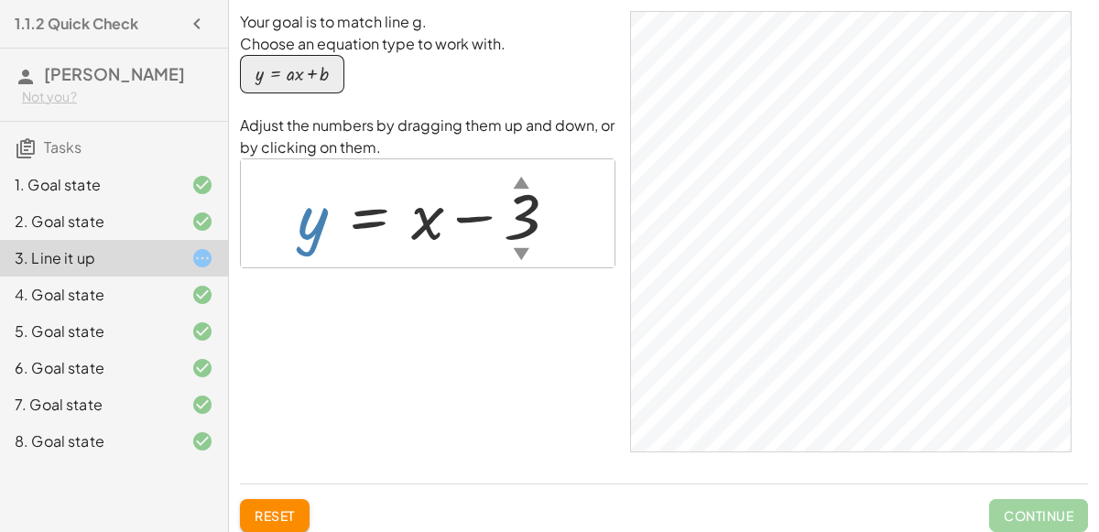
click at [430, 225] on div at bounding box center [435, 213] width 293 height 83
drag, startPoint x: 430, startPoint y: 225, endPoint x: 345, endPoint y: 208, distance: 86.0
click at [345, 208] on div at bounding box center [435, 213] width 293 height 83
drag, startPoint x: 312, startPoint y: 228, endPoint x: 394, endPoint y: 225, distance: 81.6
click at [394, 225] on div at bounding box center [435, 213] width 293 height 83
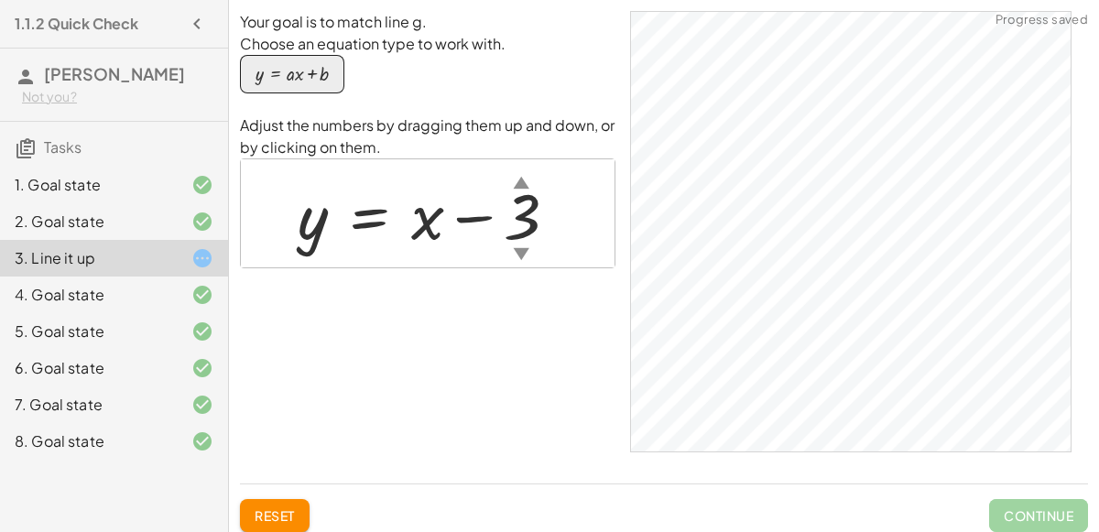
drag, startPoint x: 411, startPoint y: 222, endPoint x: 257, endPoint y: 211, distance: 154.3
click at [257, 211] on div "y = + x − 3 ▲ ▼" at bounding box center [428, 213] width 374 height 108
click at [431, 227] on div at bounding box center [435, 213] width 293 height 83
click at [522, 212] on div at bounding box center [435, 213] width 293 height 83
drag, startPoint x: 416, startPoint y: 212, endPoint x: 485, endPoint y: 215, distance: 68.8
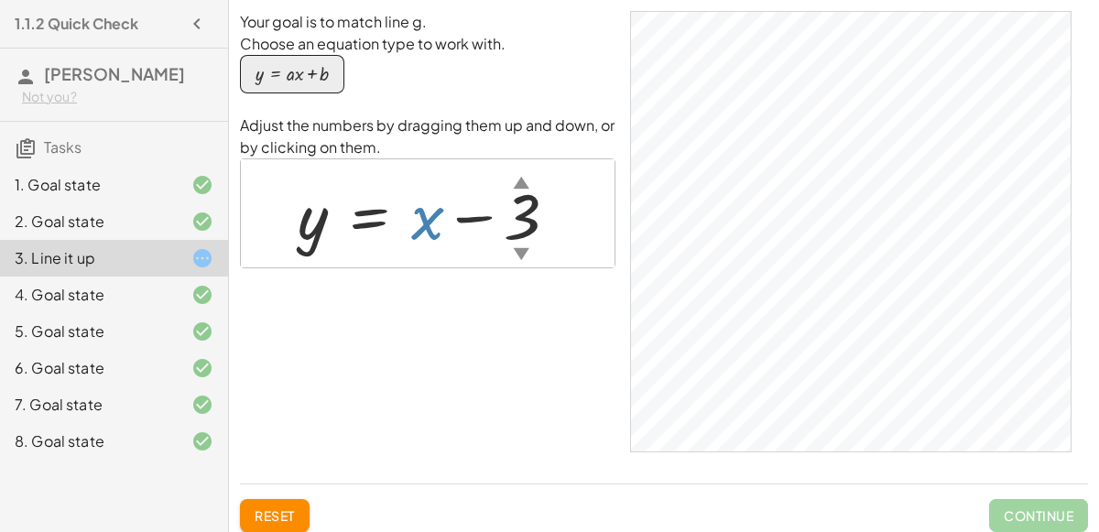
click at [485, 215] on div at bounding box center [435, 213] width 293 height 83
drag, startPoint x: 438, startPoint y: 216, endPoint x: 381, endPoint y: 219, distance: 56.9
click at [381, 219] on div at bounding box center [435, 213] width 293 height 83
click at [418, 215] on div at bounding box center [435, 213] width 293 height 83
click at [520, 226] on div at bounding box center [435, 213] width 293 height 83
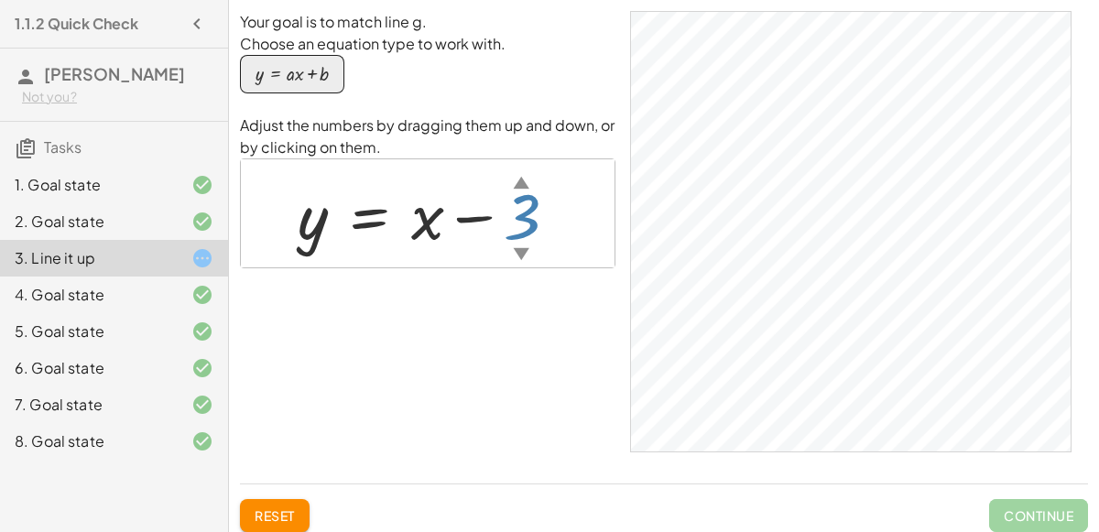
click at [518, 220] on div at bounding box center [435, 213] width 293 height 83
click at [520, 217] on div at bounding box center [435, 213] width 293 height 83
